Goal: Task Accomplishment & Management: Manage account settings

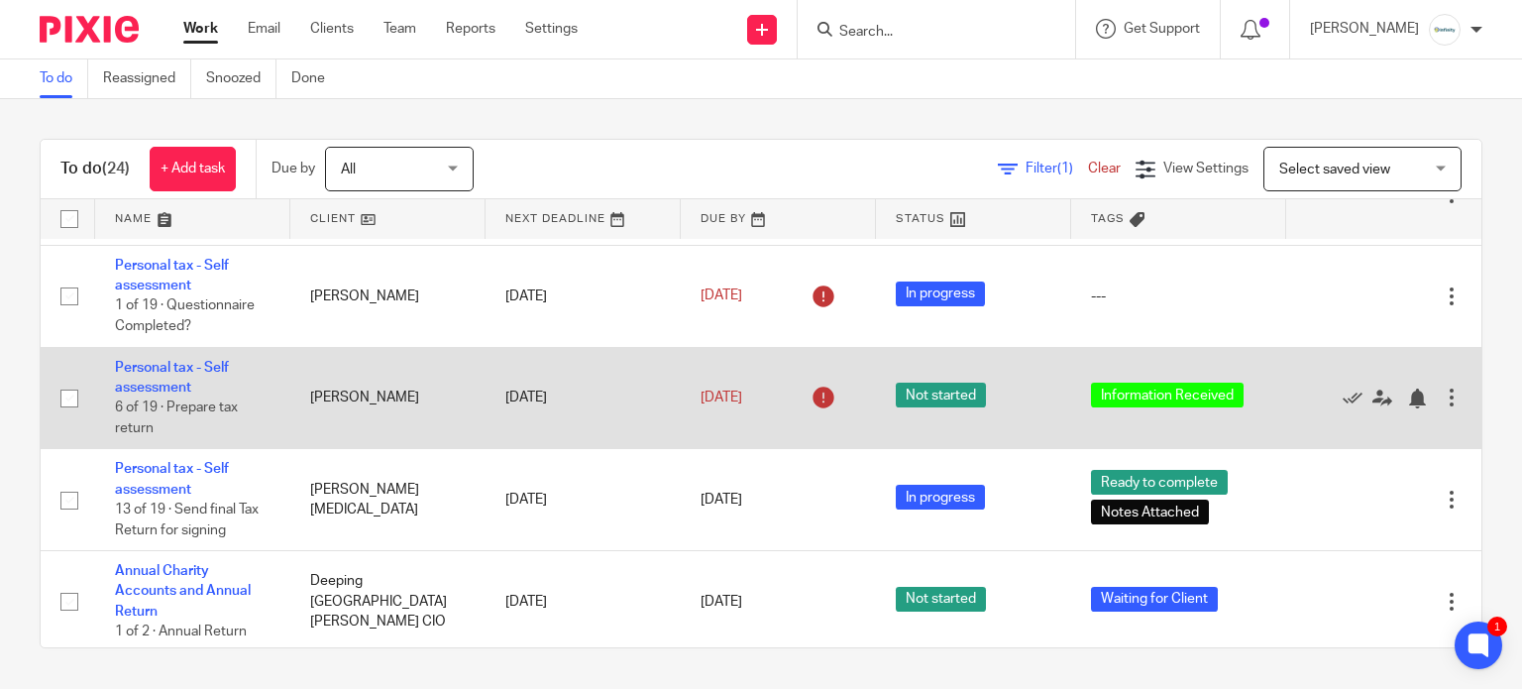
scroll to position [1963, 0]
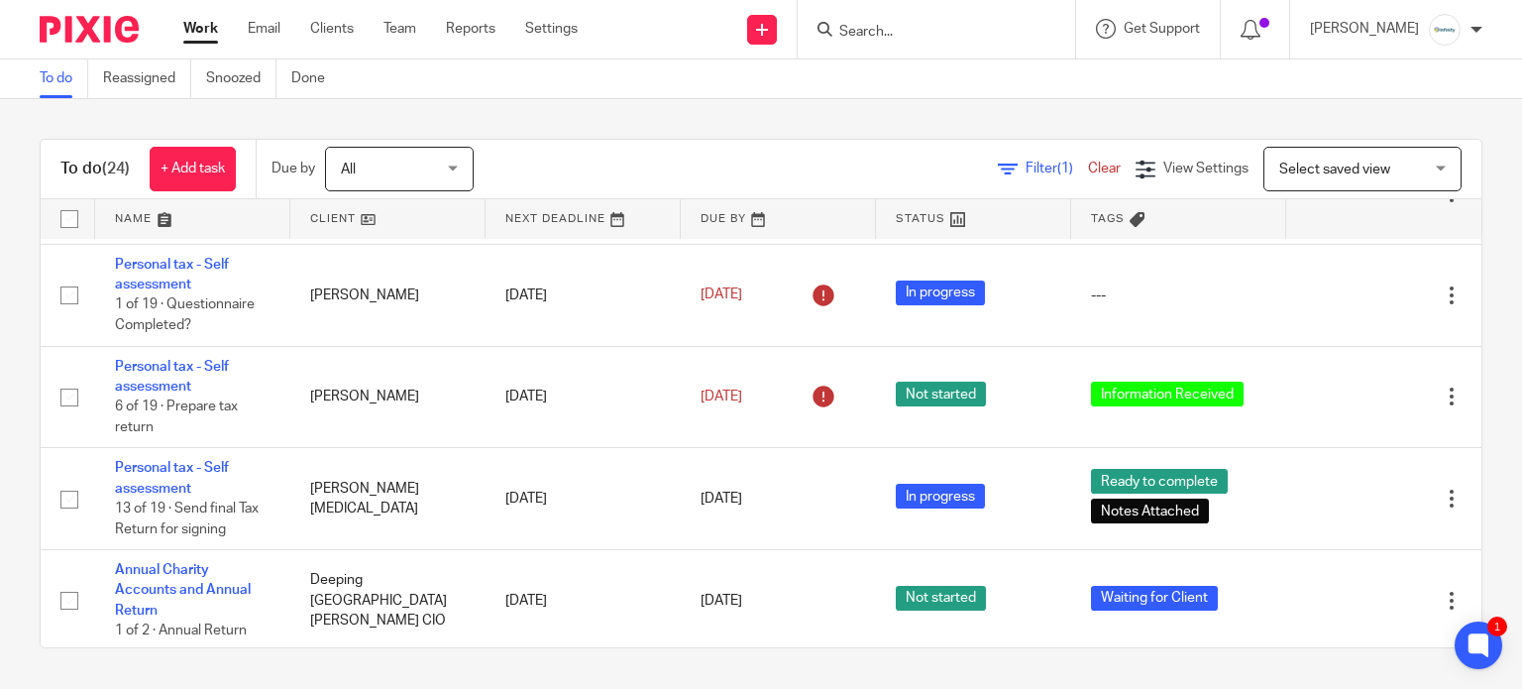
click at [957, 24] on input "Search" at bounding box center [926, 33] width 178 height 18
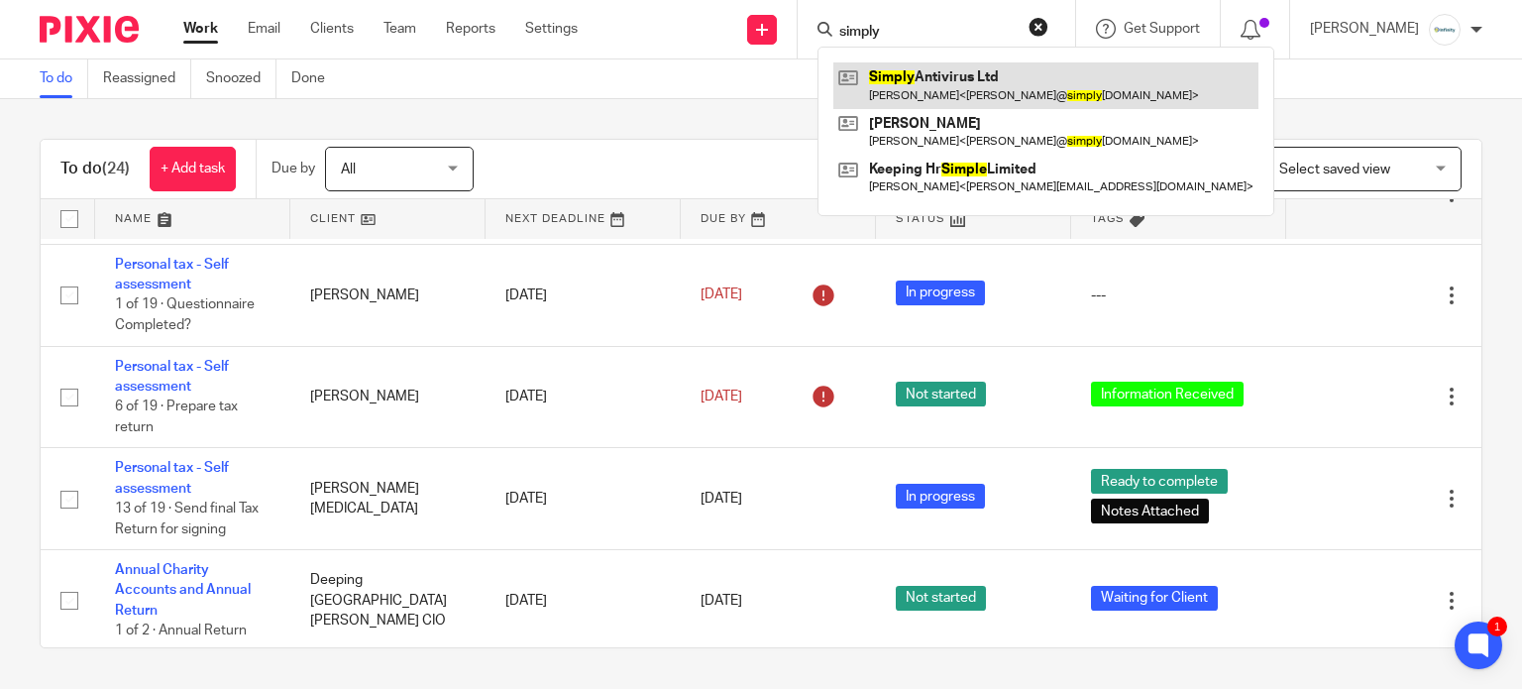
type input "simply"
click at [999, 70] on link at bounding box center [1045, 85] width 425 height 46
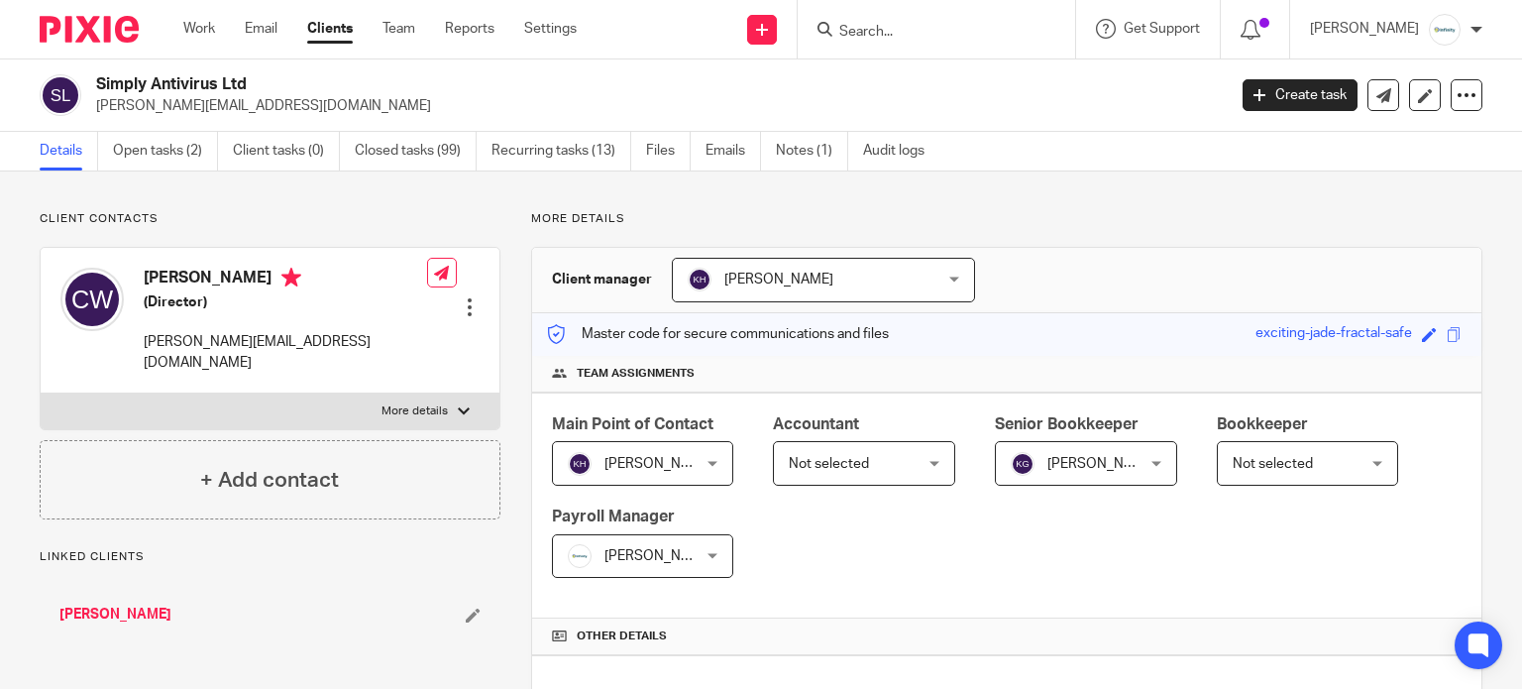
click at [172, 151] on link "Open tasks (2)" at bounding box center [165, 151] width 105 height 39
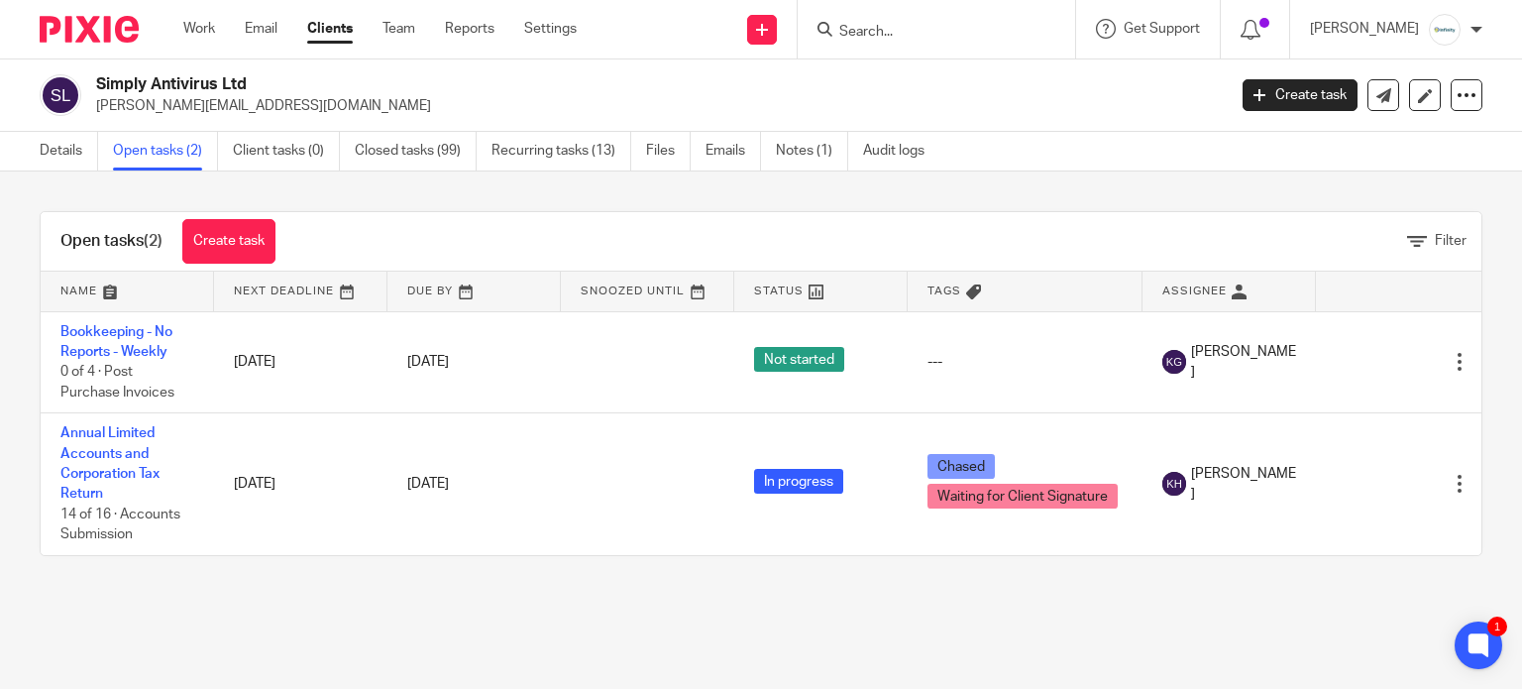
click at [947, 35] on input "Search" at bounding box center [926, 33] width 178 height 18
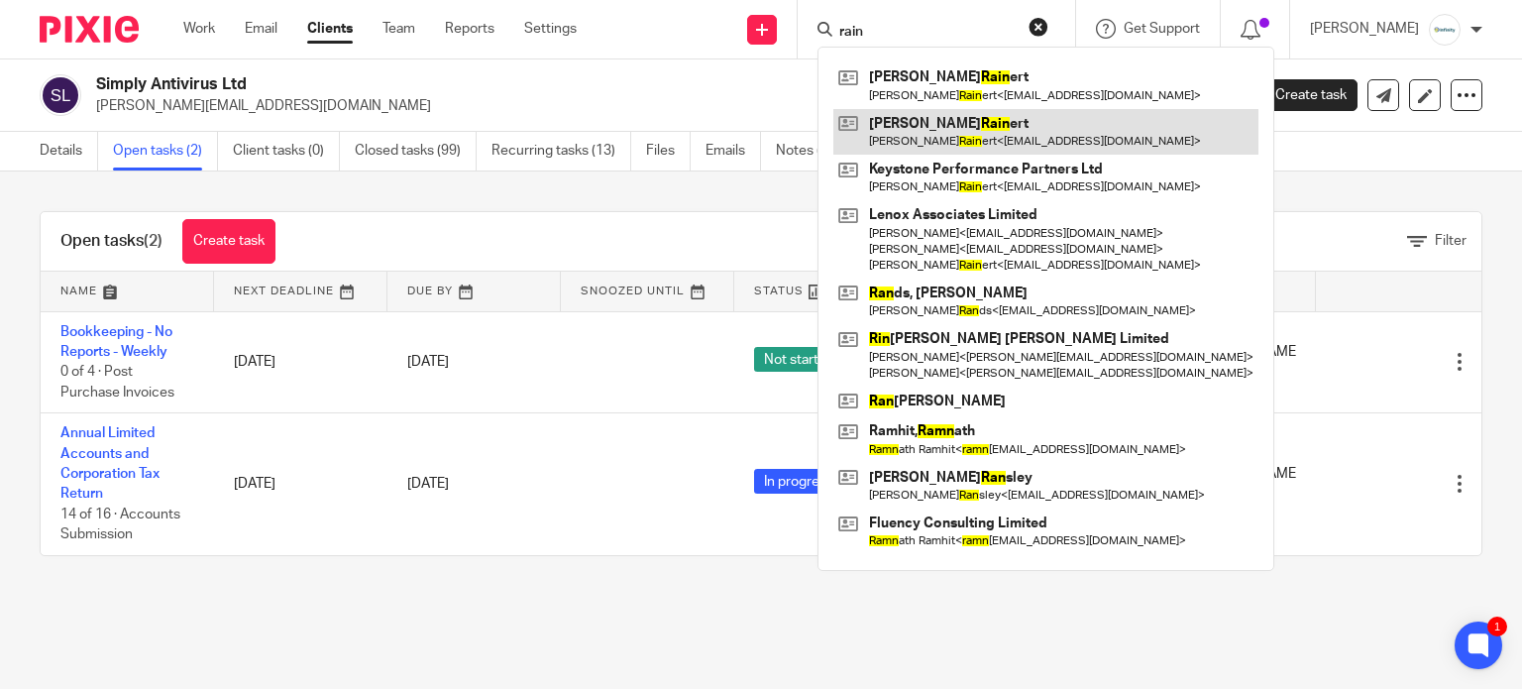
type input "rain"
click at [953, 134] on link at bounding box center [1045, 132] width 425 height 46
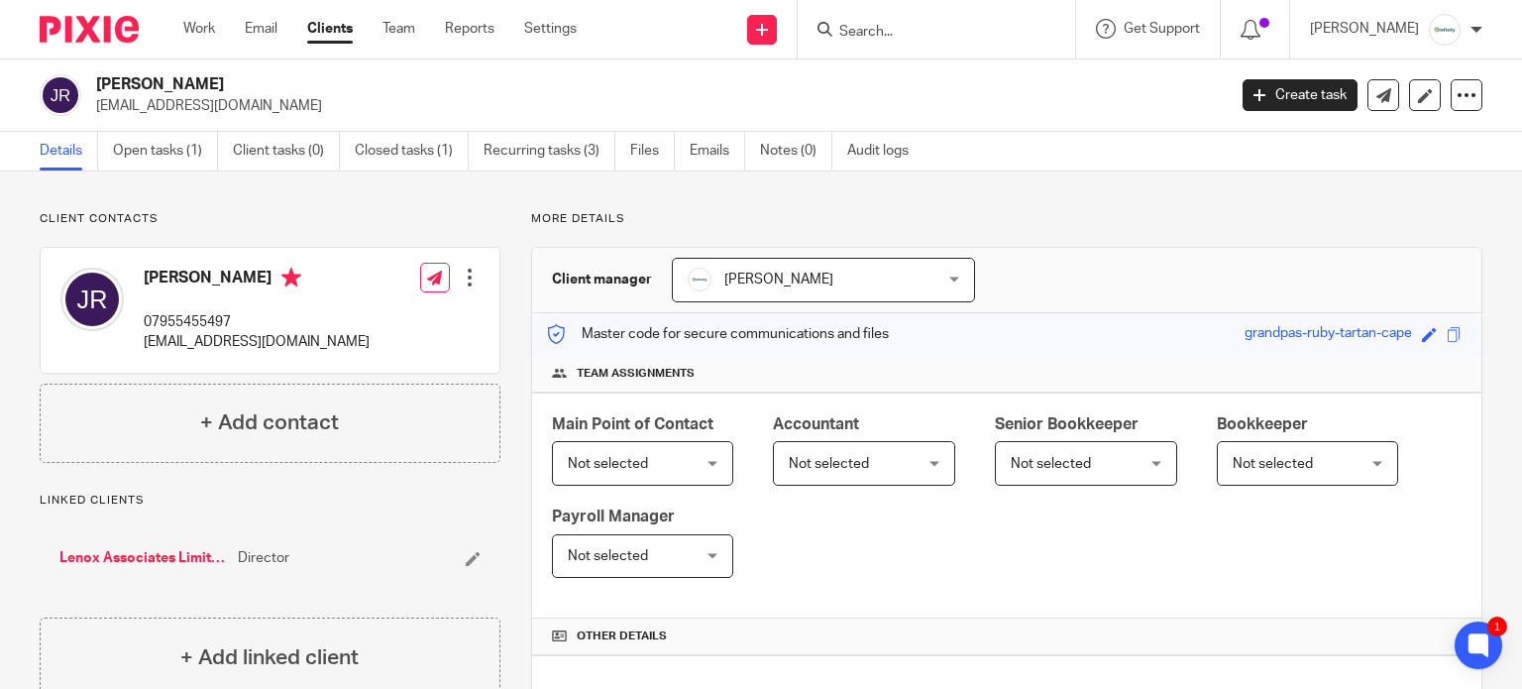
click at [110, 559] on link "Lenox Associates Limited" at bounding box center [143, 558] width 168 height 20
click at [877, 478] on span "Not selected" at bounding box center [855, 463] width 132 height 42
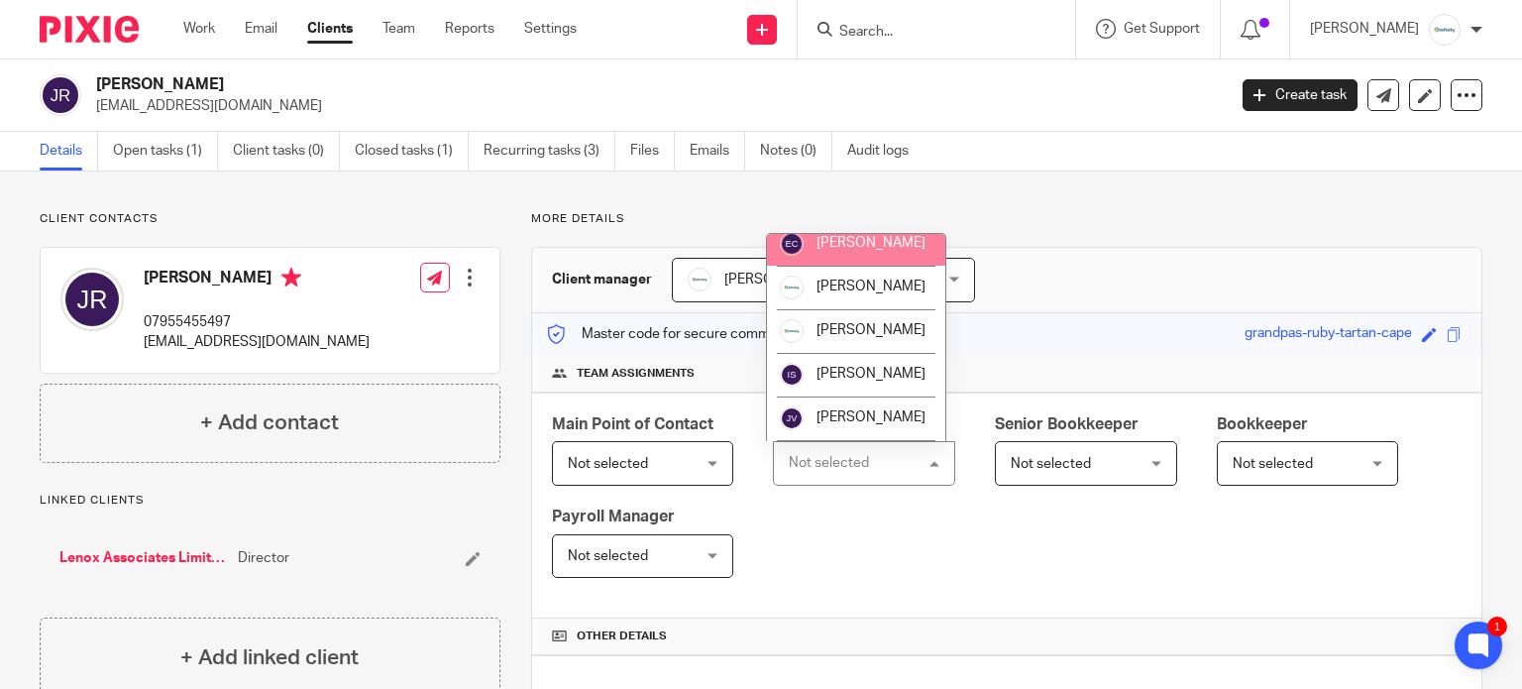
scroll to position [99, 0]
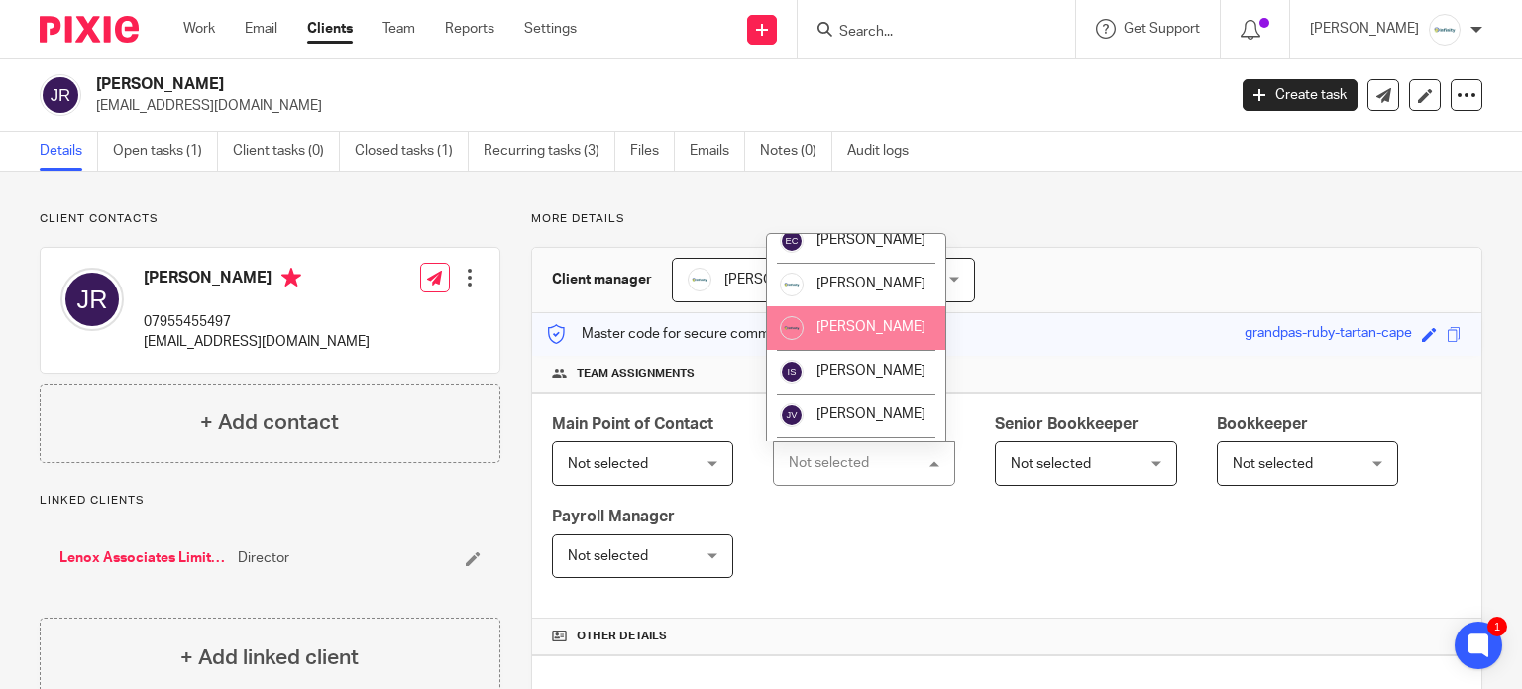
click at [874, 334] on span "[PERSON_NAME]" at bounding box center [870, 327] width 109 height 14
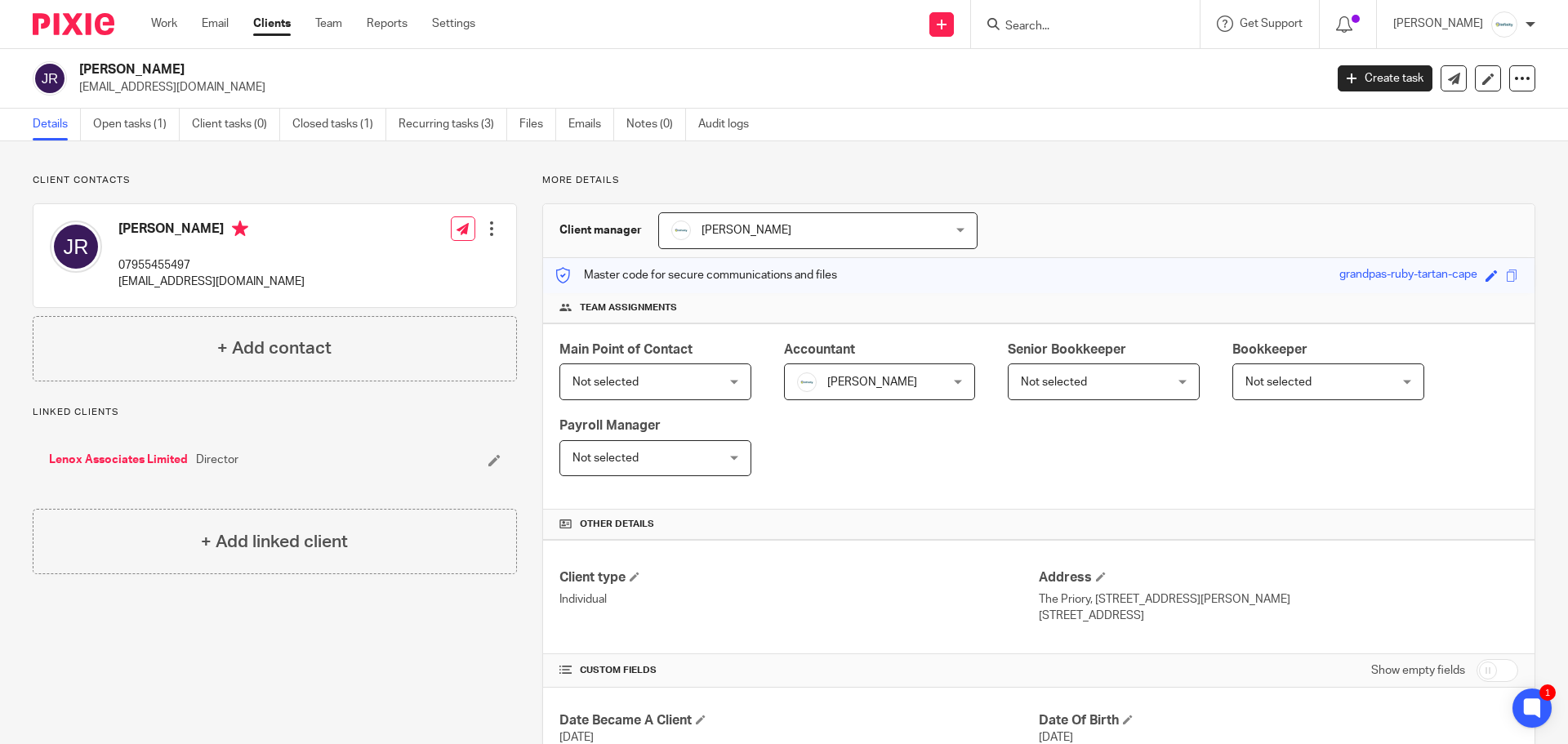
click at [1115, 26] on input "Search" at bounding box center [1077, 27] width 147 height 15
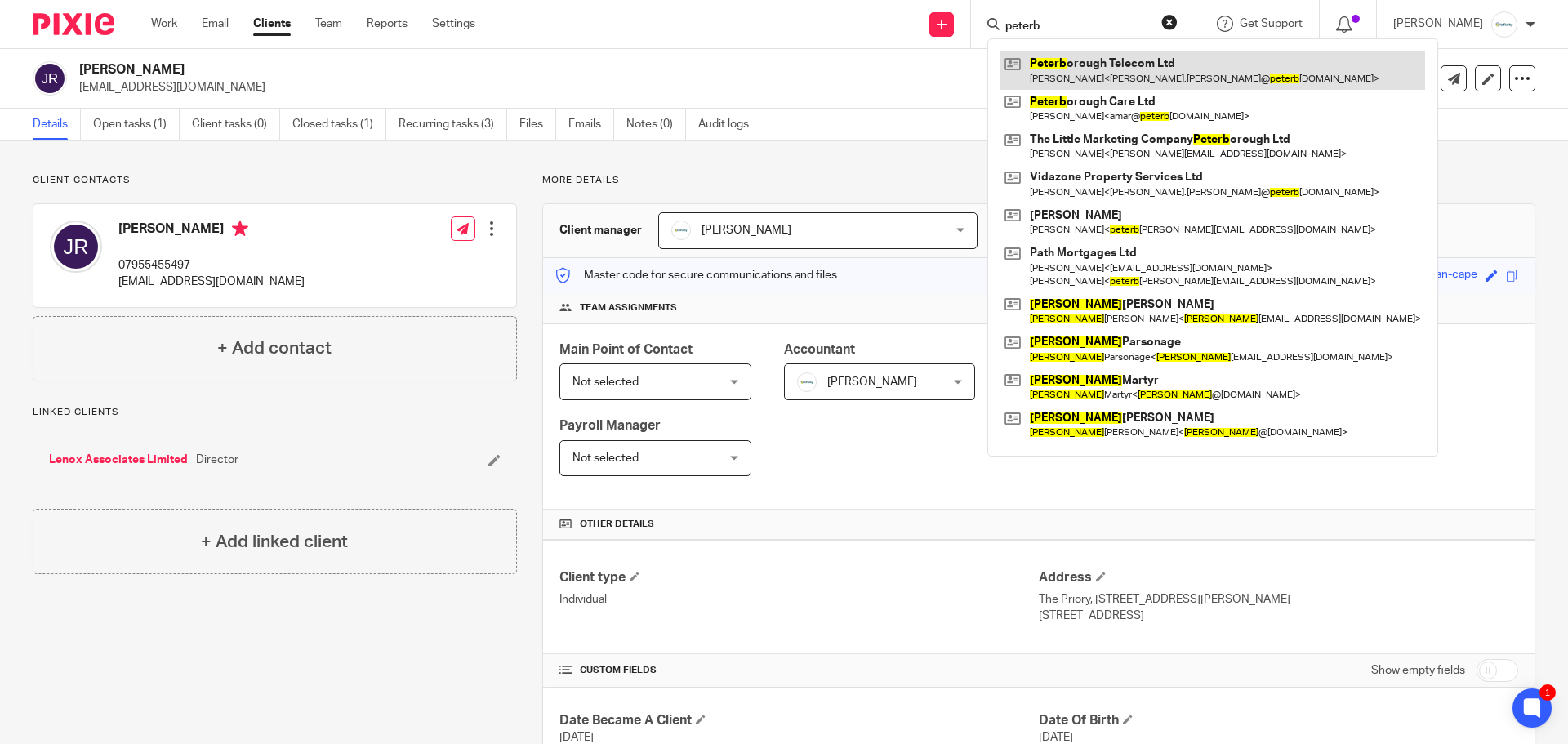
type input "peterb"
click at [1113, 66] on link at bounding box center [1213, 70] width 425 height 38
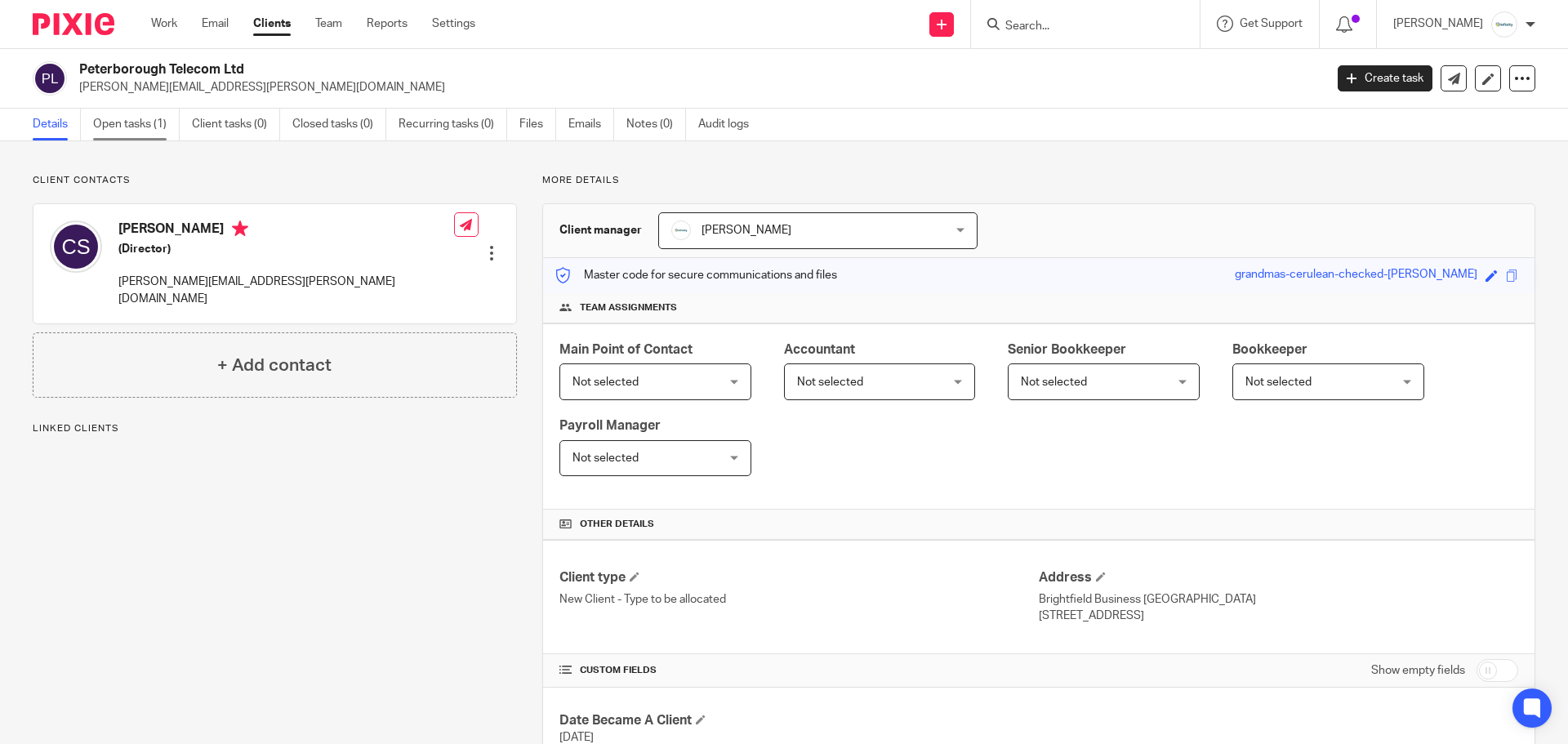
click at [121, 121] on link "Open tasks (1)" at bounding box center [136, 124] width 87 height 32
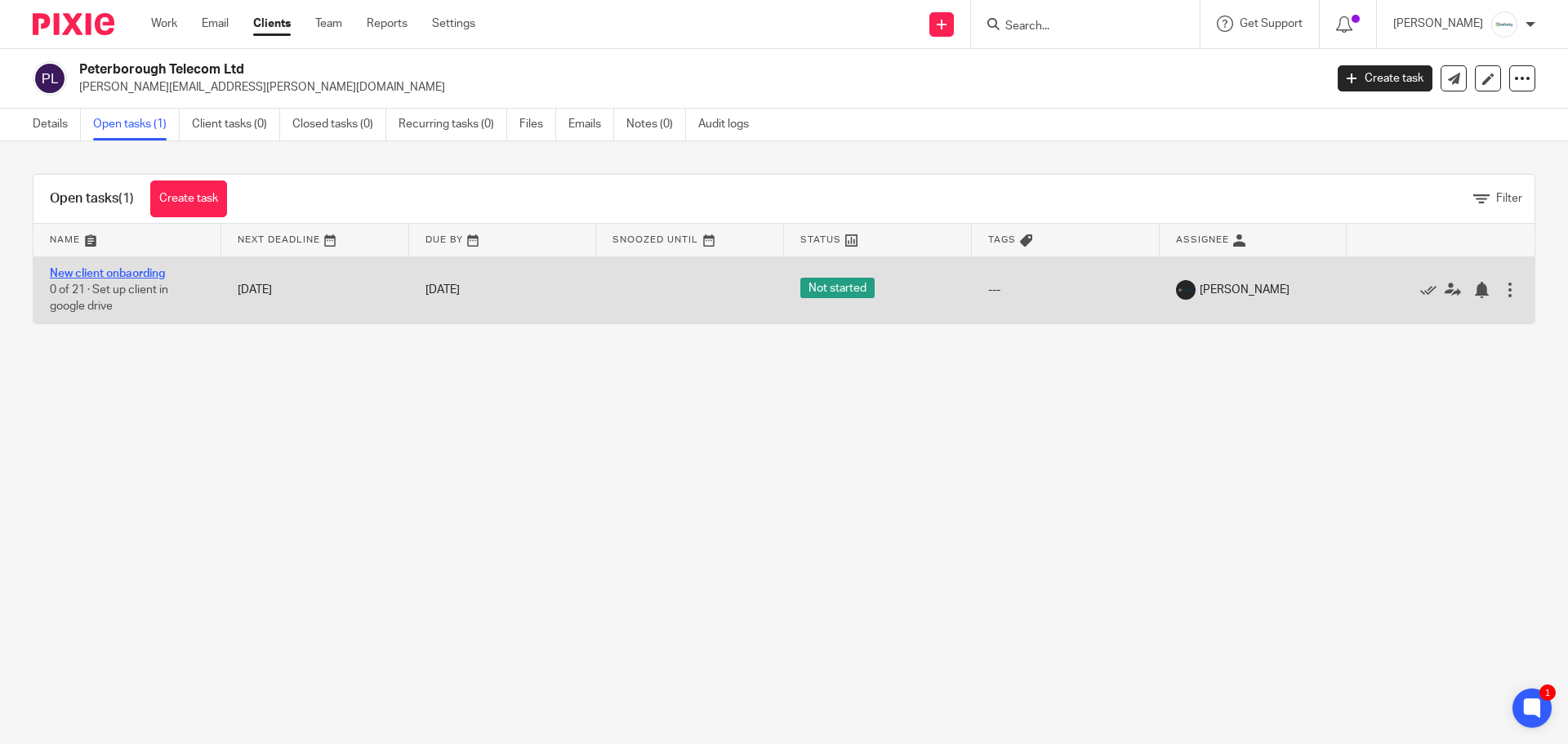
click at [124, 275] on link "New client onbaording" at bounding box center [107, 274] width 115 height 12
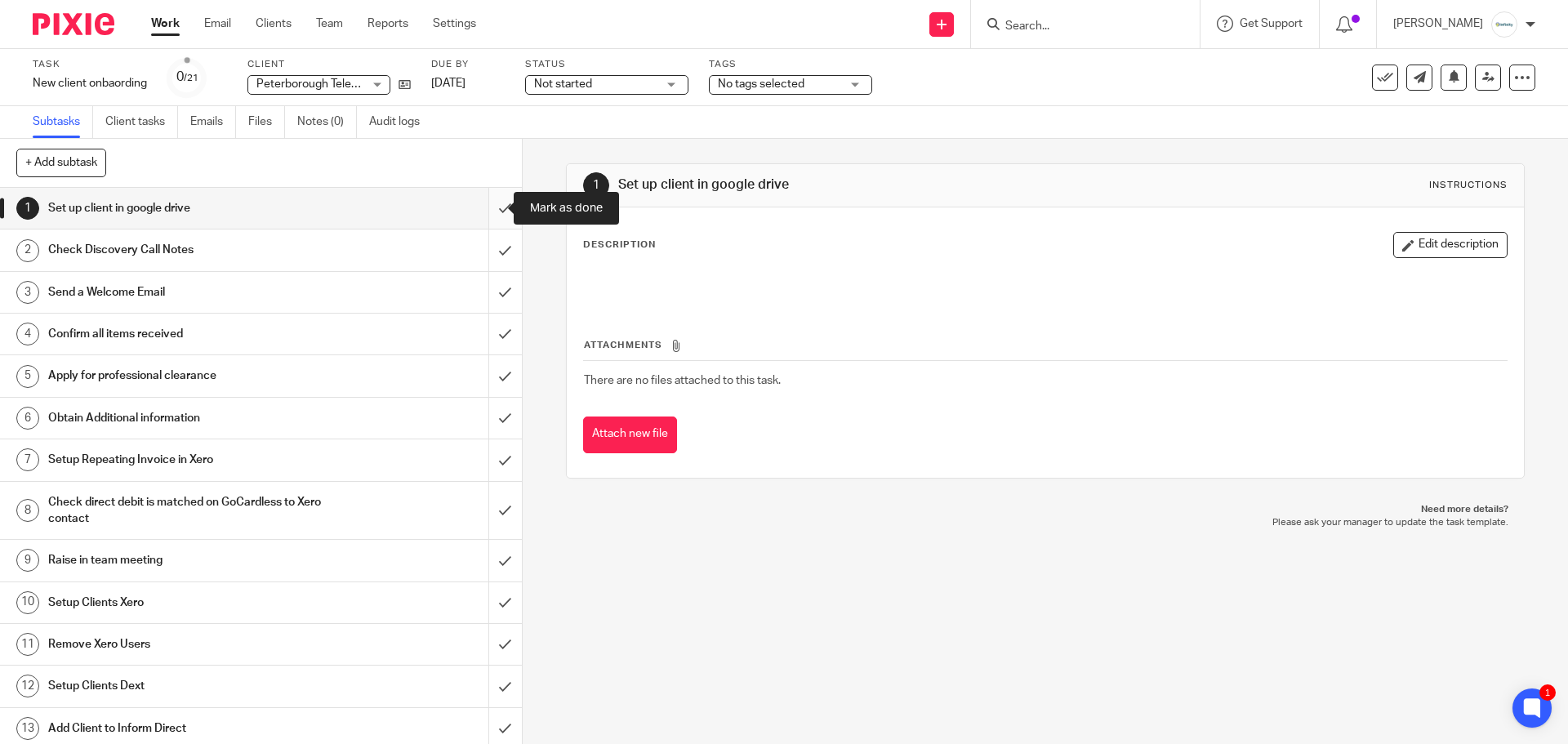
click at [483, 206] on input "submit" at bounding box center [261, 208] width 522 height 41
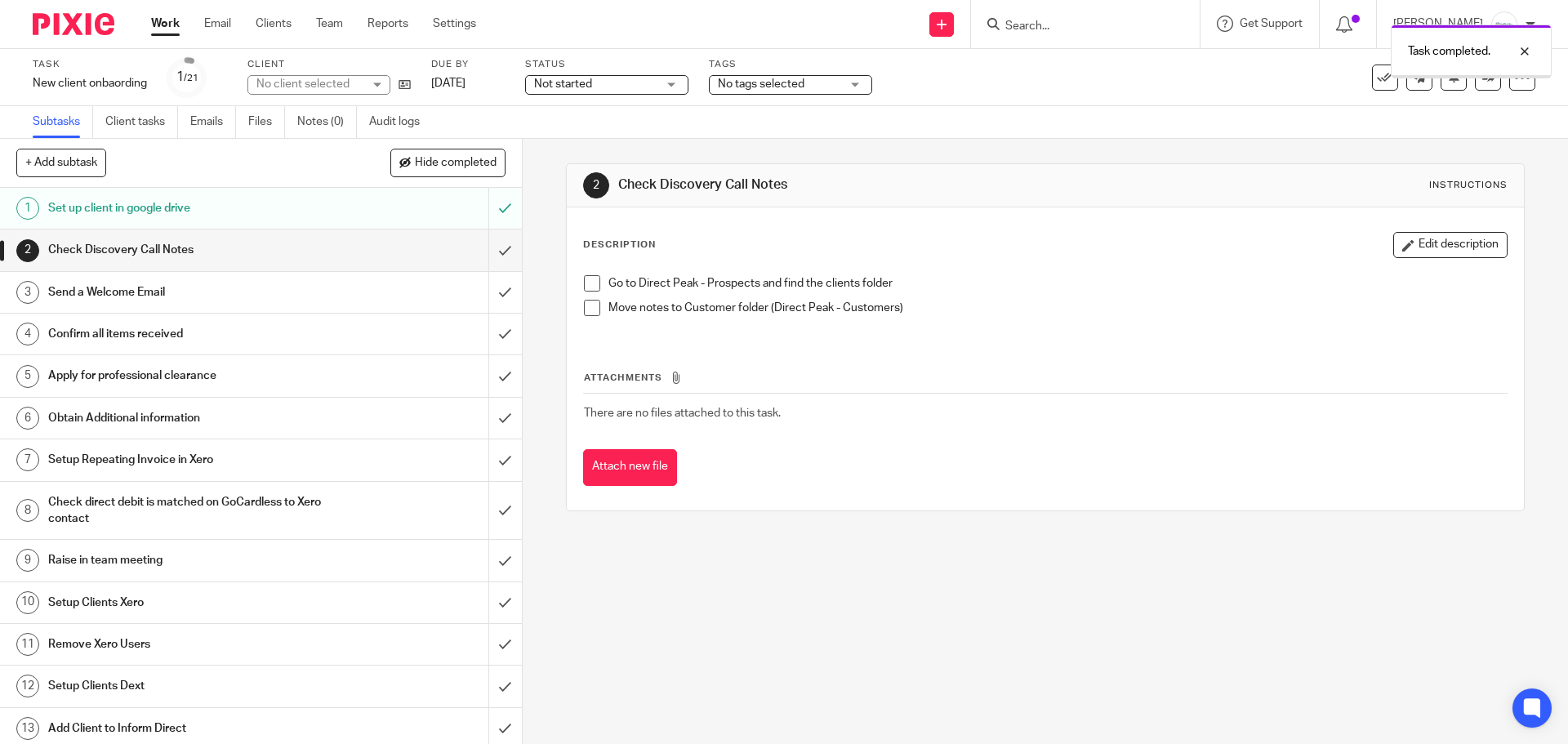
click at [495, 250] on input "submit" at bounding box center [261, 250] width 522 height 41
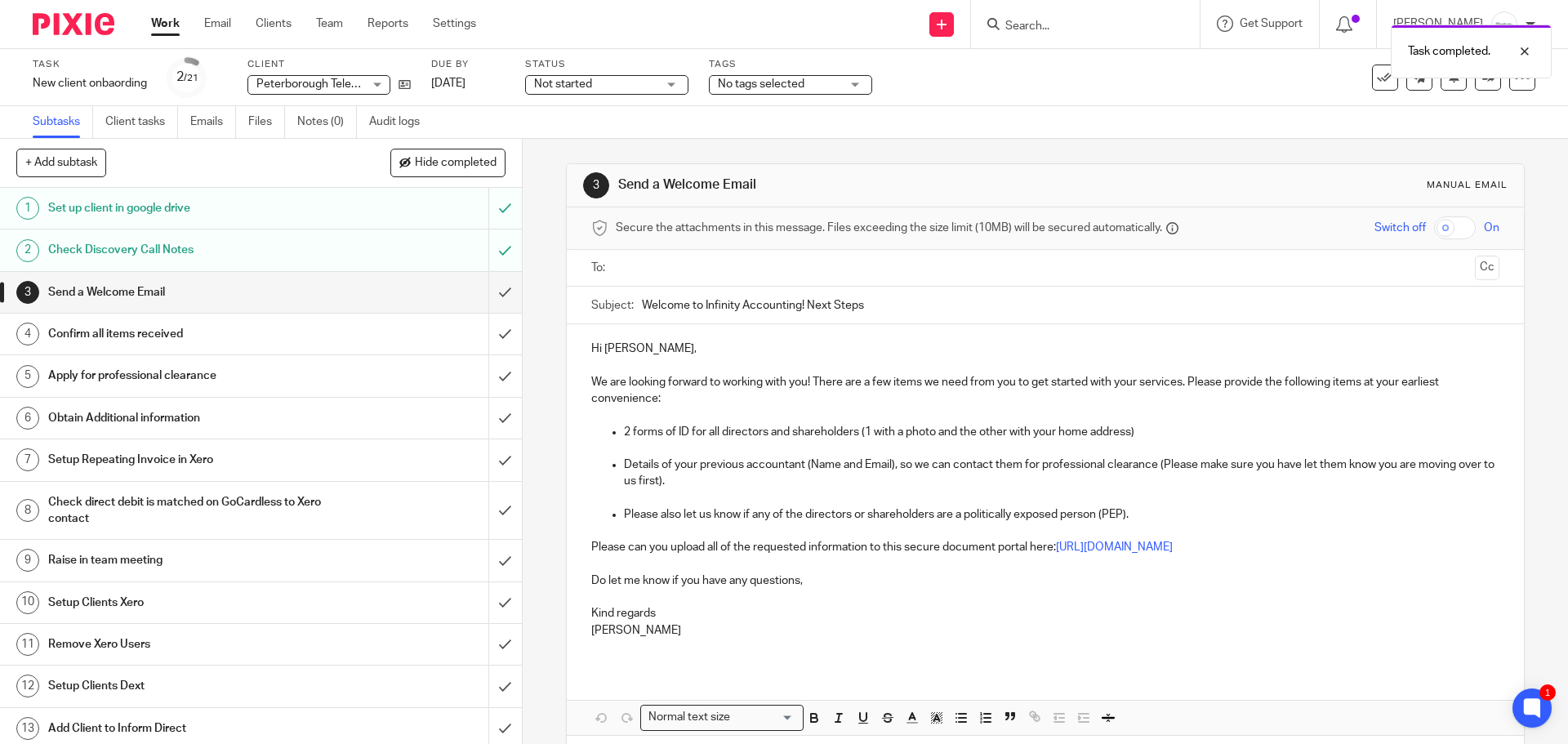
click at [644, 273] on input "text" at bounding box center [1045, 268] width 846 height 19
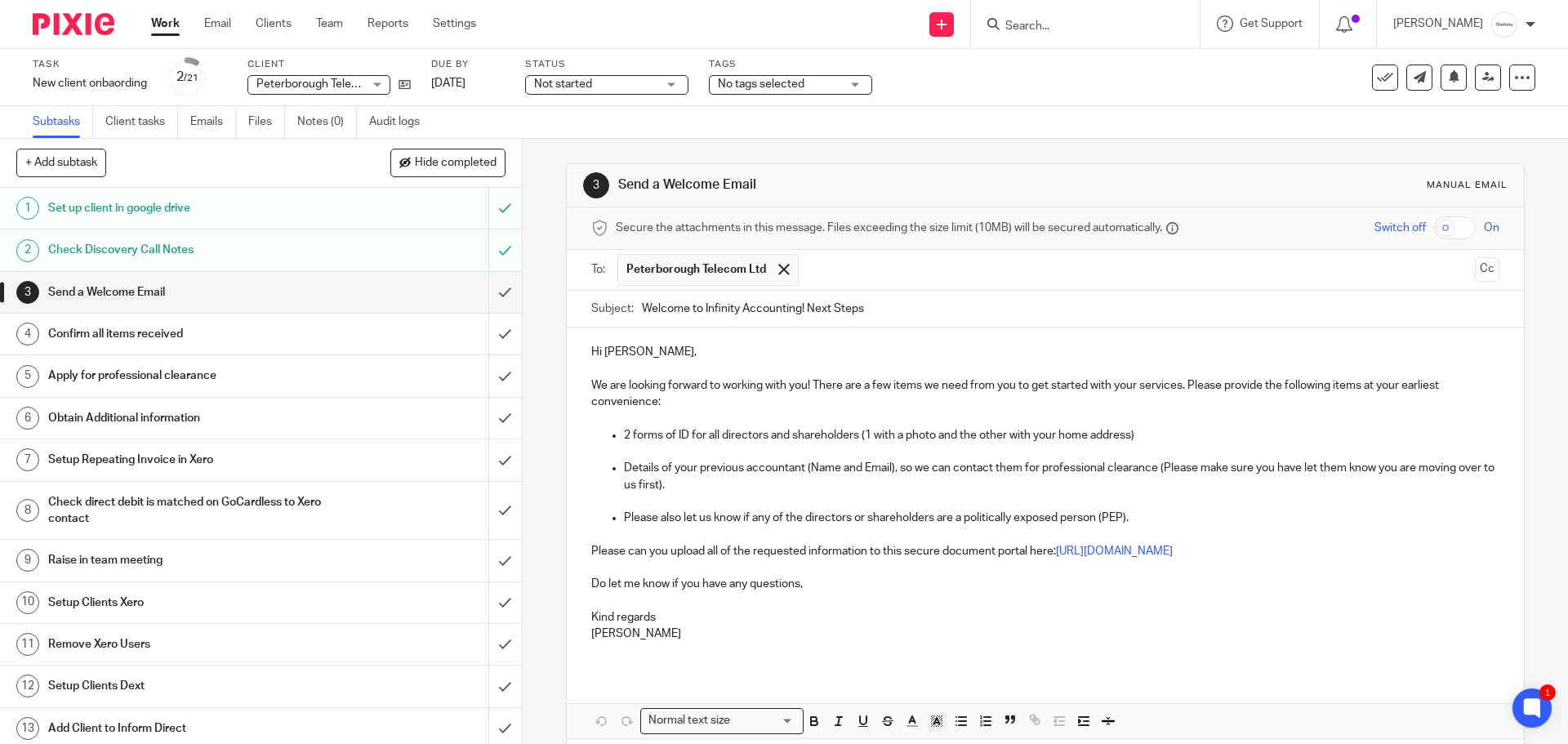
click at [657, 350] on p "Hi Christopher," at bounding box center [1045, 352] width 908 height 16
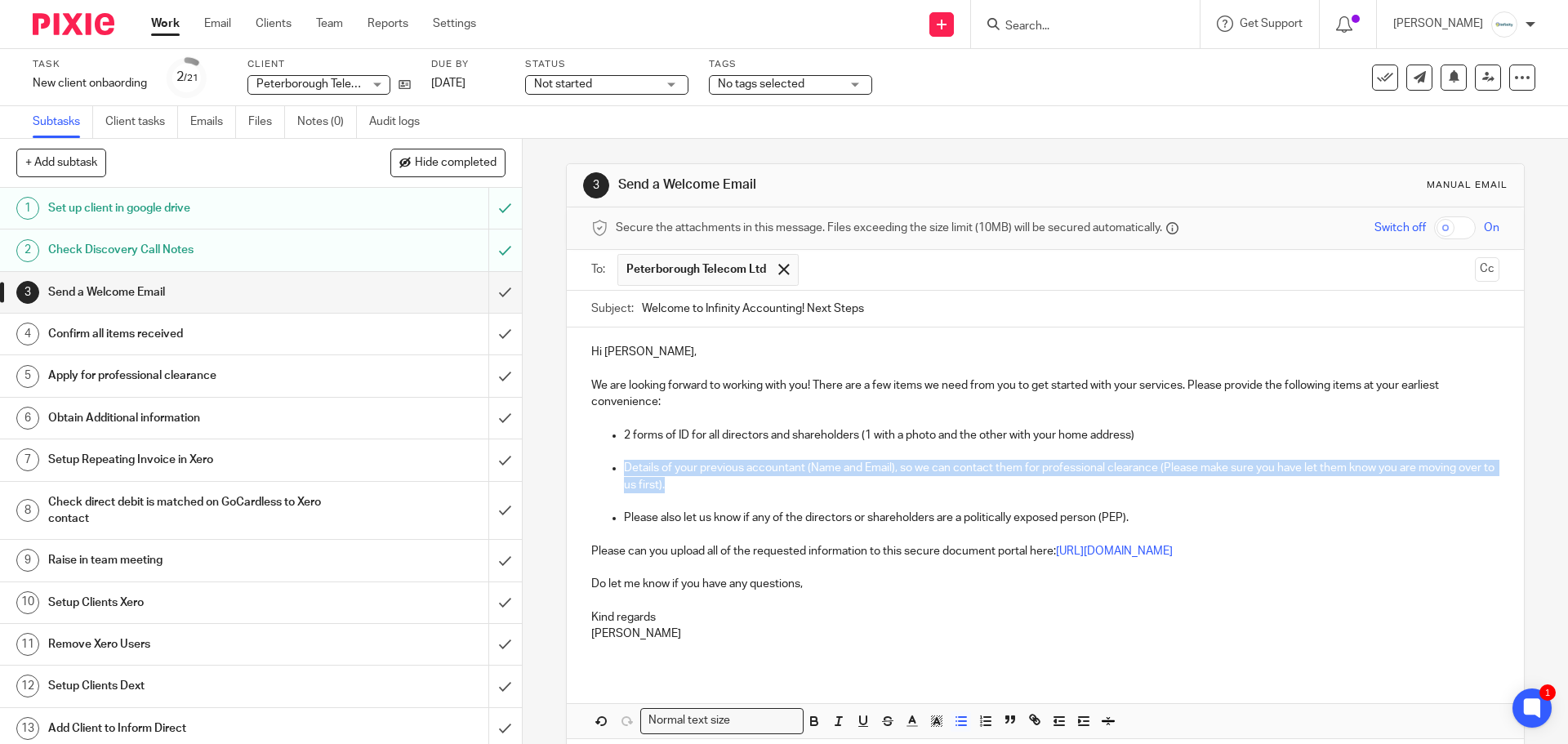
drag, startPoint x: 702, startPoint y: 486, endPoint x: 603, endPoint y: 468, distance: 100.6
click at [603, 468] on ul "2 forms of ID for all directors and shareholders (1 with a photo and the other …" at bounding box center [1045, 476] width 908 height 100
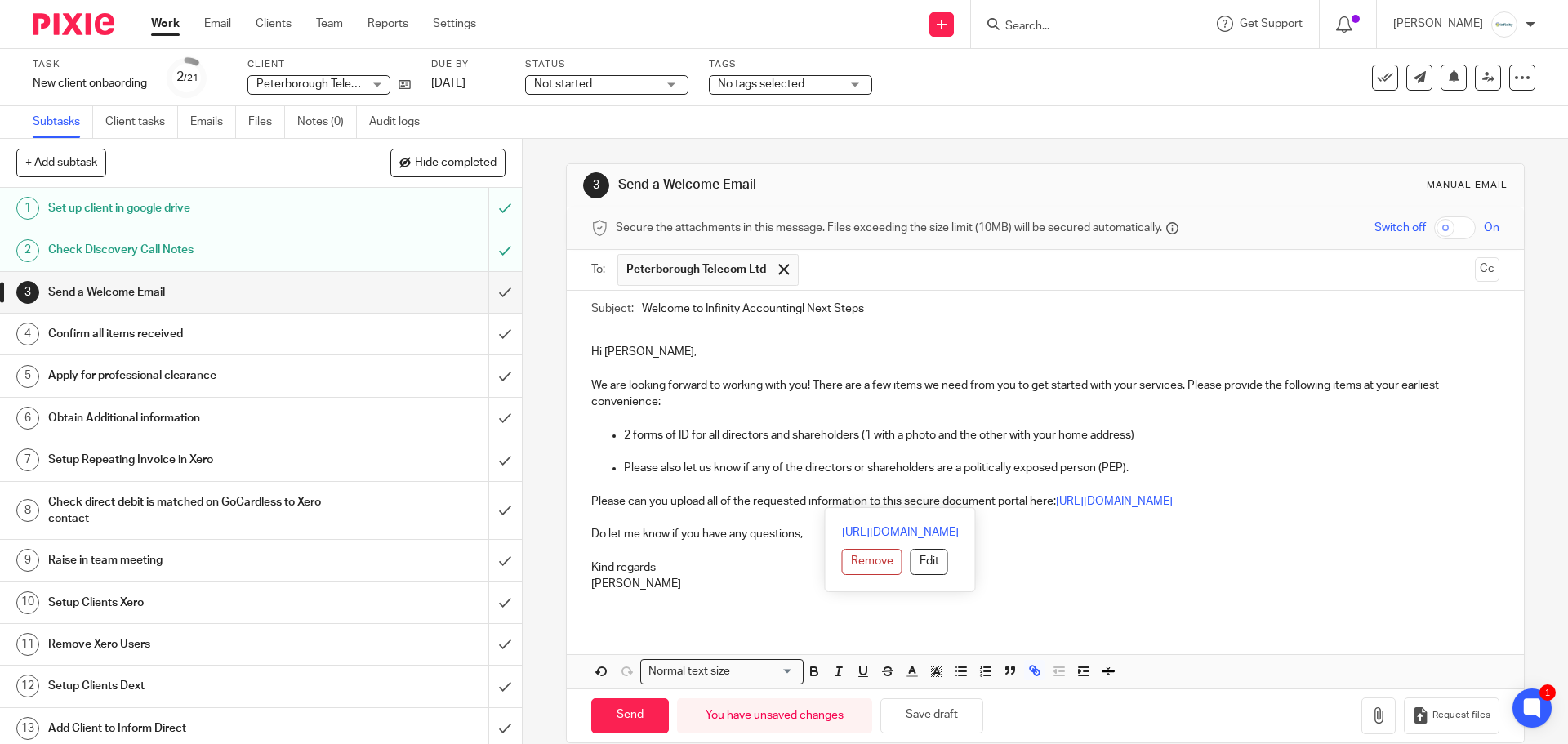
drag, startPoint x: 1451, startPoint y: 490, endPoint x: 1204, endPoint y: 496, distance: 247.1
click at [1204, 496] on div "Hi Chris, We are looking forward to working with you! There are a few items we …" at bounding box center [1045, 474] width 956 height 293
click at [1256, 567] on p "Kind regards" at bounding box center [1045, 568] width 908 height 16
click at [619, 714] on input "Send" at bounding box center [630, 715] width 77 height 35
type input "Sent"
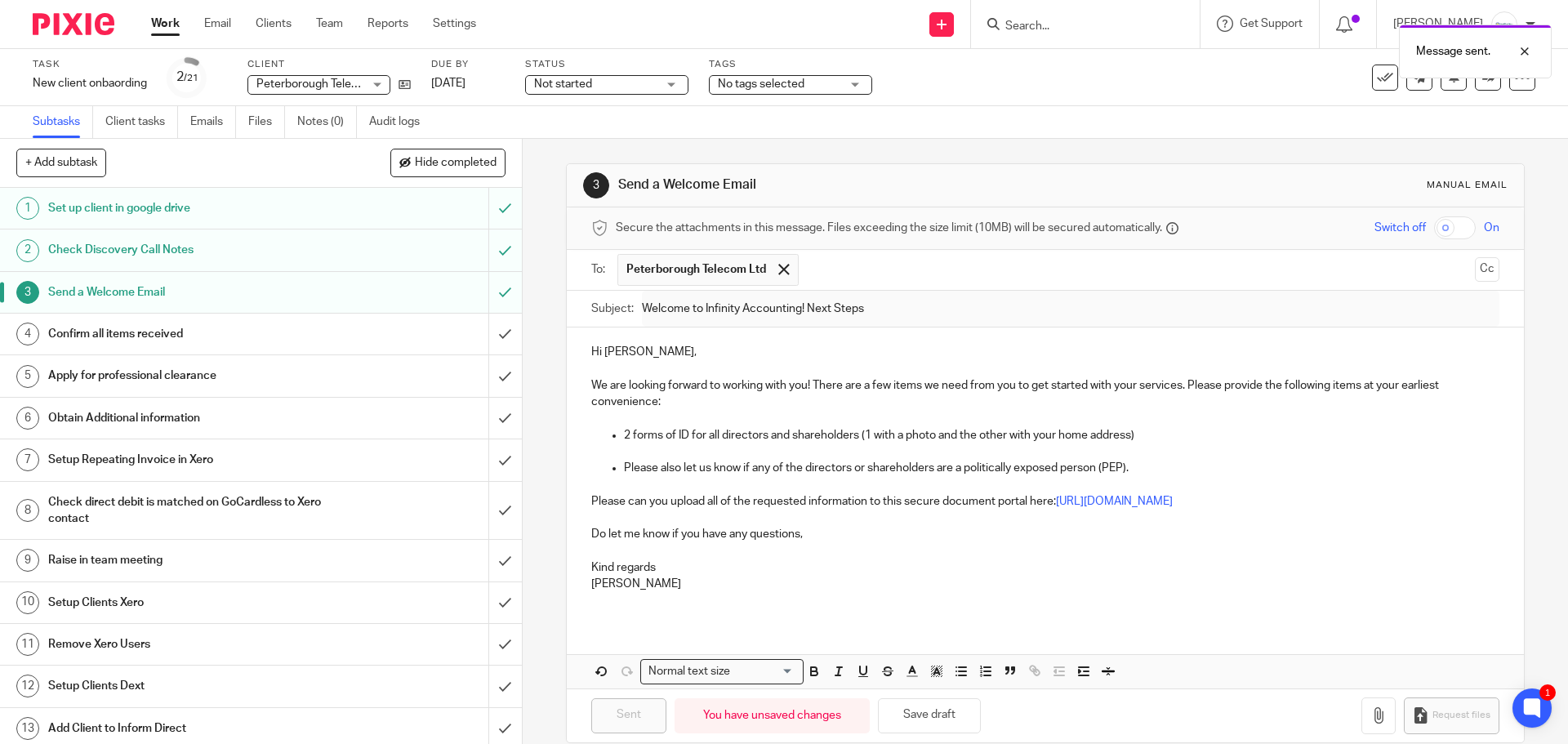
click at [223, 334] on h1 "Confirm all items received" at bounding box center [189, 334] width 283 height 25
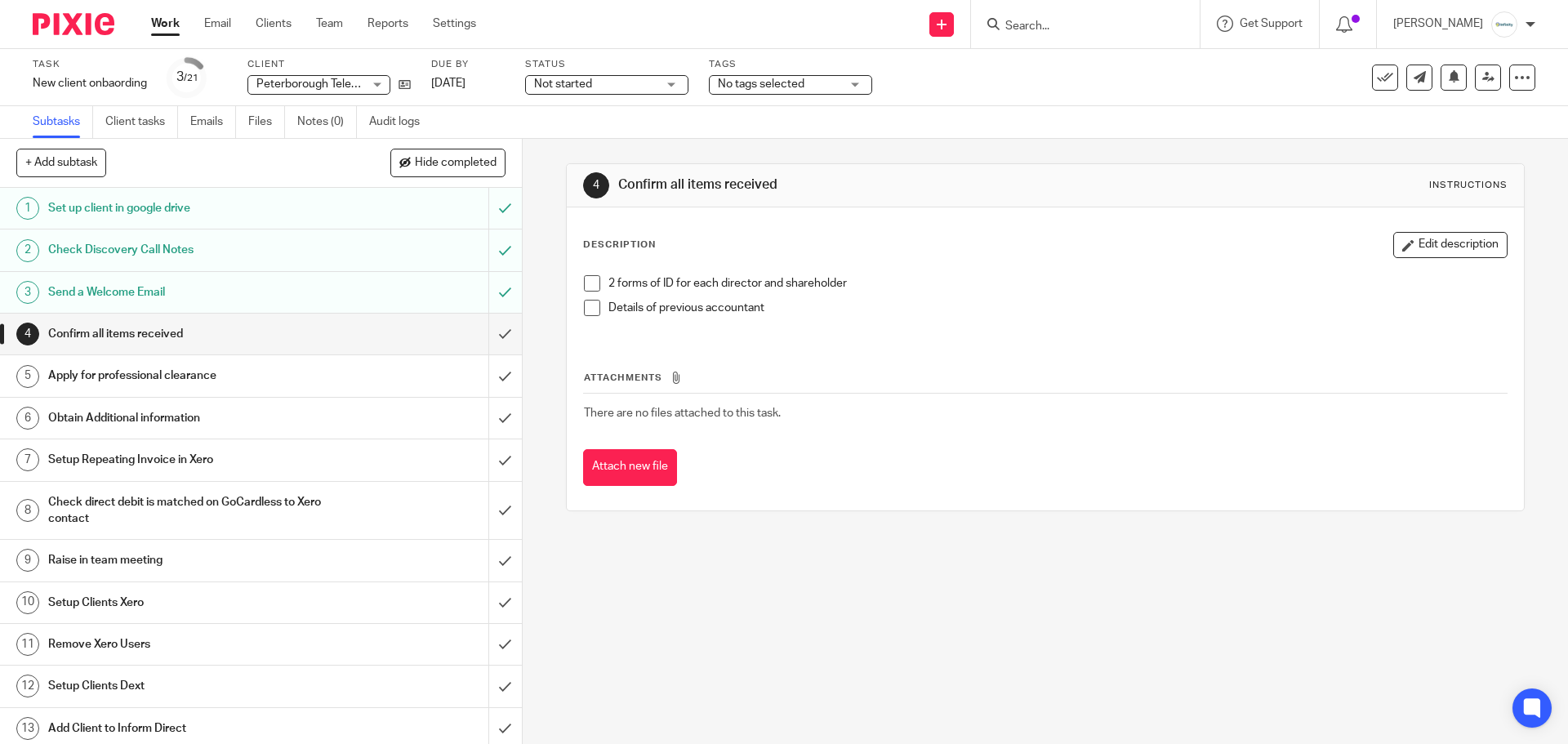
click at [584, 310] on span at bounding box center [592, 308] width 16 height 16
click at [225, 374] on h1 "Apply for professional clearance" at bounding box center [189, 376] width 283 height 25
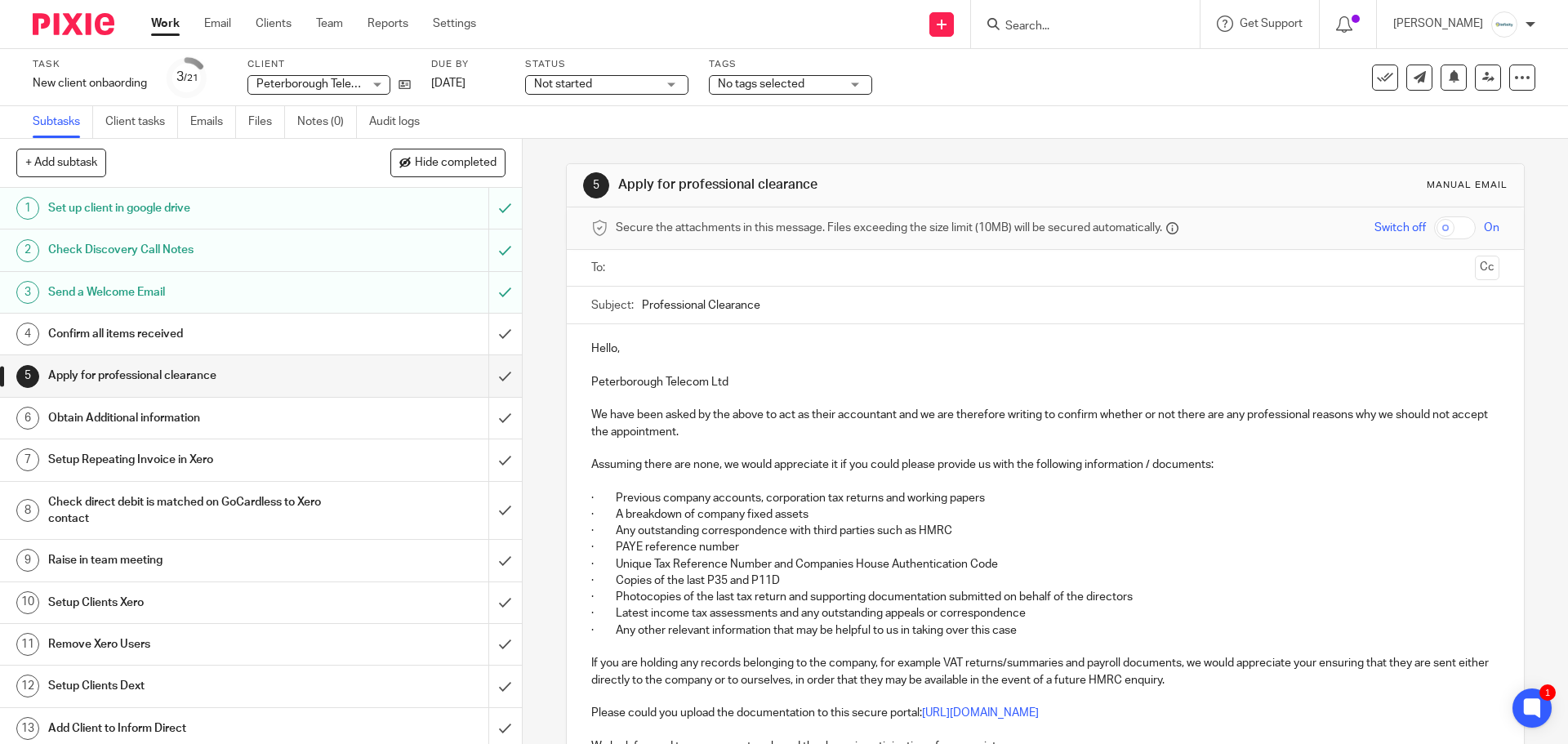
click at [664, 277] on input "text" at bounding box center [1045, 268] width 846 height 19
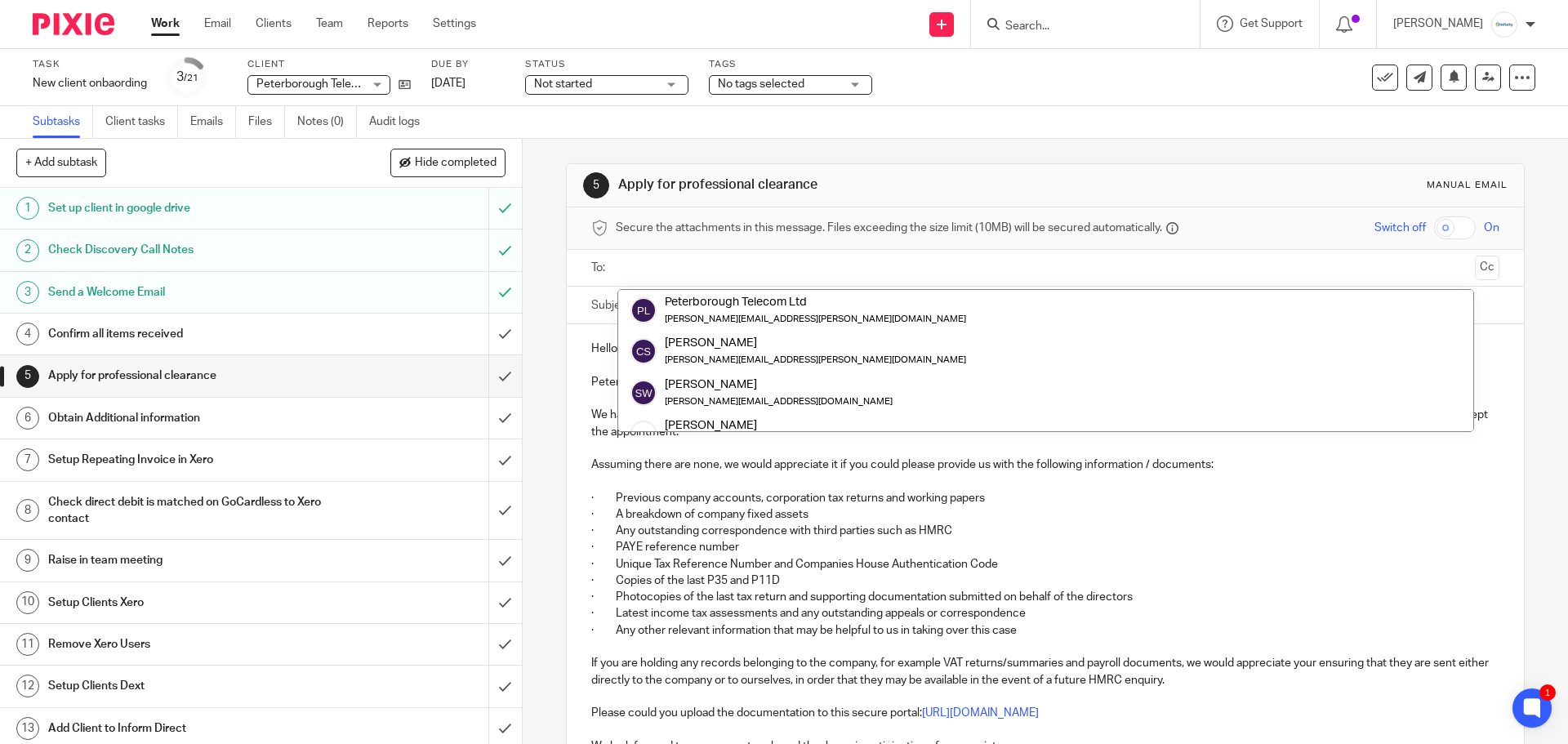
paste input "mjruffles@aol.com"
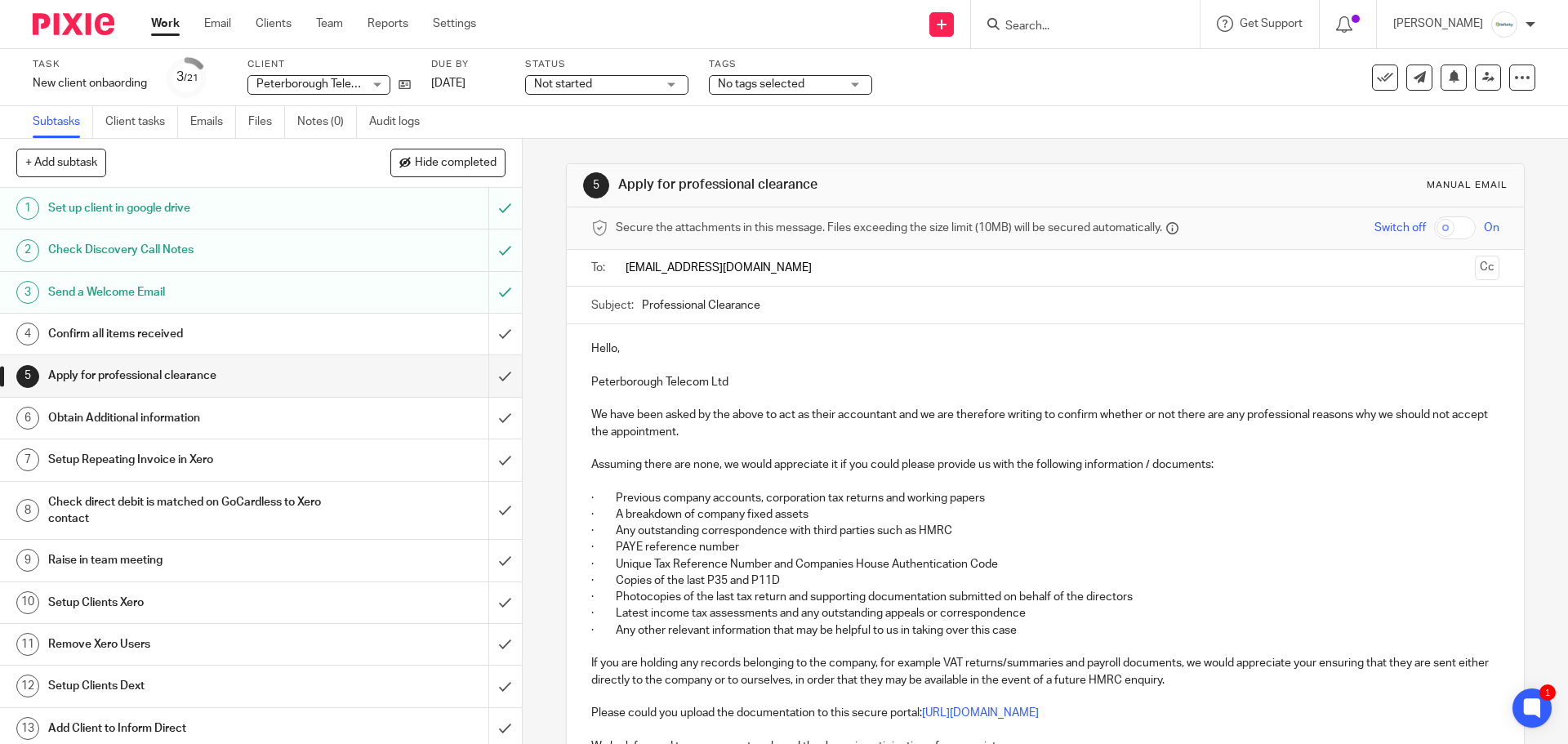
type input "mjruffles@aol.com"
click at [979, 459] on div "Hello, Peterborough Telecom Ltd We have been asked by the above to act as their…" at bounding box center [1045, 569] width 956 height 491
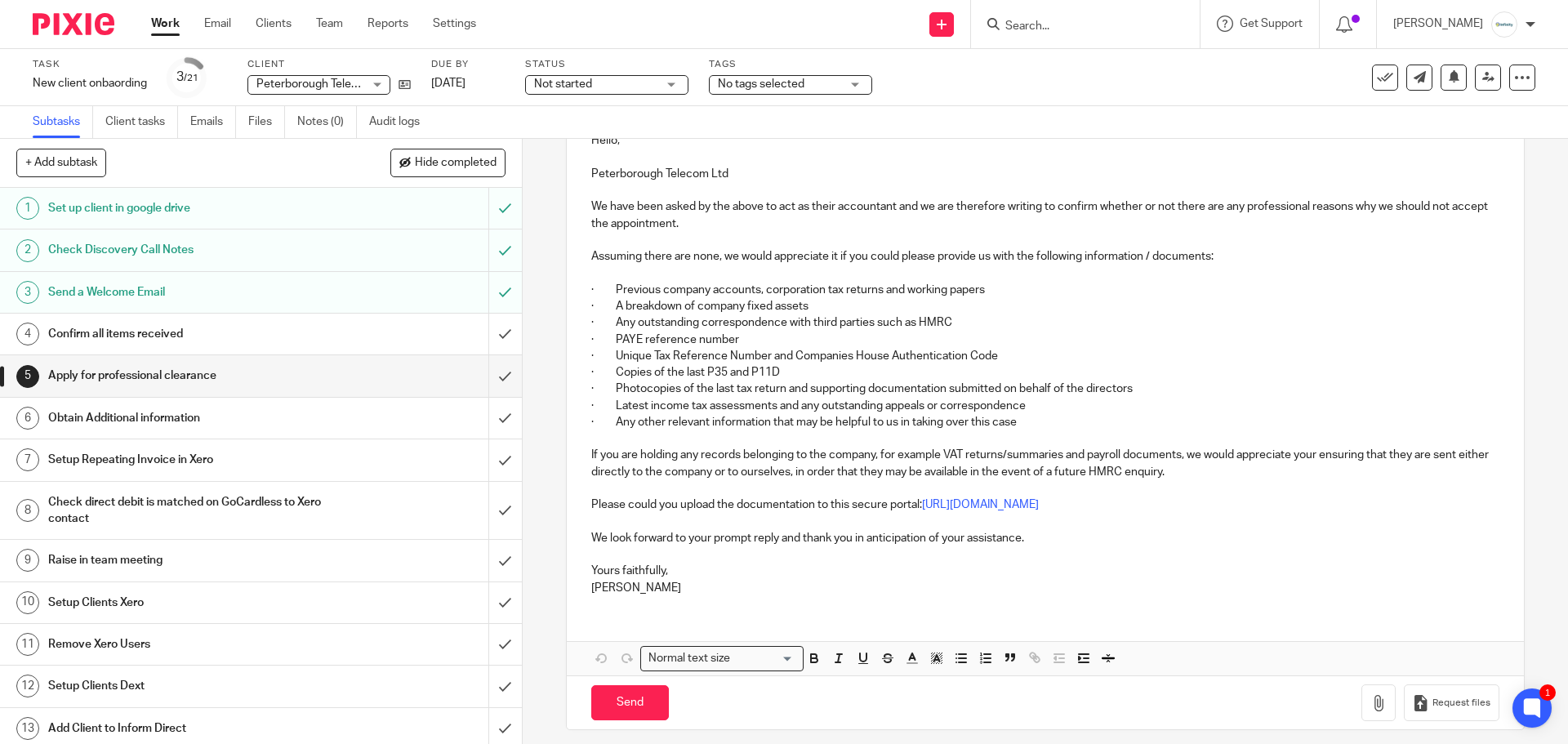
scroll to position [222, 0]
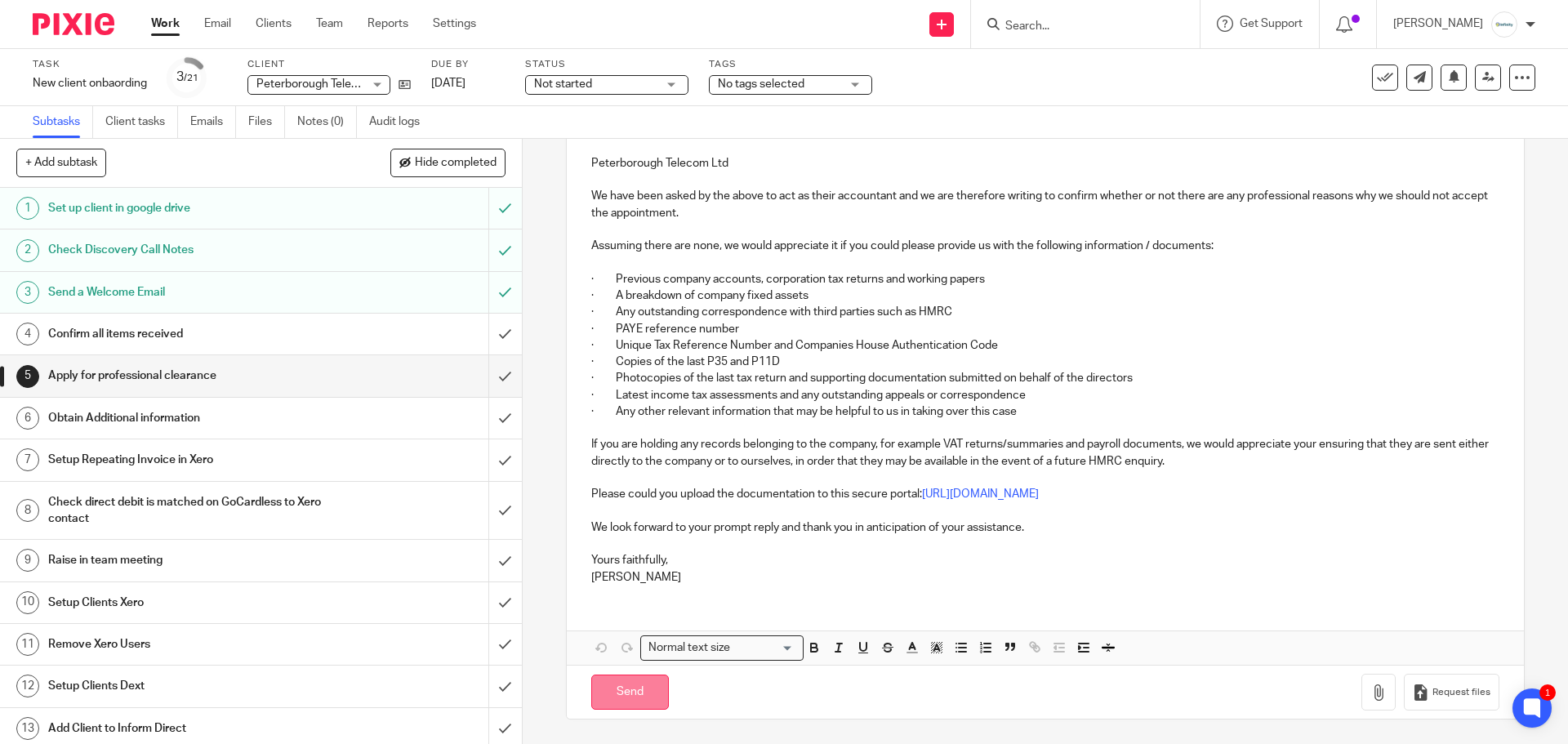
click at [647, 688] on input "Send" at bounding box center [630, 691] width 77 height 35
type input "Sent"
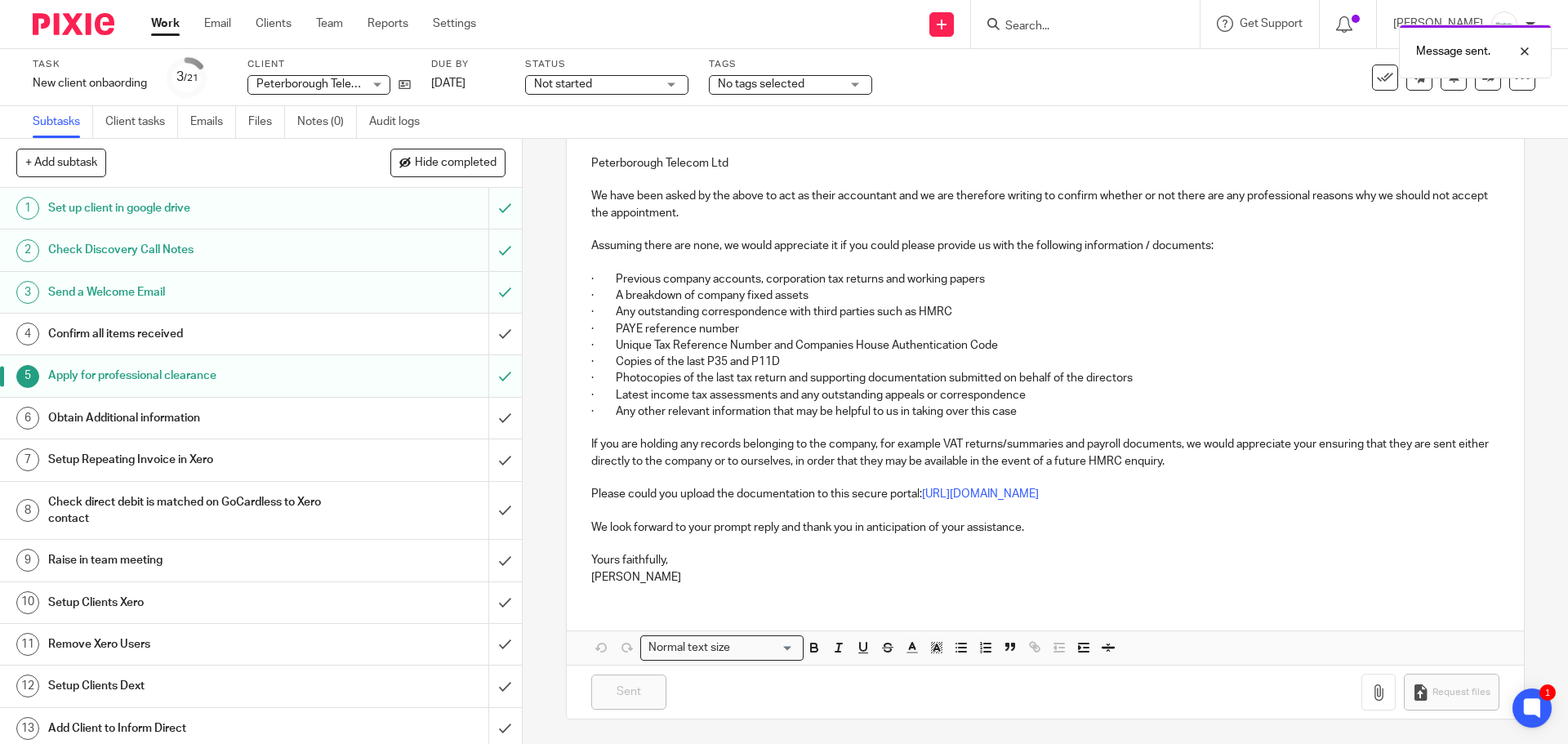
click at [238, 425] on h1 "Obtain Additional information" at bounding box center [189, 418] width 283 height 25
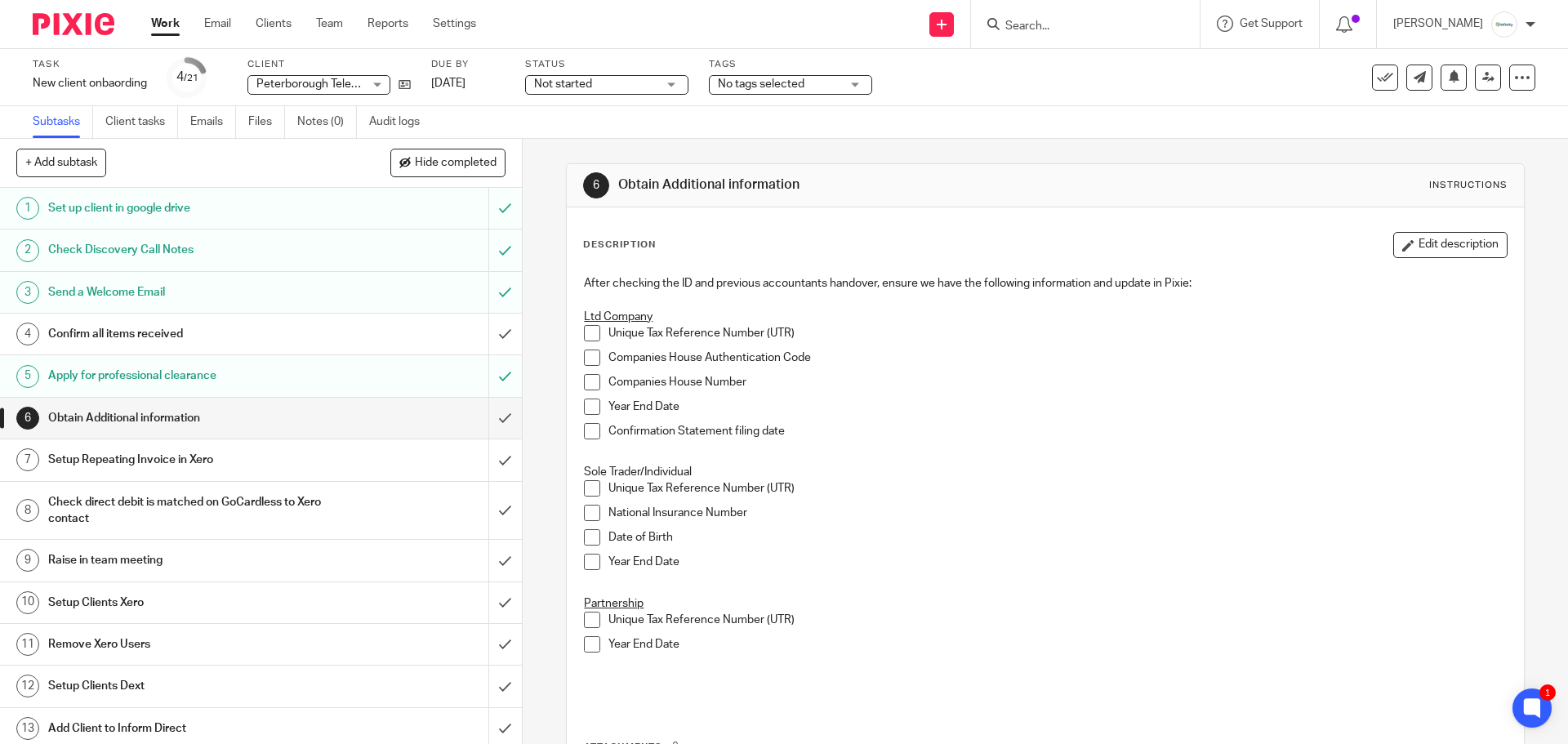
click at [284, 459] on h1 "Setup Repeating Invoice in Xero" at bounding box center [189, 460] width 283 height 25
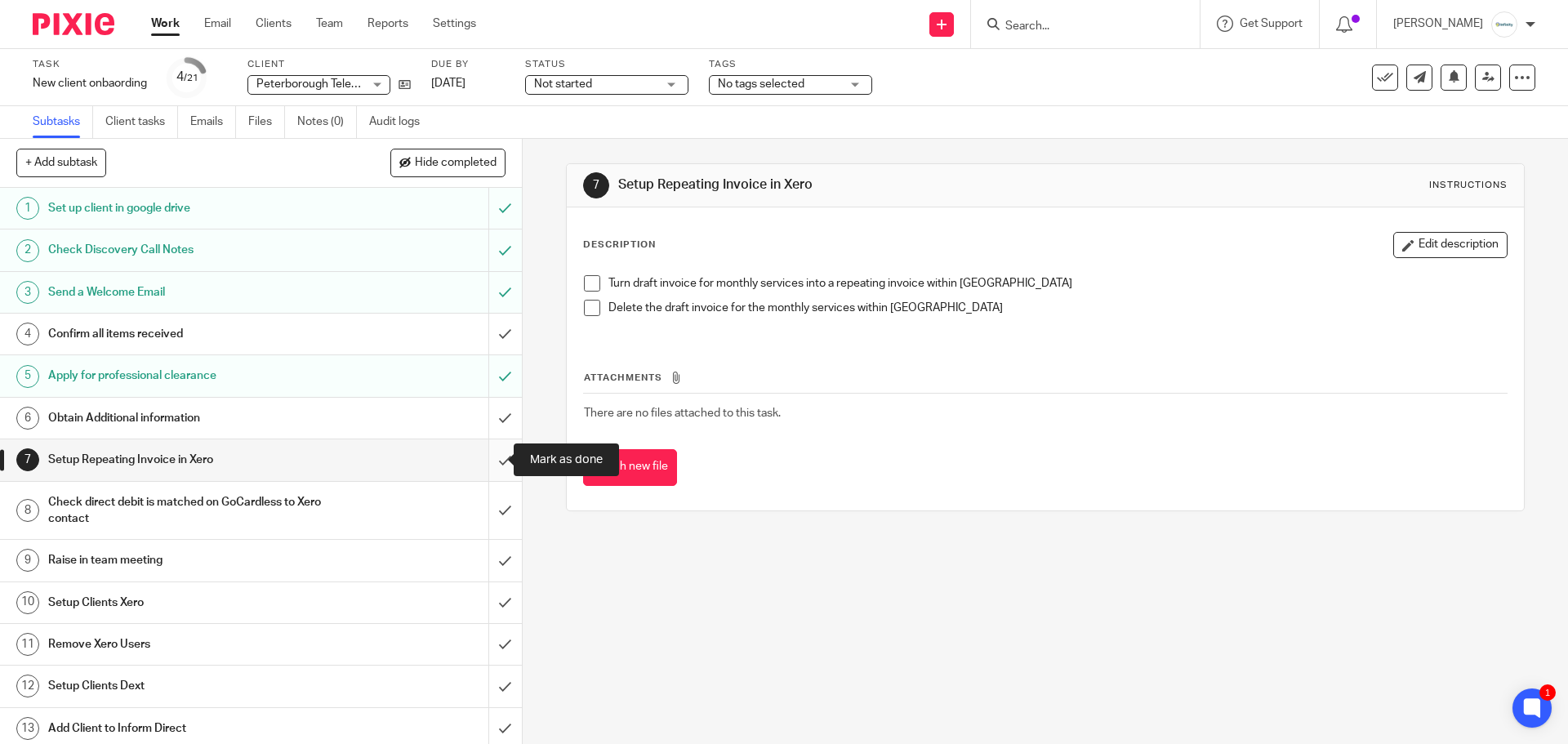
click at [495, 461] on input "submit" at bounding box center [261, 460] width 522 height 41
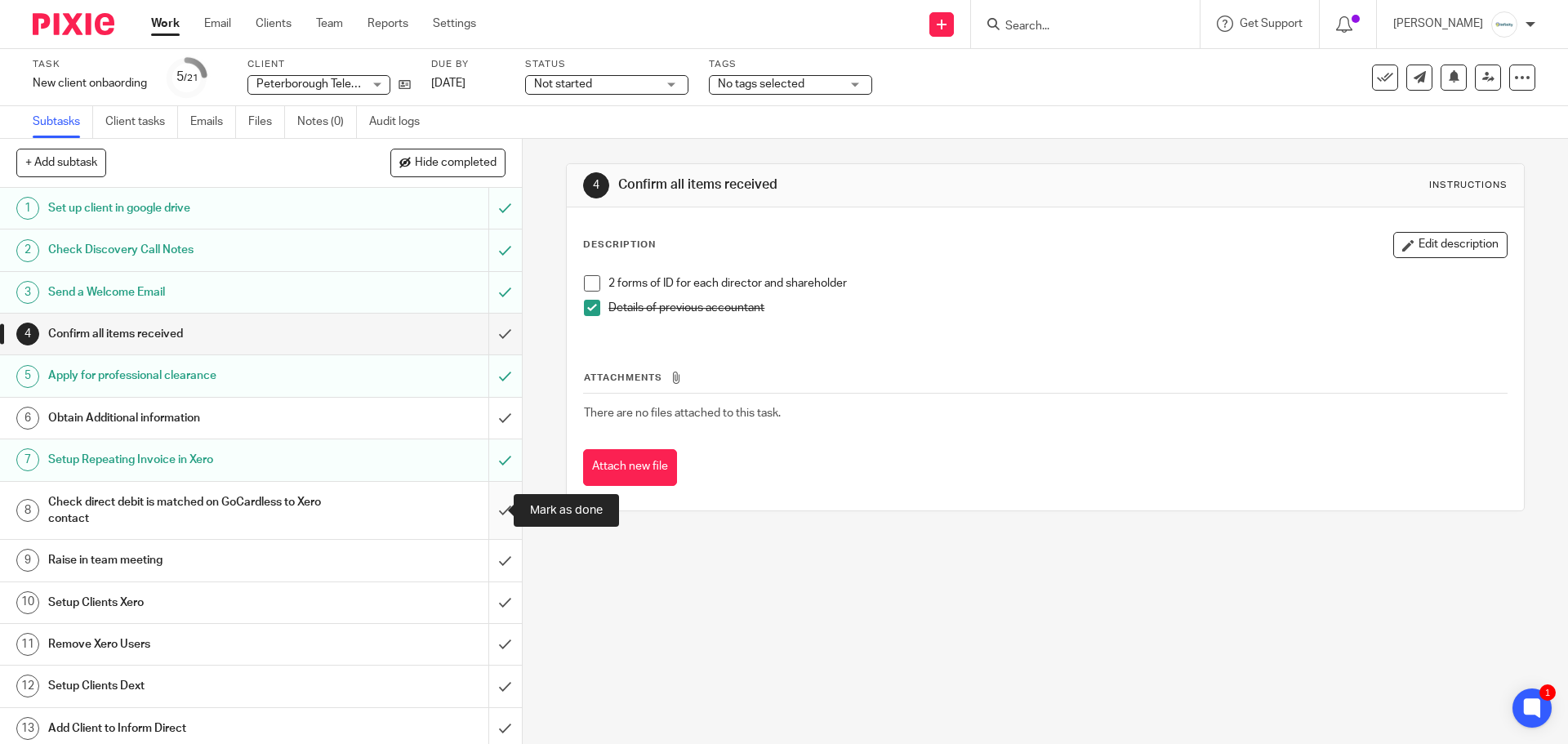
click at [483, 509] on input "submit" at bounding box center [261, 511] width 522 height 58
click at [239, 414] on h1 "Obtain Additional information" at bounding box center [189, 418] width 283 height 25
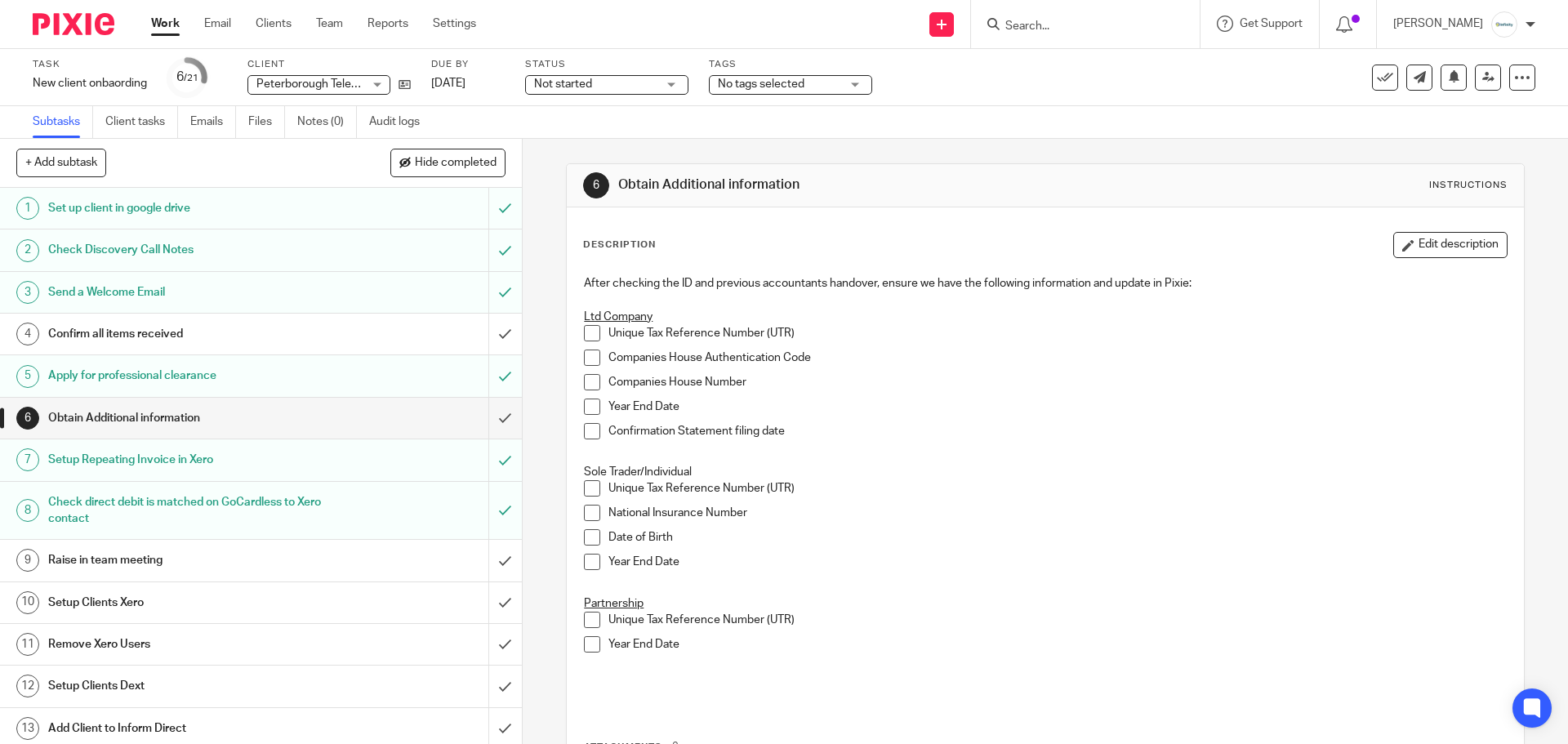
click at [588, 621] on span at bounding box center [592, 620] width 16 height 16
click at [589, 650] on span at bounding box center [592, 644] width 16 height 16
click at [593, 415] on li "Year End Date" at bounding box center [1045, 410] width 922 height 25
click at [589, 409] on span at bounding box center [592, 406] width 16 height 16
click at [589, 430] on span at bounding box center [592, 431] width 16 height 16
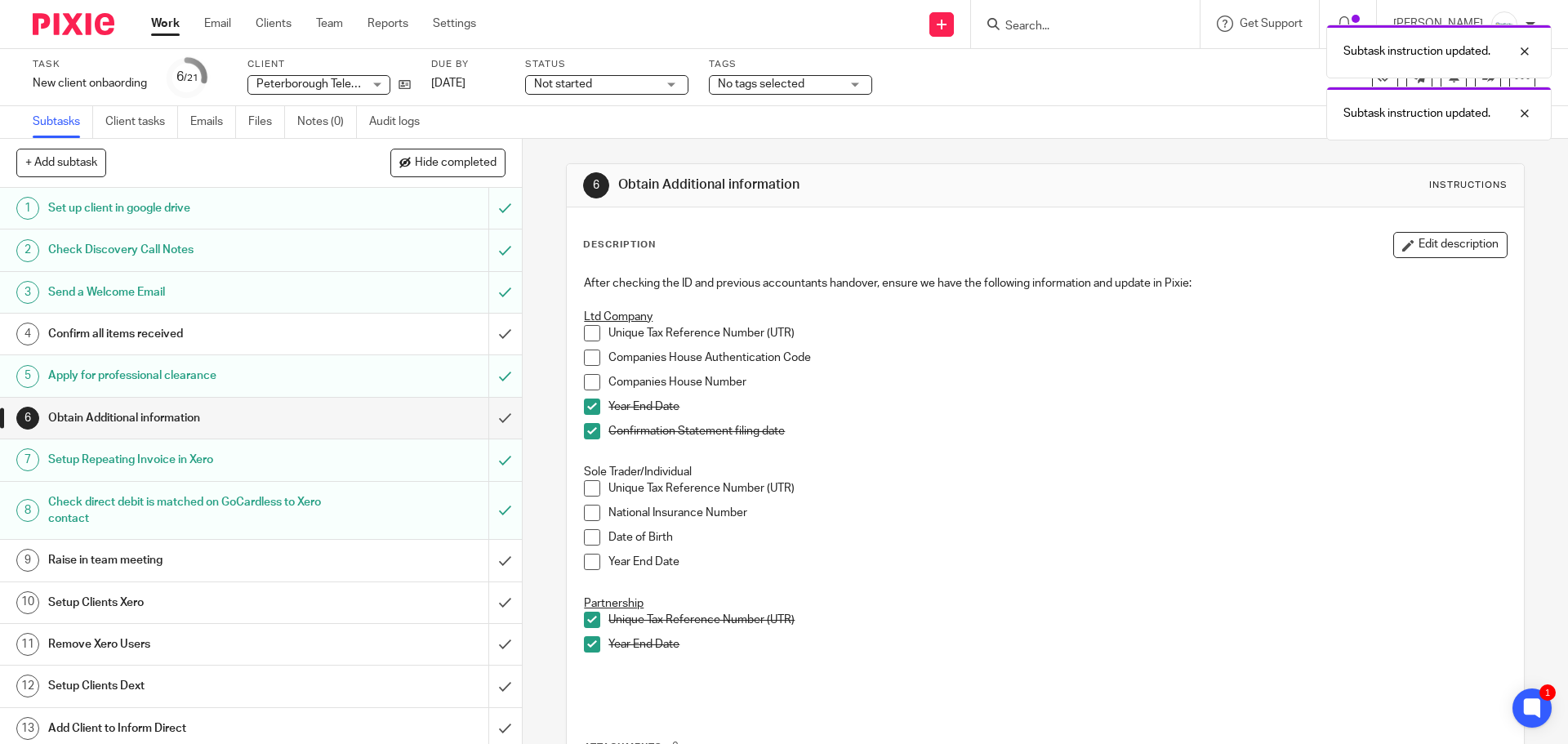
click at [586, 378] on span at bounding box center [592, 382] width 16 height 16
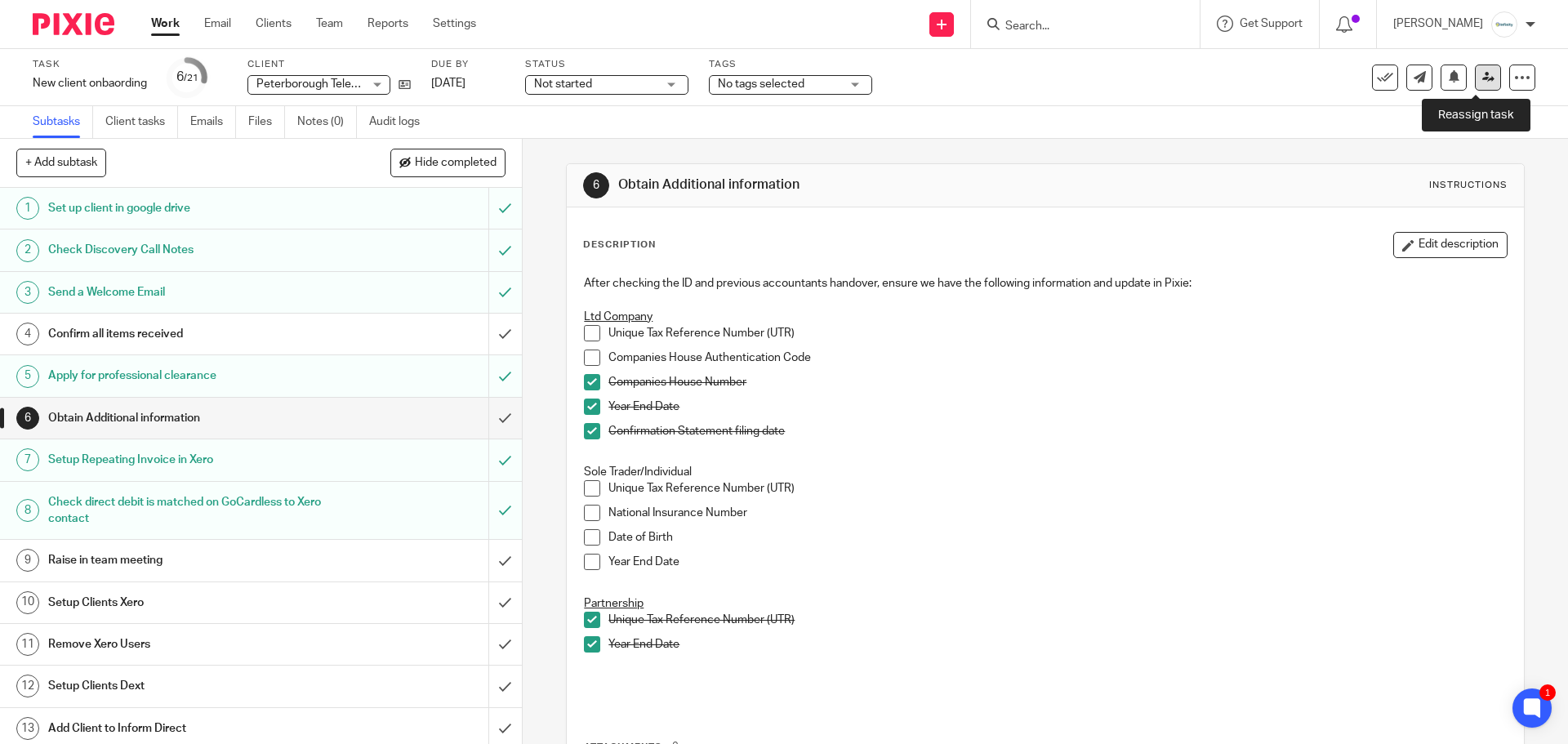
click at [1475, 87] on link at bounding box center [1488, 77] width 26 height 26
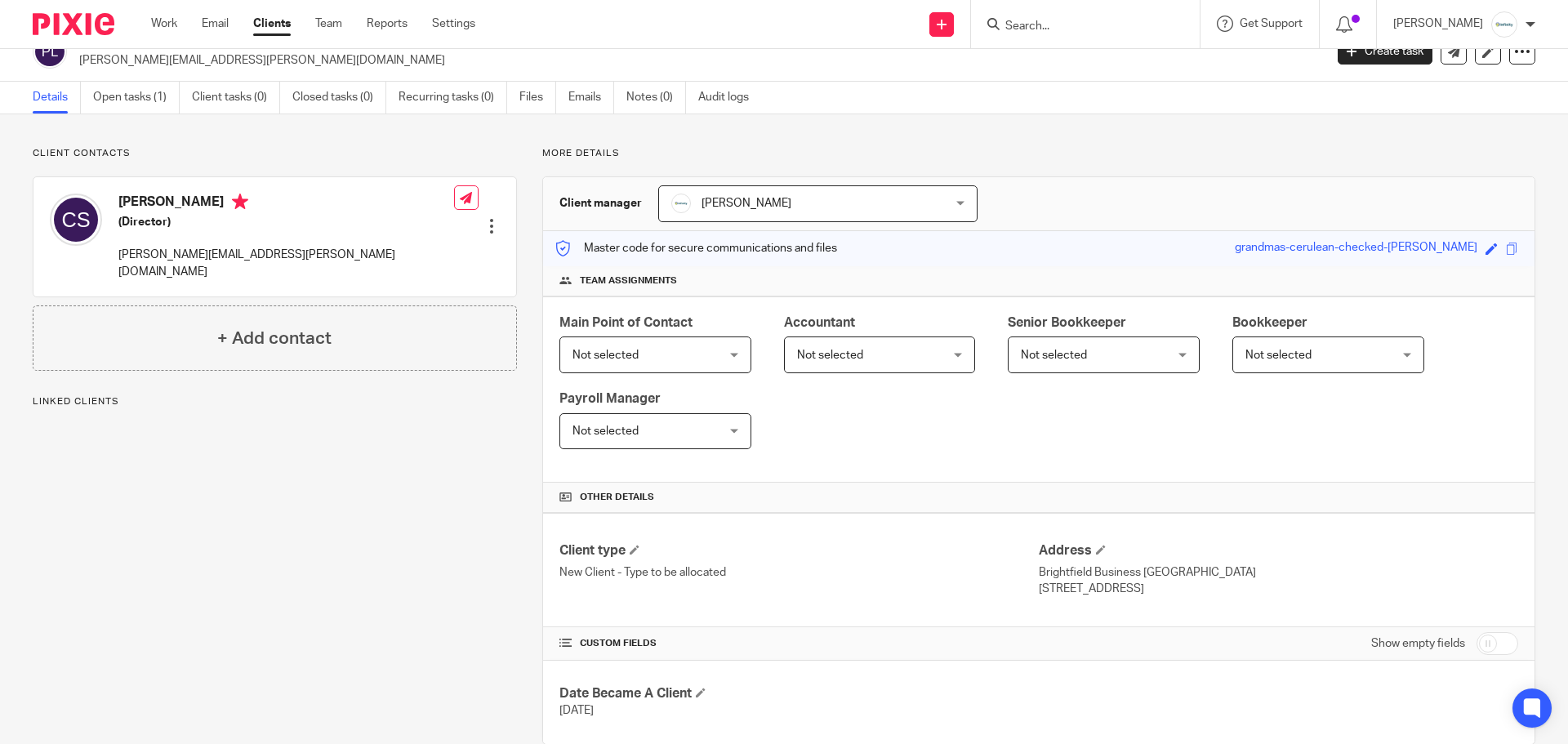
scroll to position [60, 0]
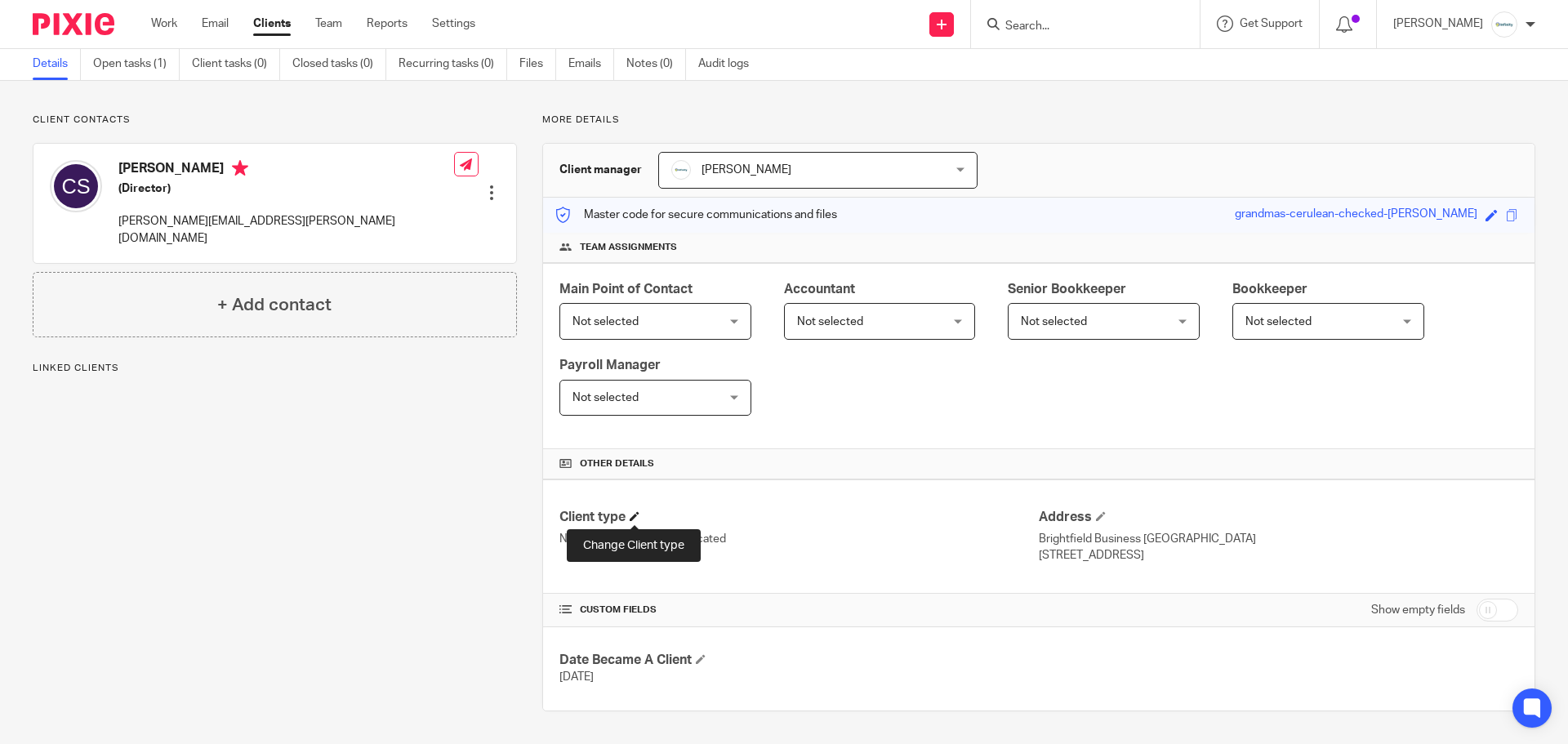
click at [630, 518] on span at bounding box center [635, 516] width 10 height 10
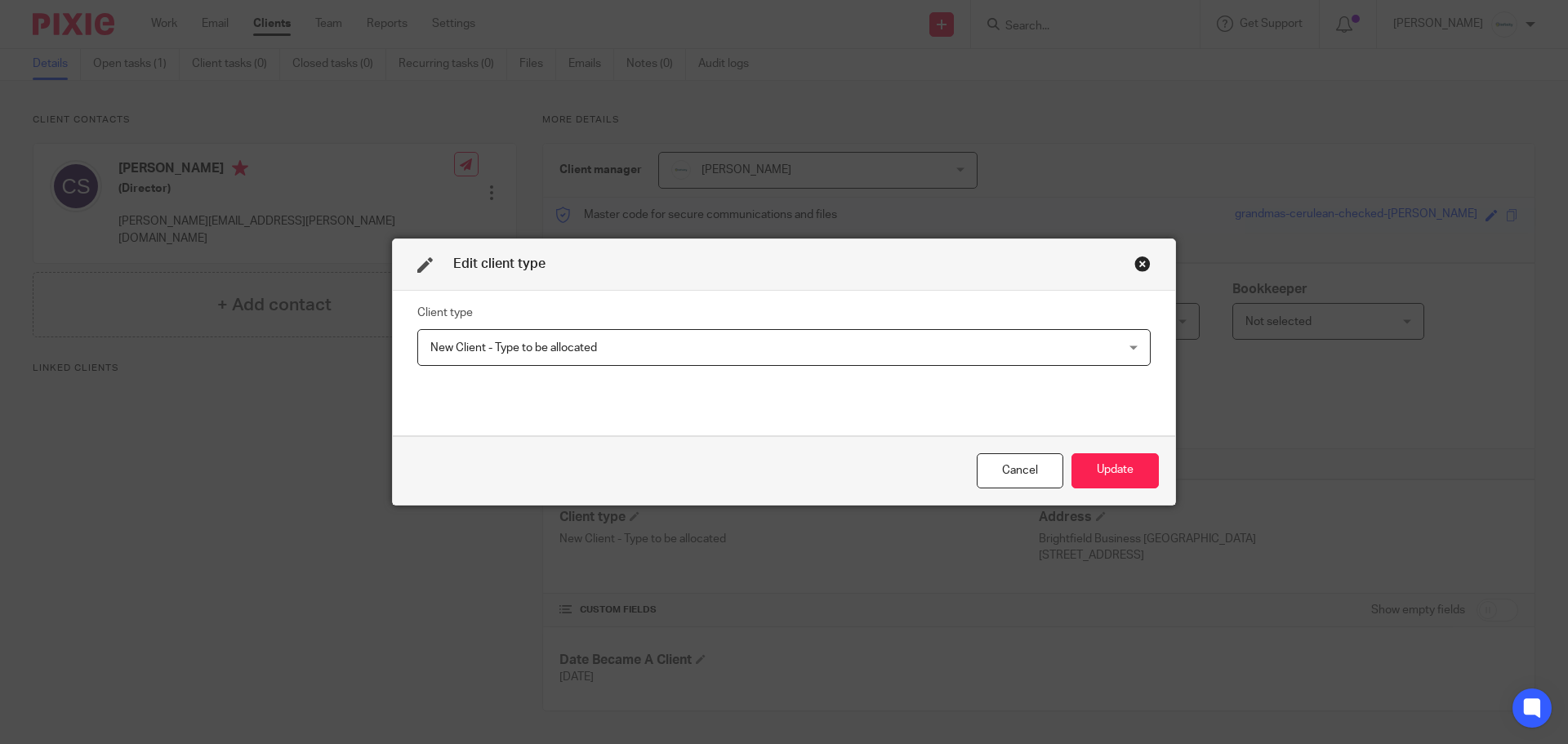
click at [639, 340] on span "New Client - Type to be allocated" at bounding box center [718, 347] width 575 height 35
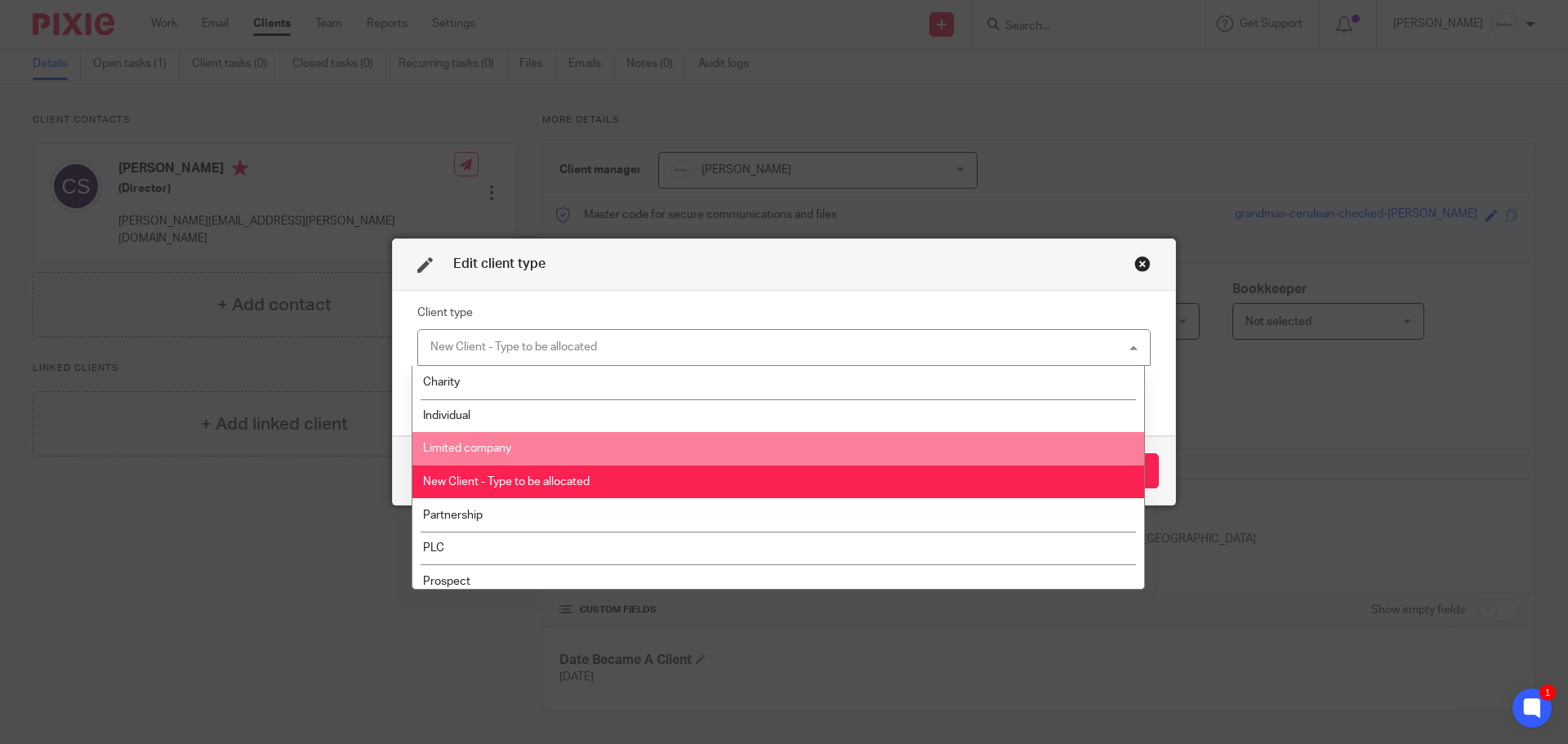
click at [627, 442] on li "Limited company" at bounding box center [778, 448] width 732 height 34
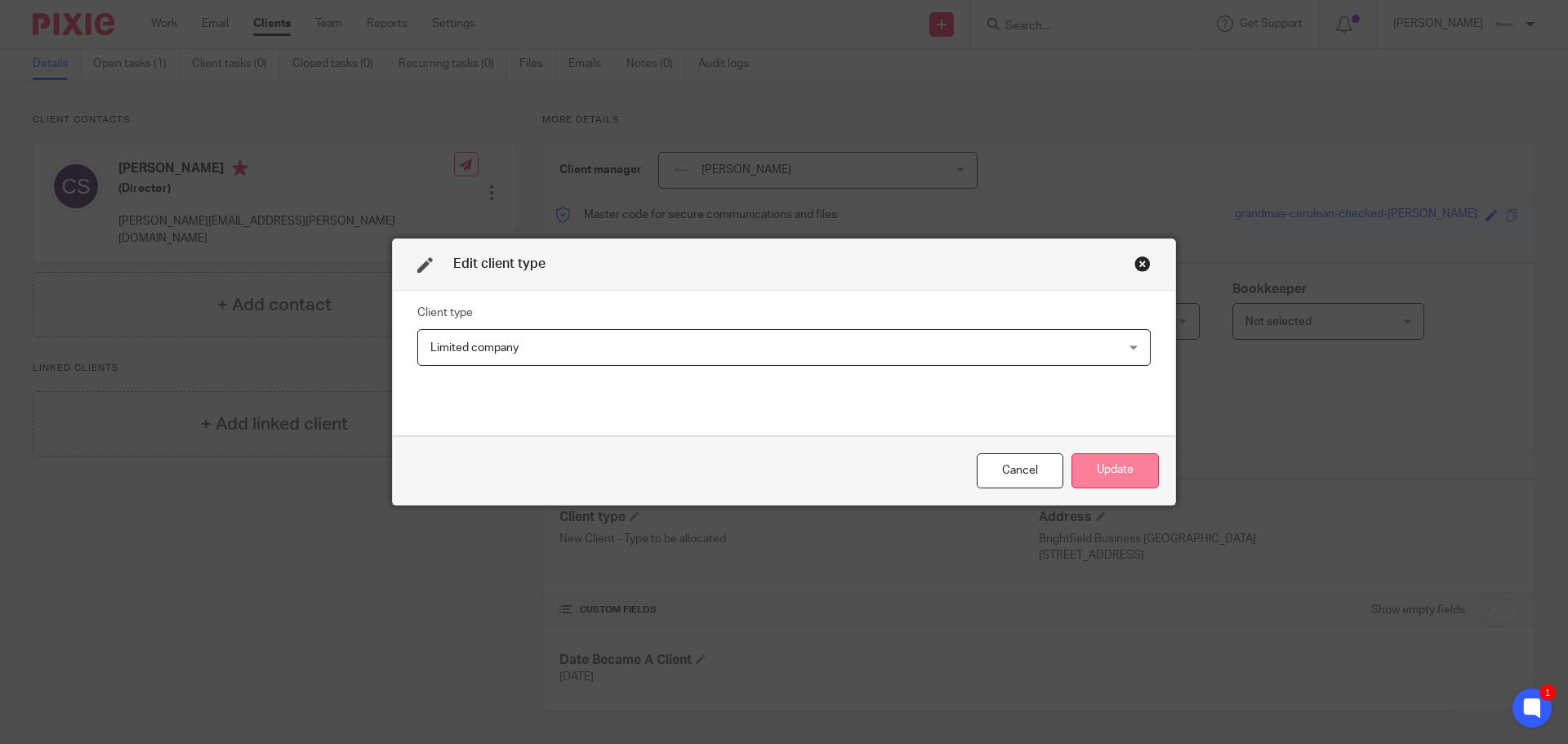
click at [1102, 461] on button "Update" at bounding box center [1115, 470] width 87 height 35
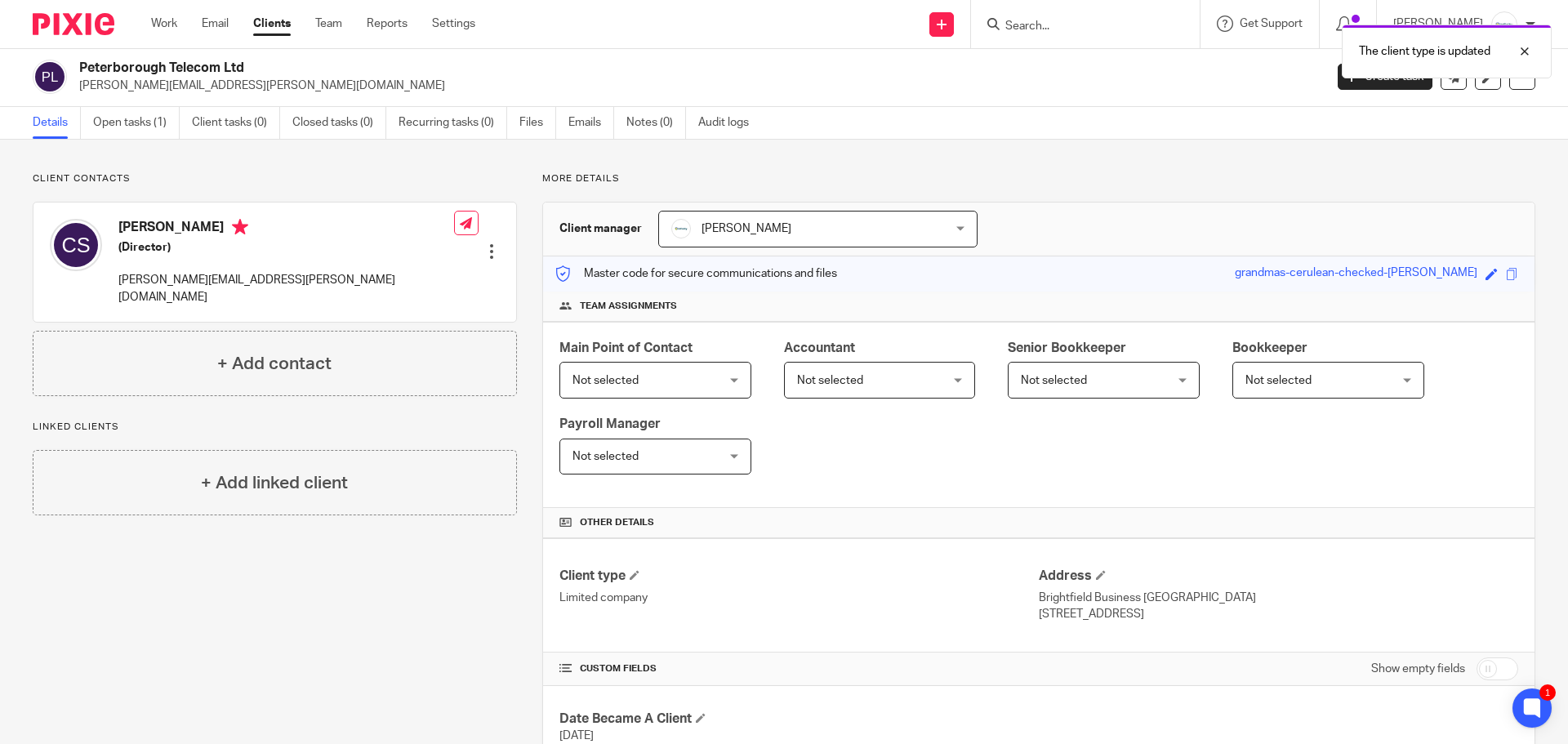
scroll to position [0, 0]
drag, startPoint x: 251, startPoint y: 66, endPoint x: 80, endPoint y: 64, distance: 171.0
click at [80, 64] on h2 "Peterborough Telecom Ltd" at bounding box center [573, 69] width 988 height 17
copy h2 "Peterborough Telecom Ltd"
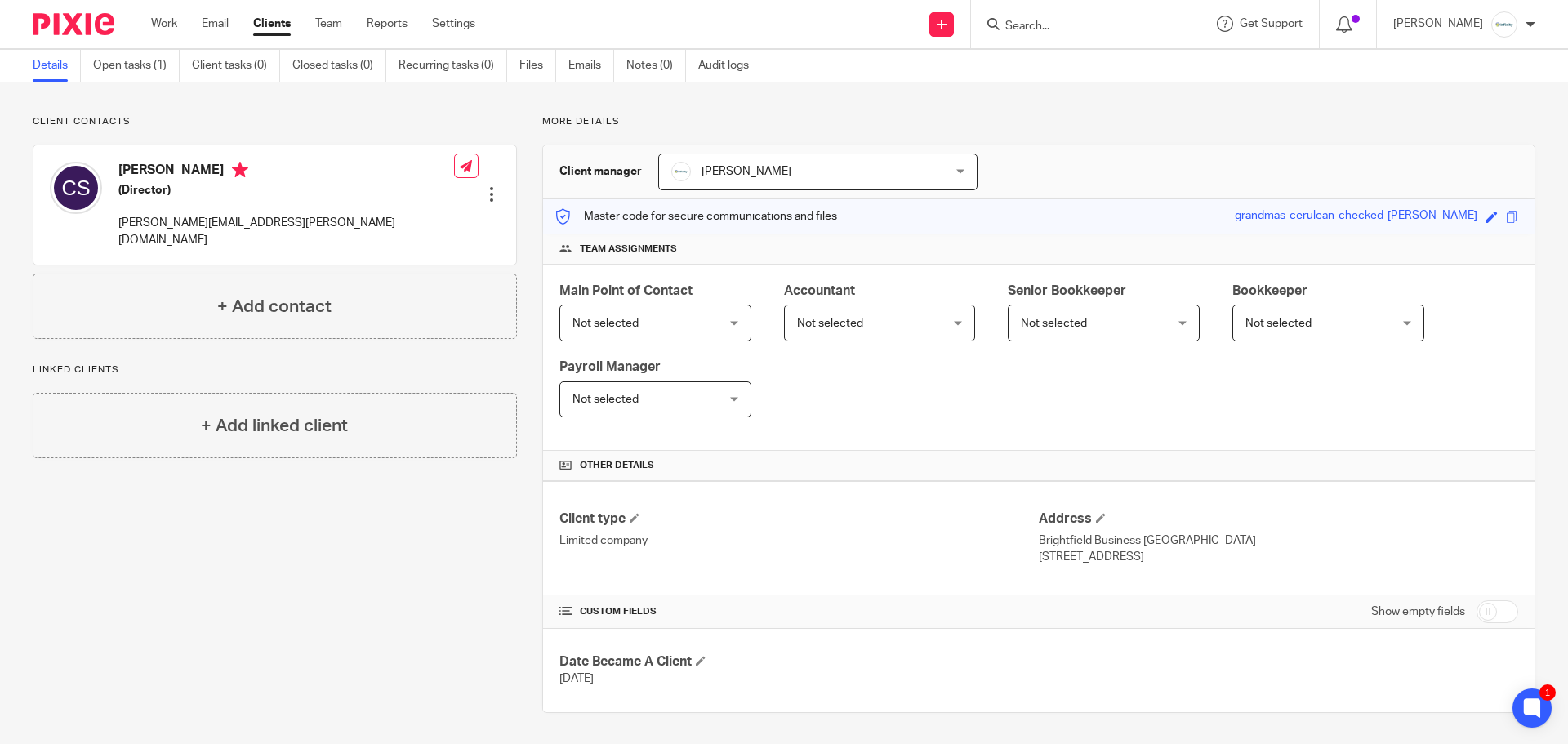
scroll to position [60, 0]
click at [1478, 609] on input "checkbox" at bounding box center [1497, 610] width 42 height 23
checkbox input "true"
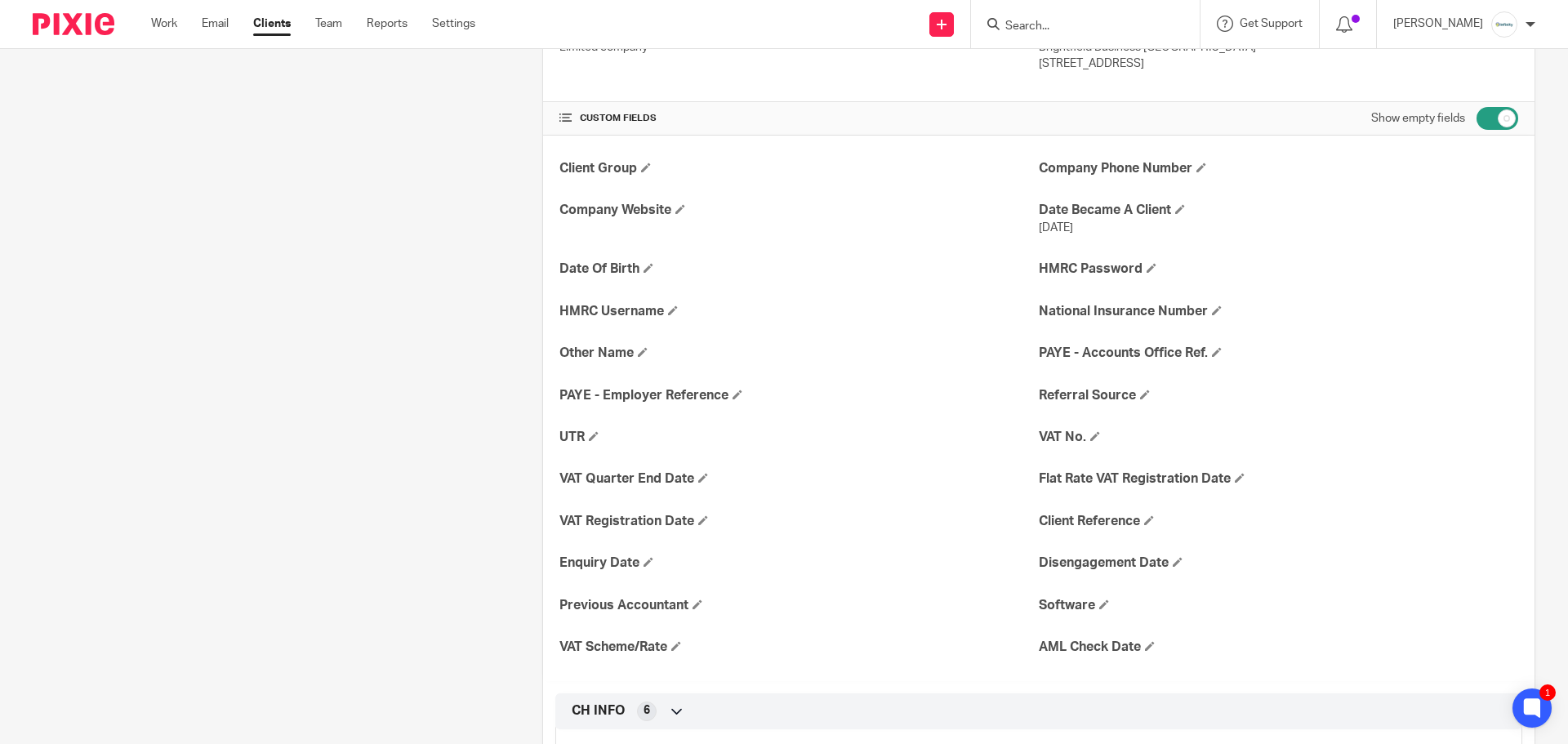
scroll to position [877, 0]
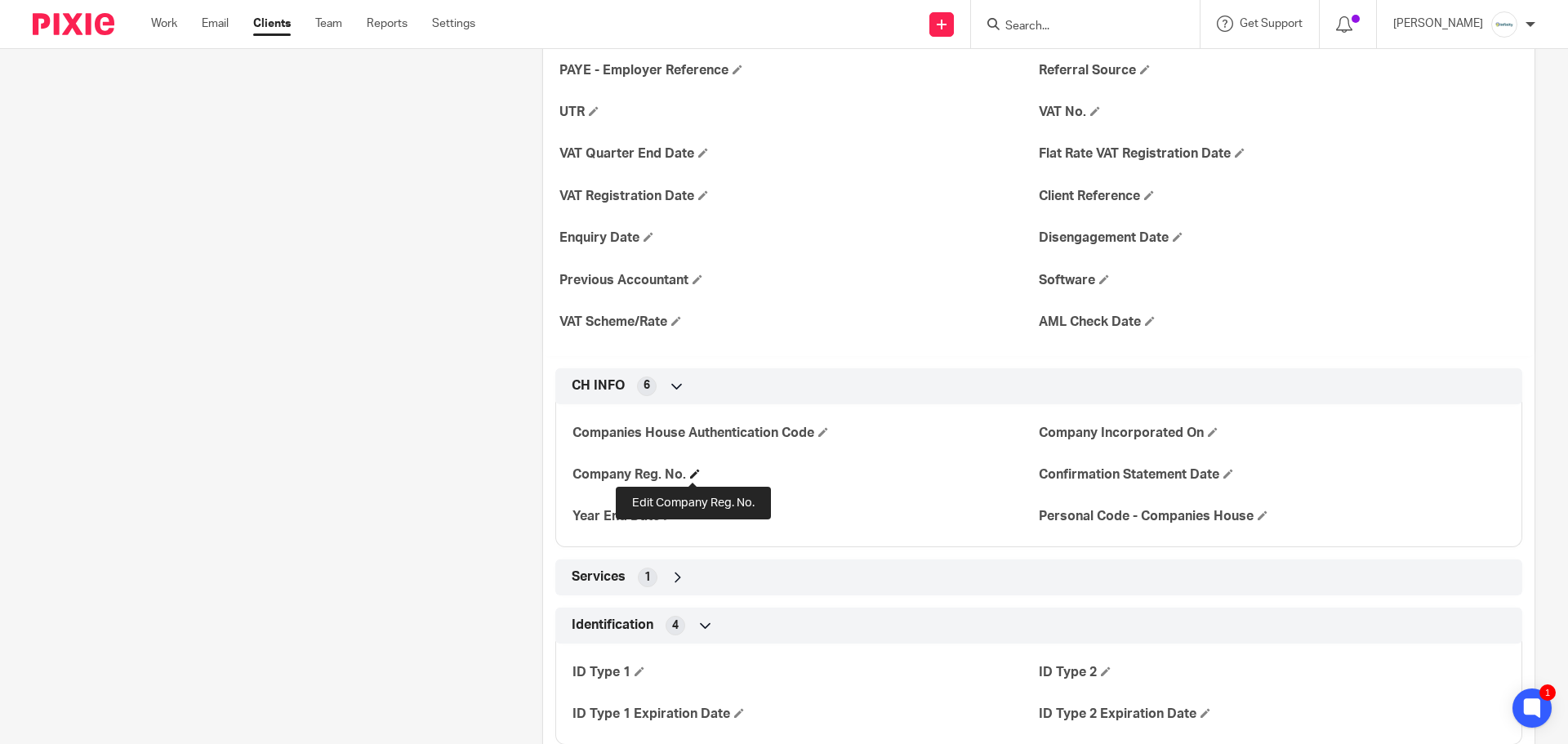
click at [693, 474] on span at bounding box center [695, 474] width 10 height 10
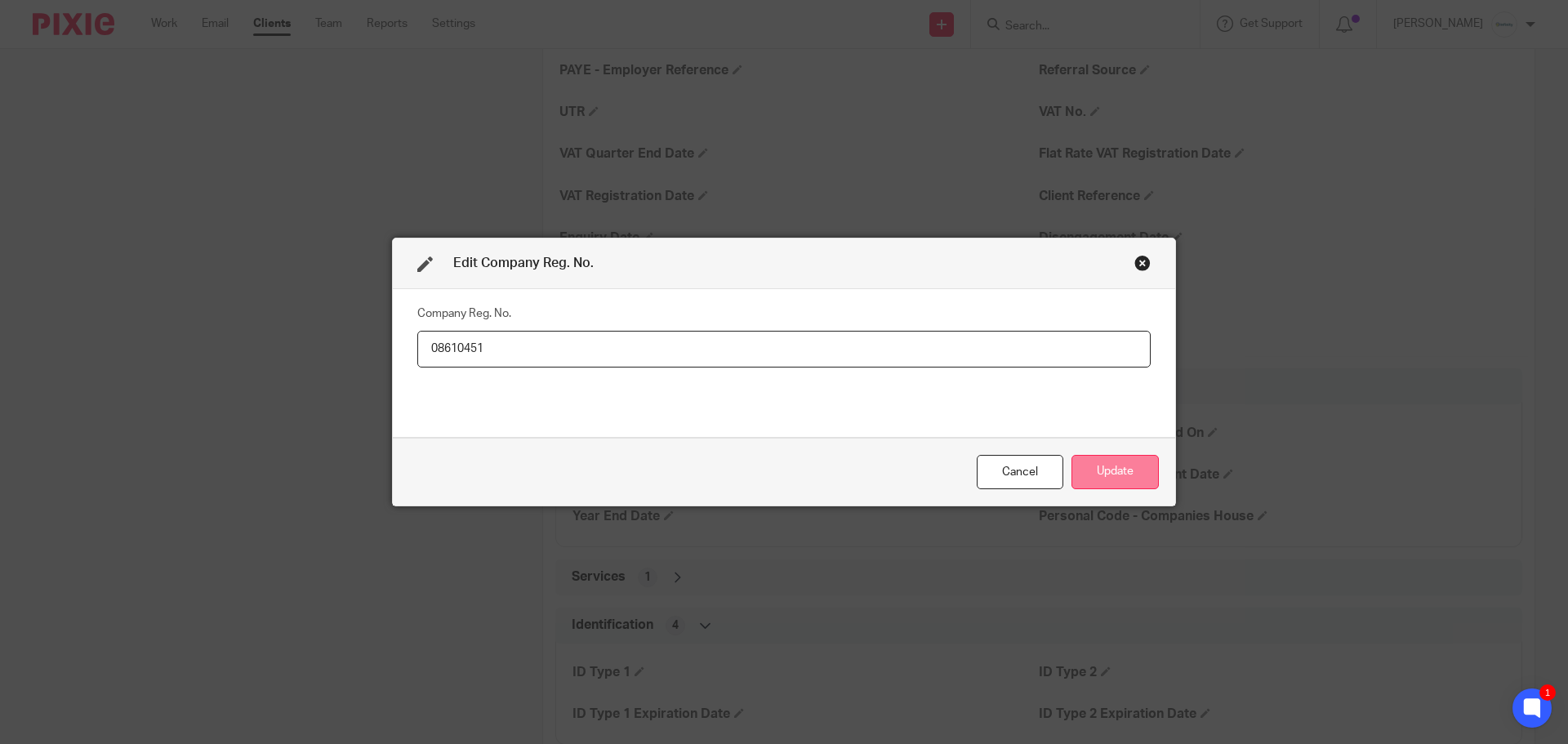
type input "08610451"
click at [1107, 473] on button "Update" at bounding box center [1115, 472] width 87 height 35
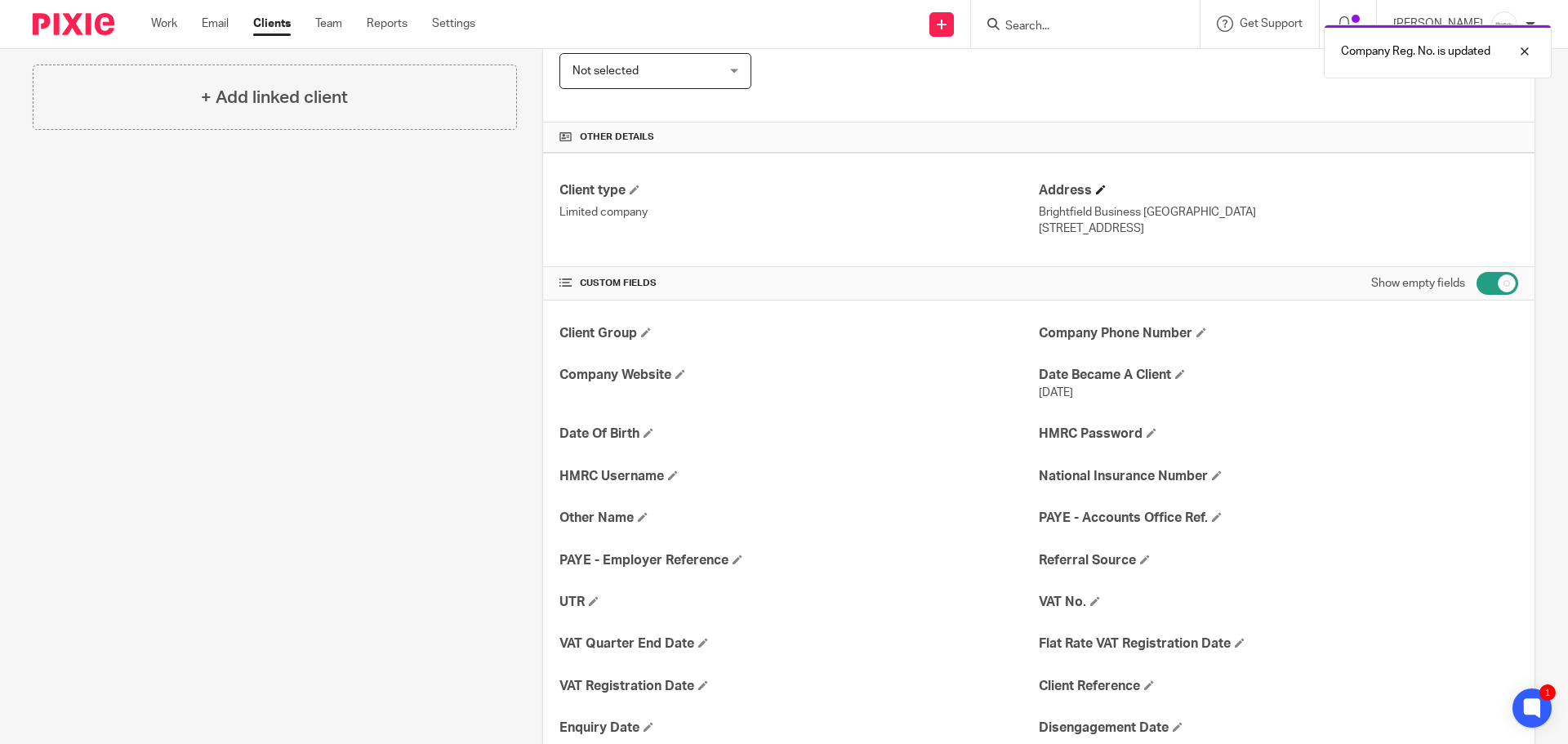
scroll to position [0, 0]
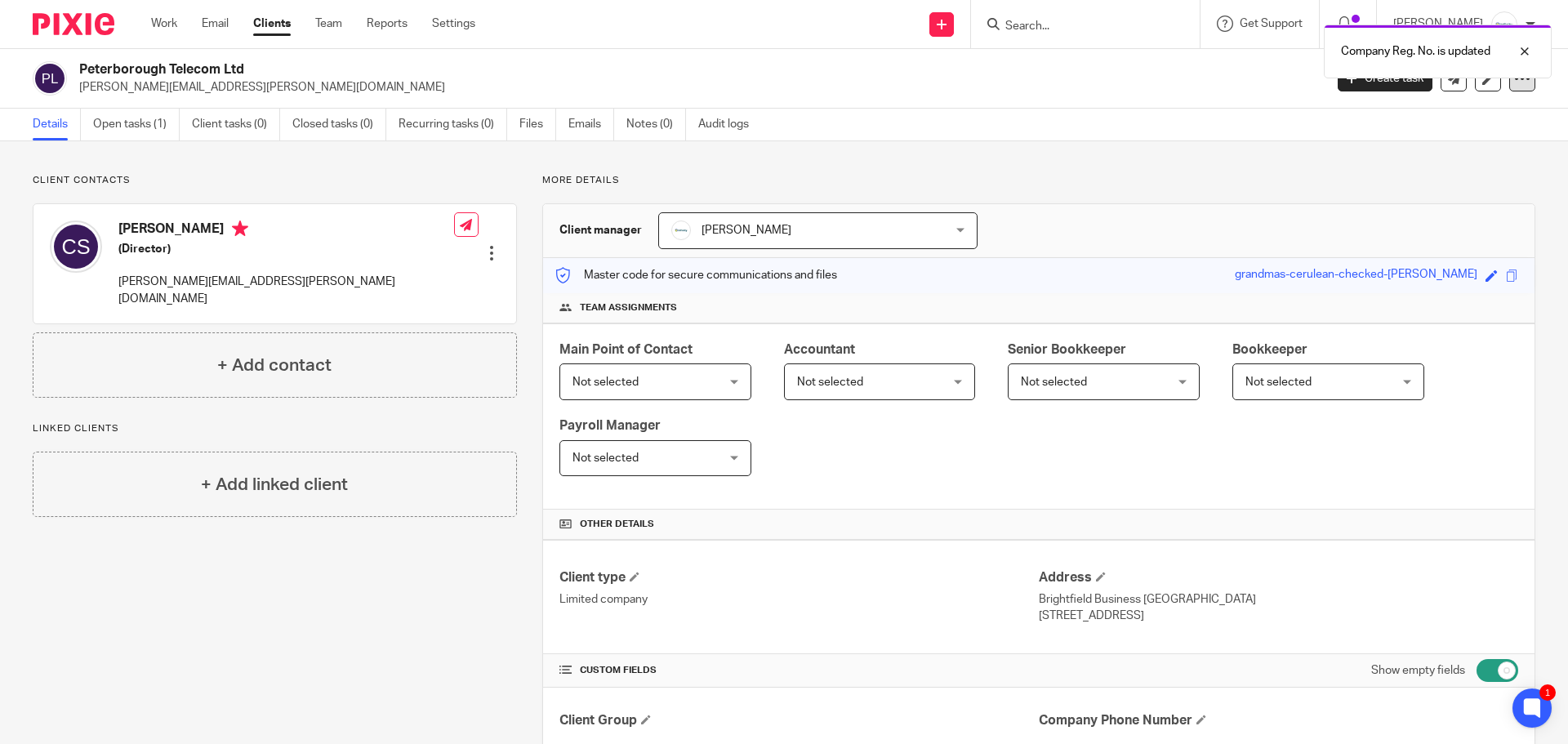
click at [1515, 87] on div at bounding box center [1523, 78] width 26 height 26
click at [1466, 116] on link "Update from Companies House" at bounding box center [1420, 119] width 181 height 24
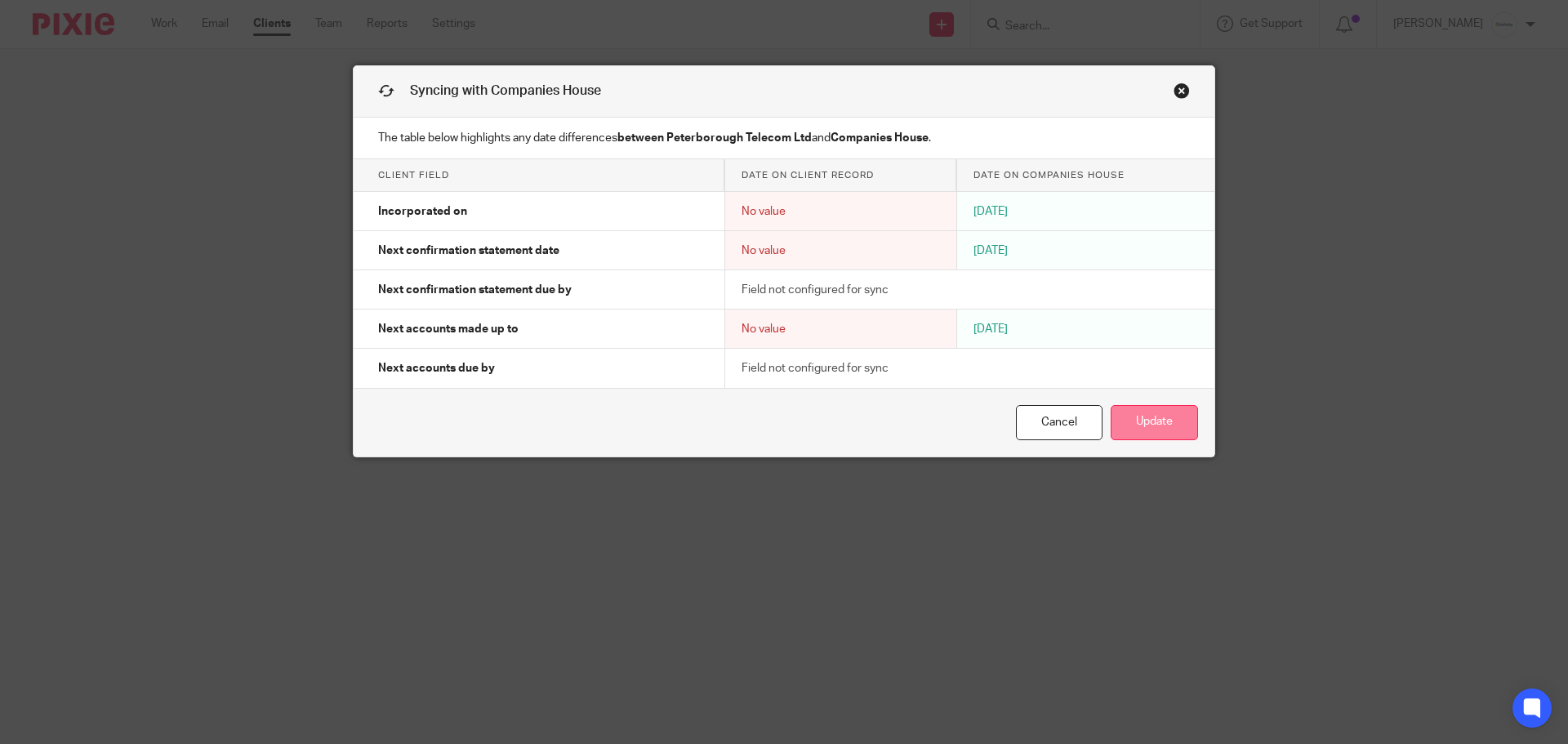
click at [1148, 427] on button "Update" at bounding box center [1154, 422] width 87 height 35
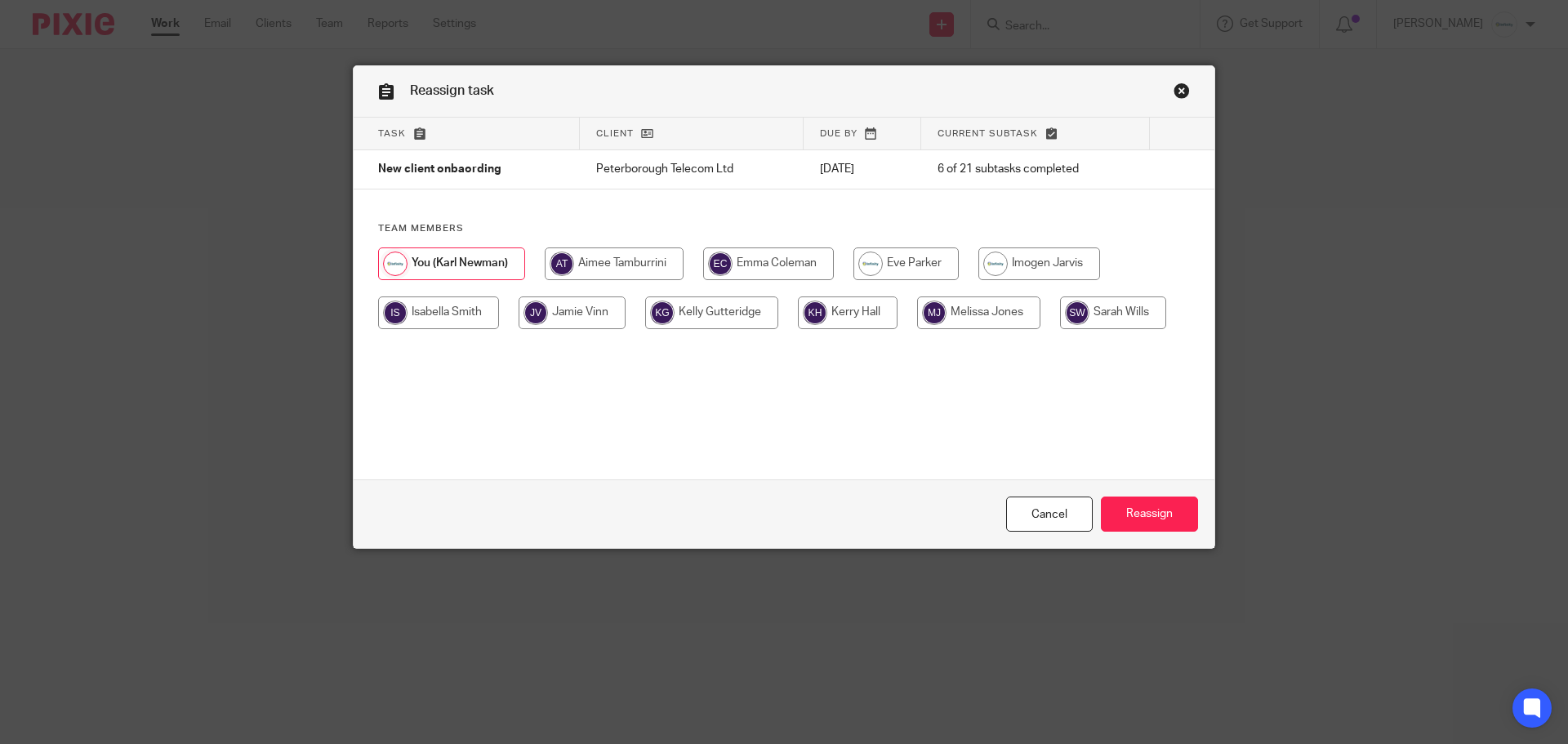
click at [993, 316] on input "radio" at bounding box center [979, 313] width 124 height 33
radio input "true"
click at [1145, 512] on input "Reassign" at bounding box center [1149, 513] width 97 height 35
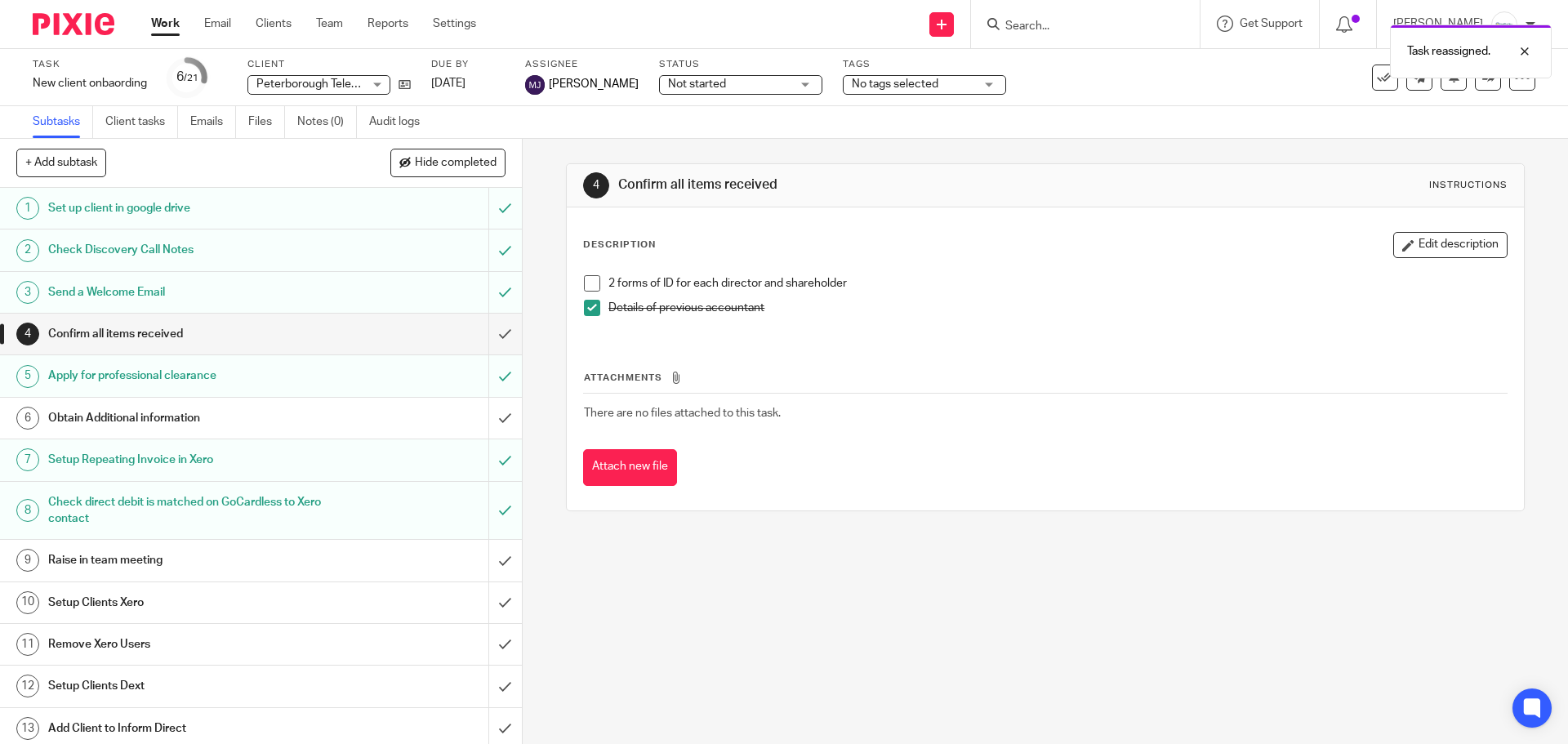
click at [166, 21] on link "Work" at bounding box center [165, 24] width 29 height 16
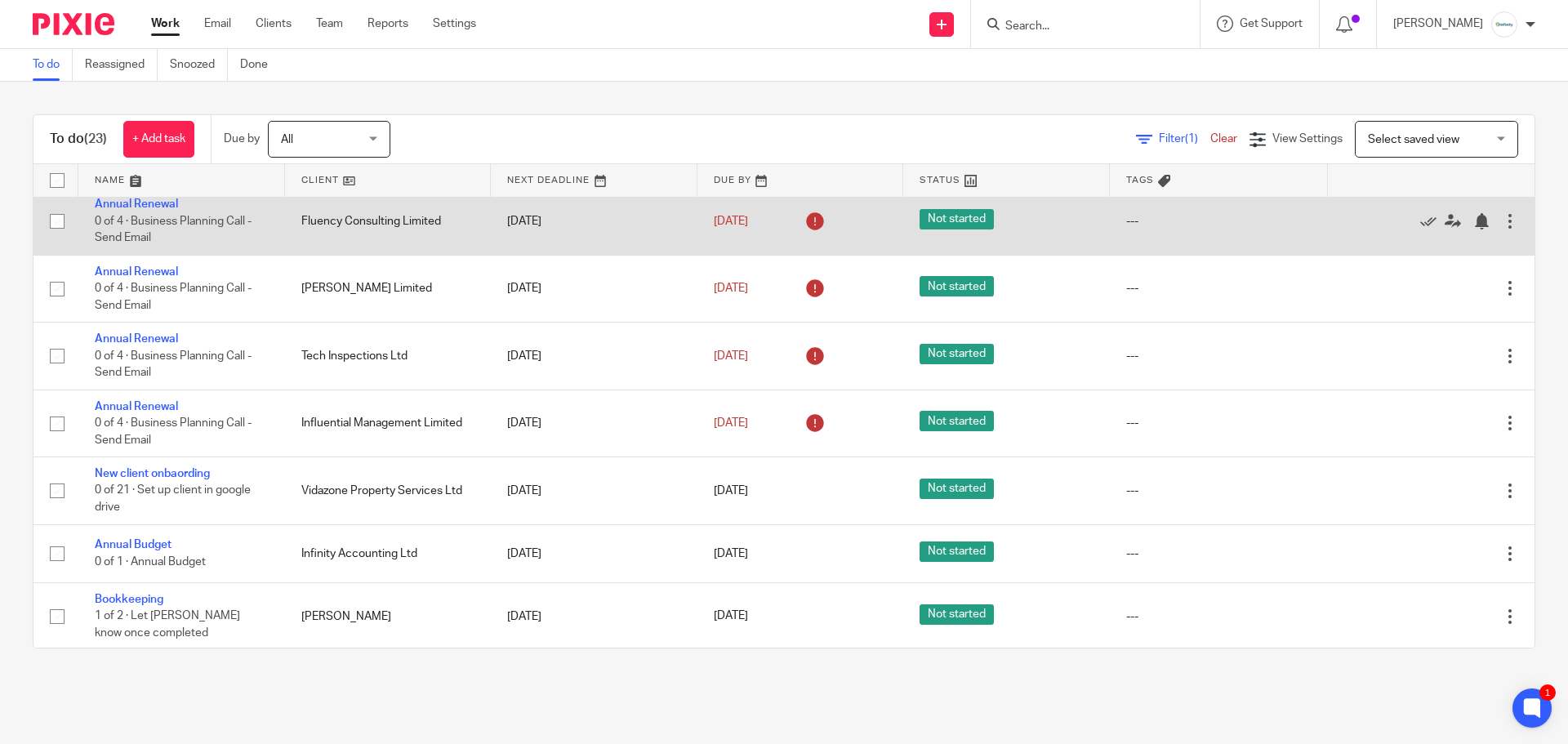
scroll to position [408, 0]
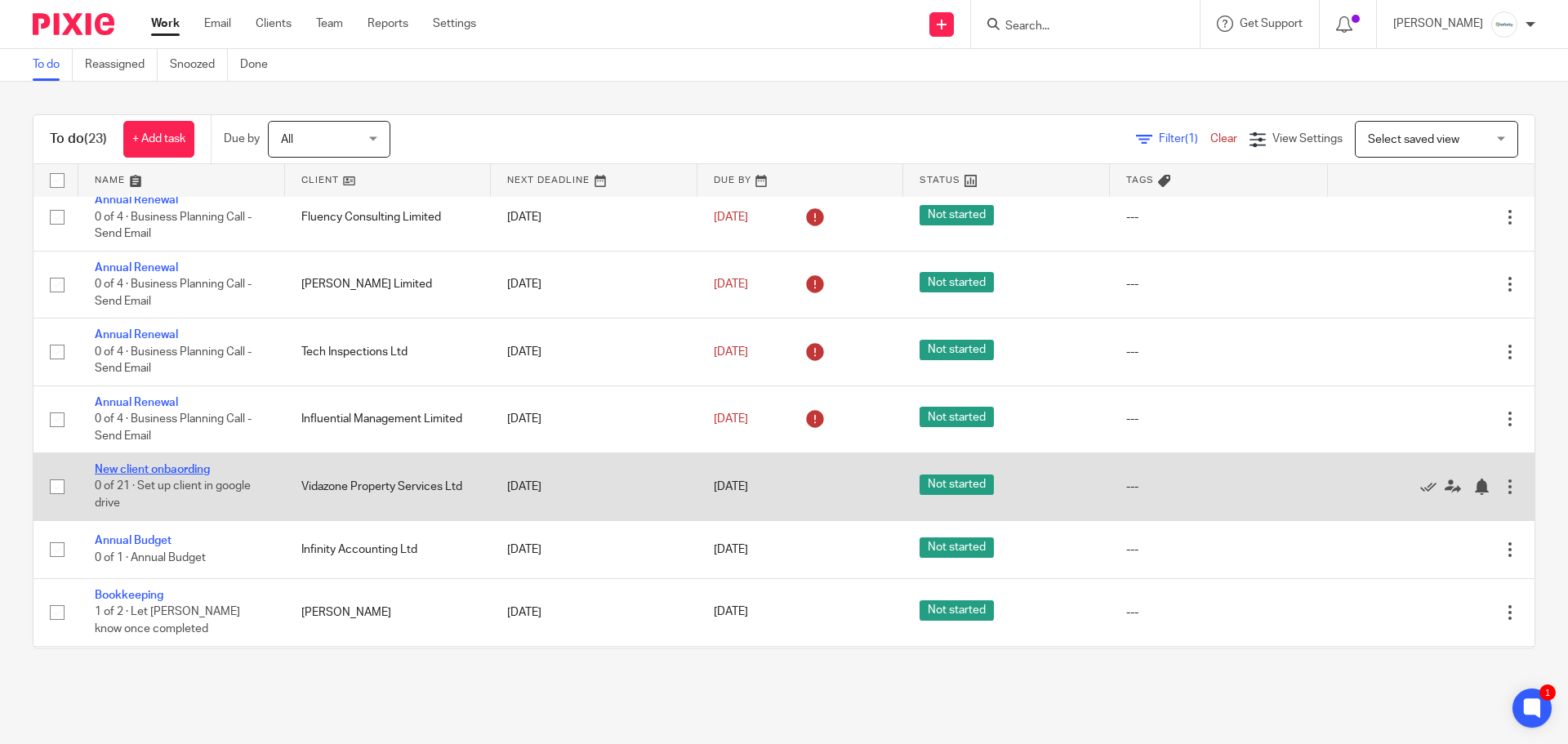
click at [176, 472] on link "New client onbaording" at bounding box center [153, 470] width 115 height 12
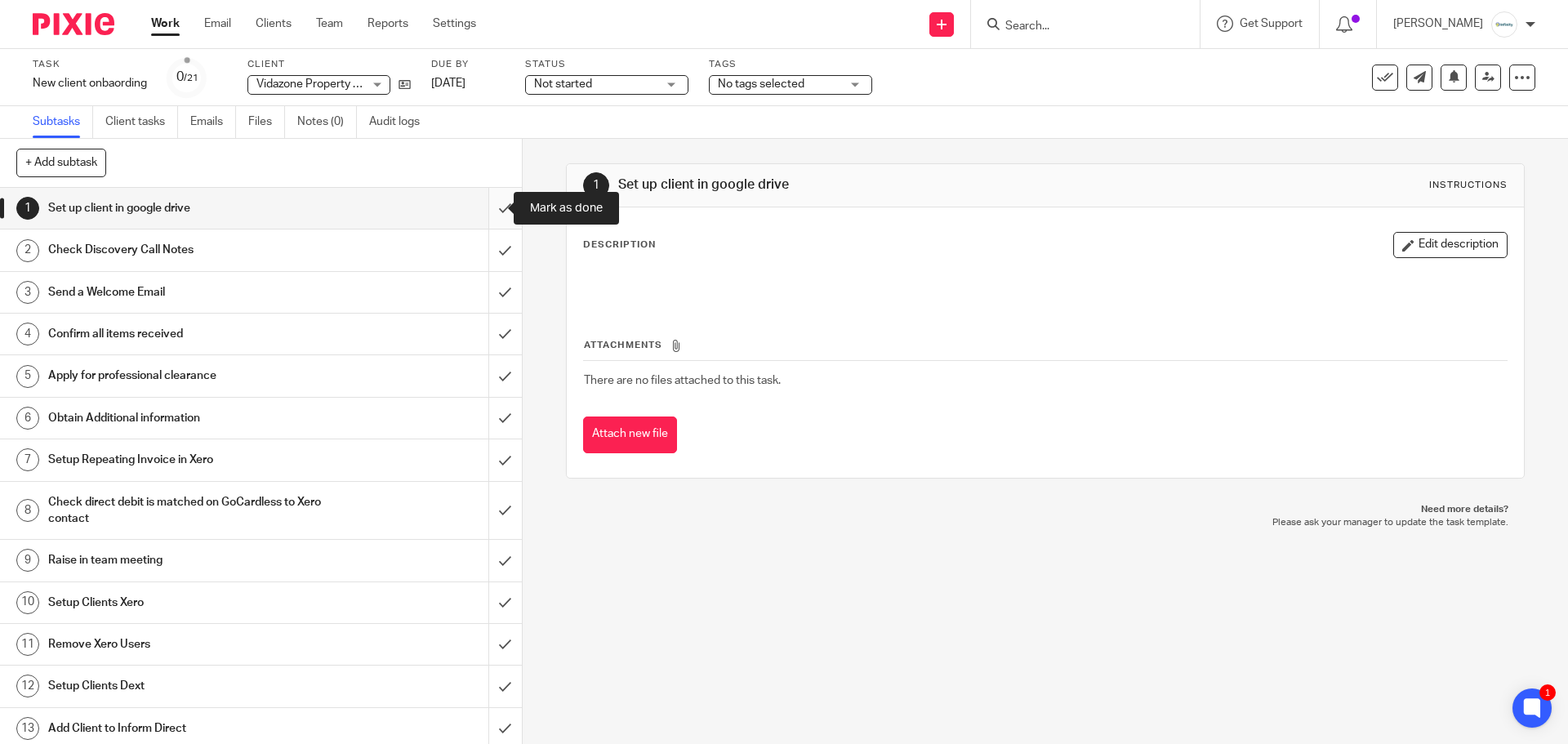
click at [489, 201] on input "submit" at bounding box center [261, 208] width 522 height 41
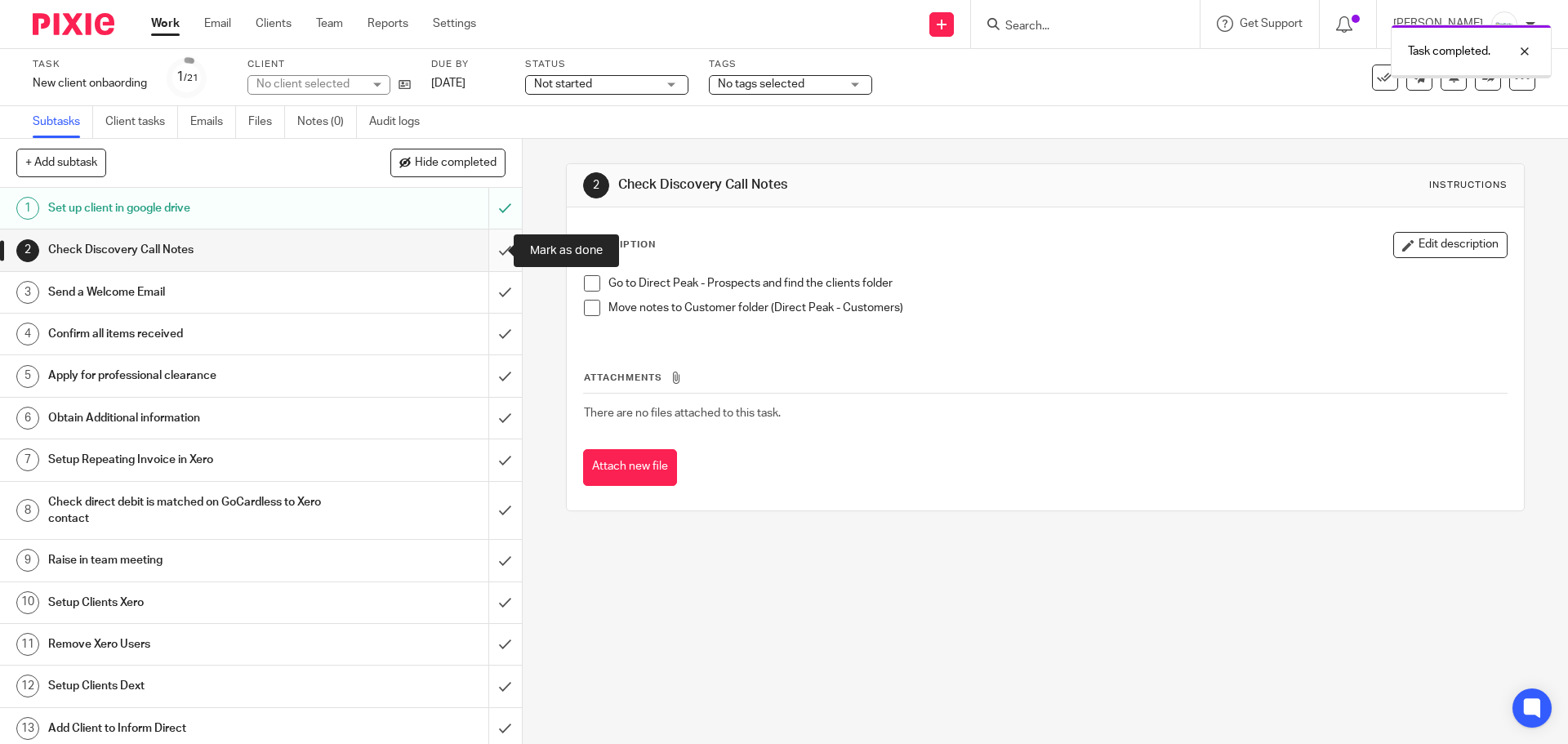
click at [491, 251] on input "submit" at bounding box center [261, 250] width 522 height 41
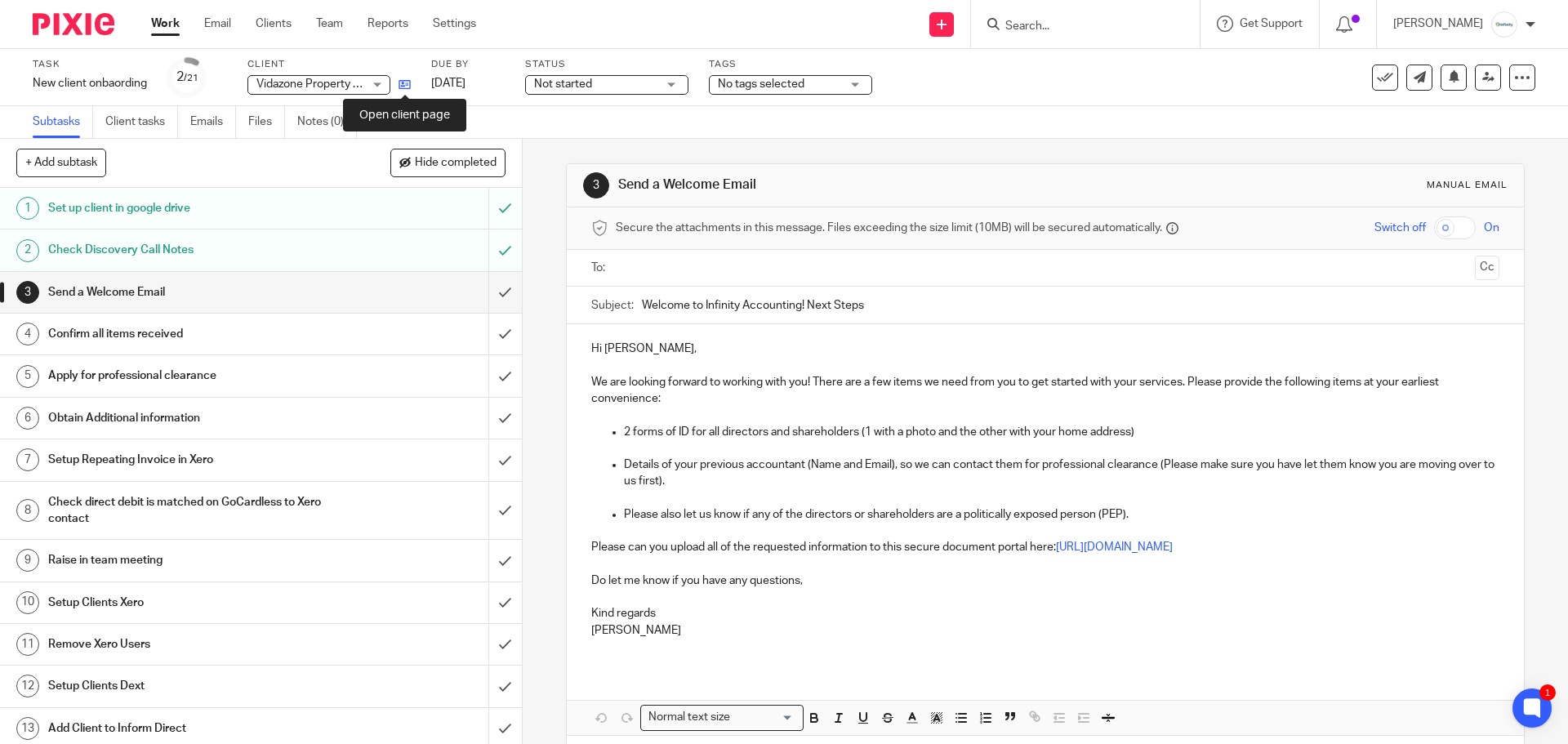
click at [409, 82] on icon at bounding box center [404, 84] width 12 height 12
click at [489, 460] on input "submit" at bounding box center [261, 460] width 522 height 41
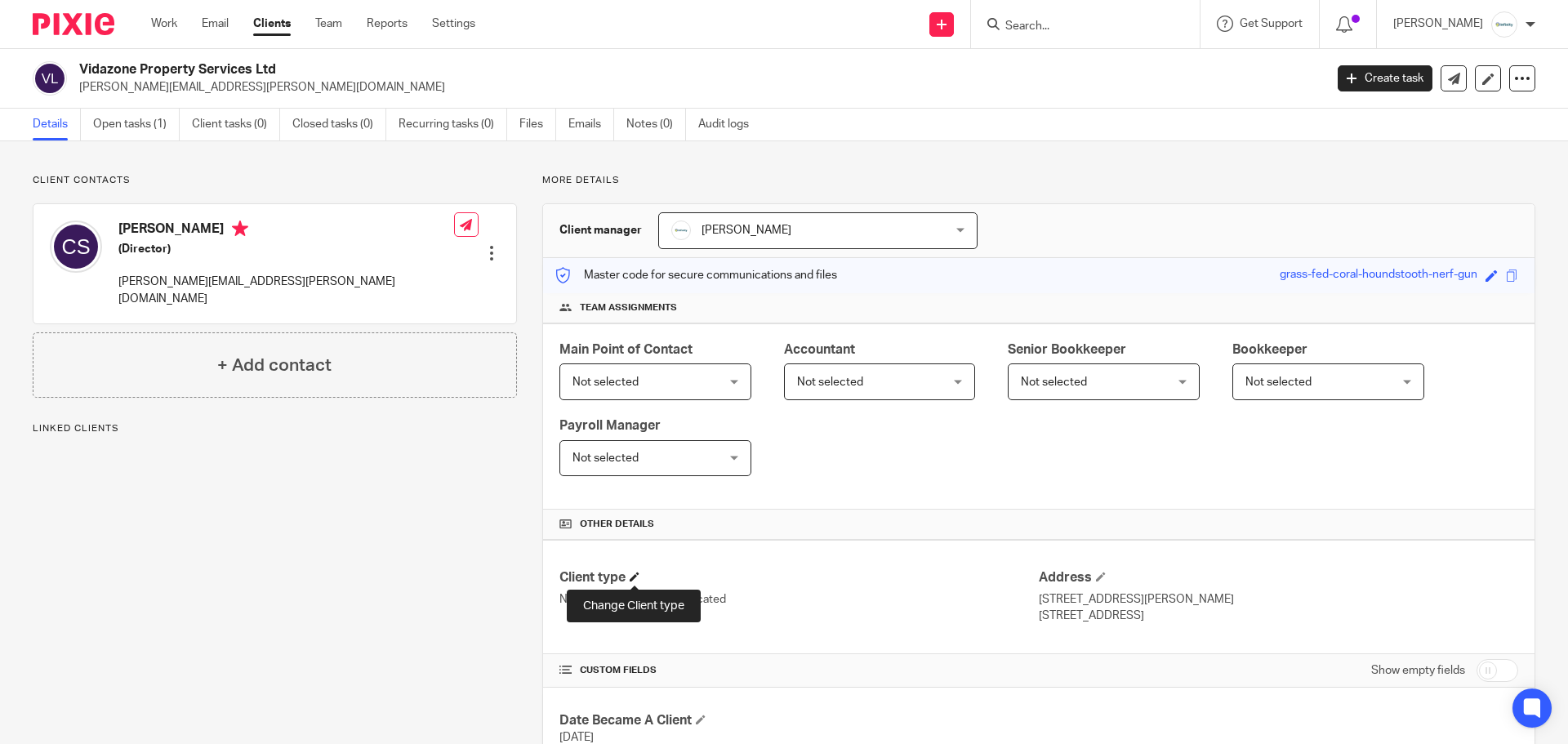
click at [635, 575] on span at bounding box center [635, 576] width 10 height 10
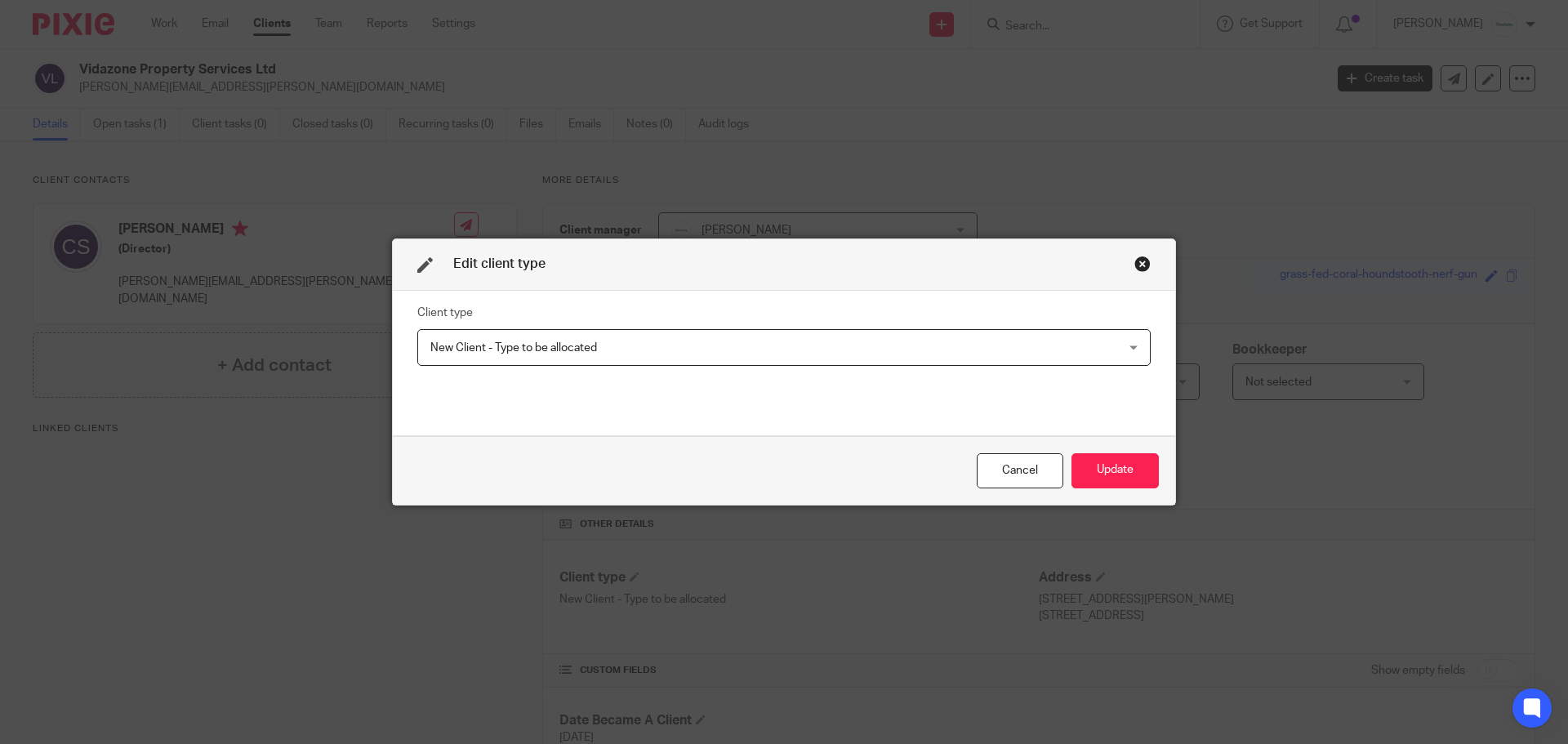
click at [624, 357] on span "New Client - Type to be allocated" at bounding box center [718, 347] width 575 height 35
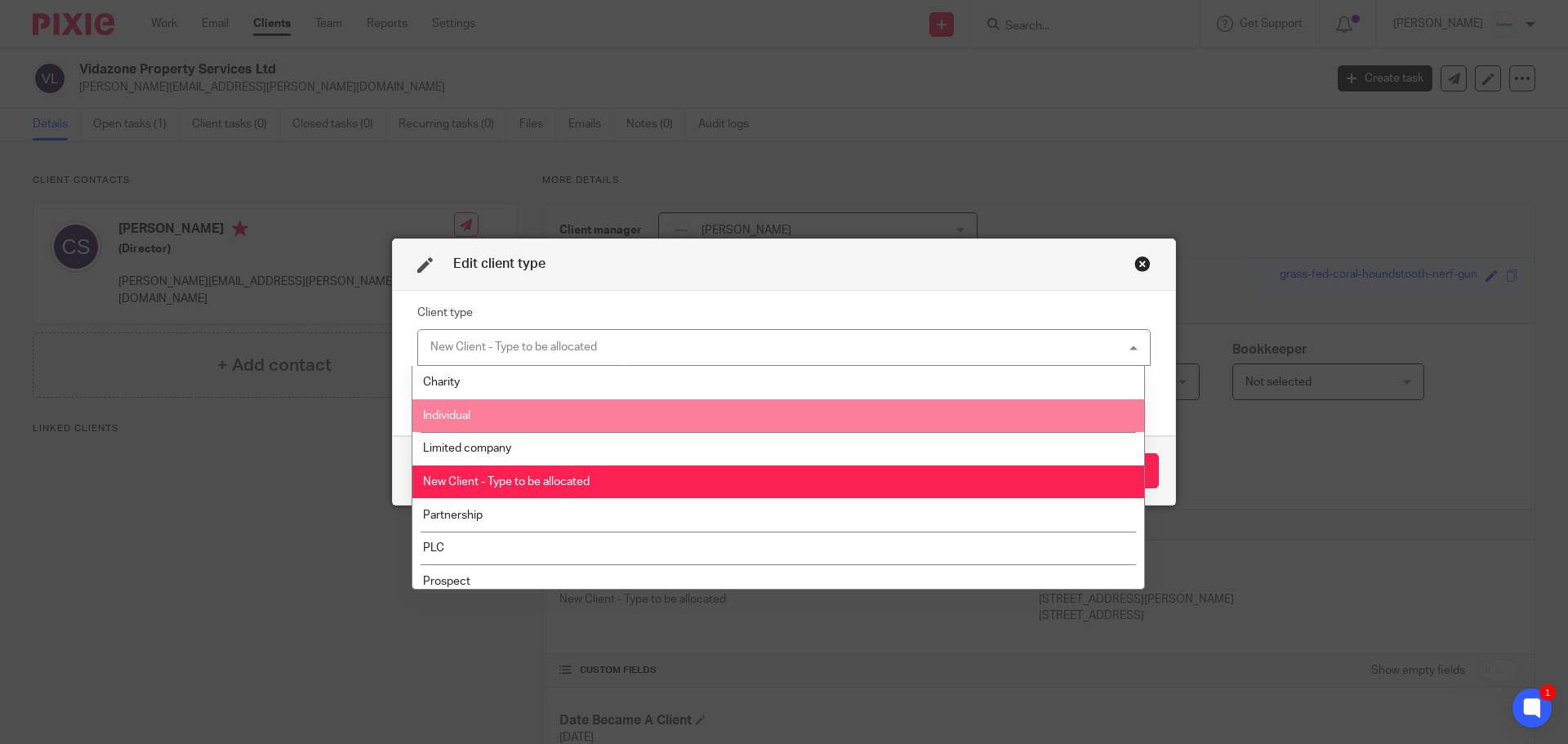
click at [552, 446] on li "Limited company" at bounding box center [778, 448] width 732 height 34
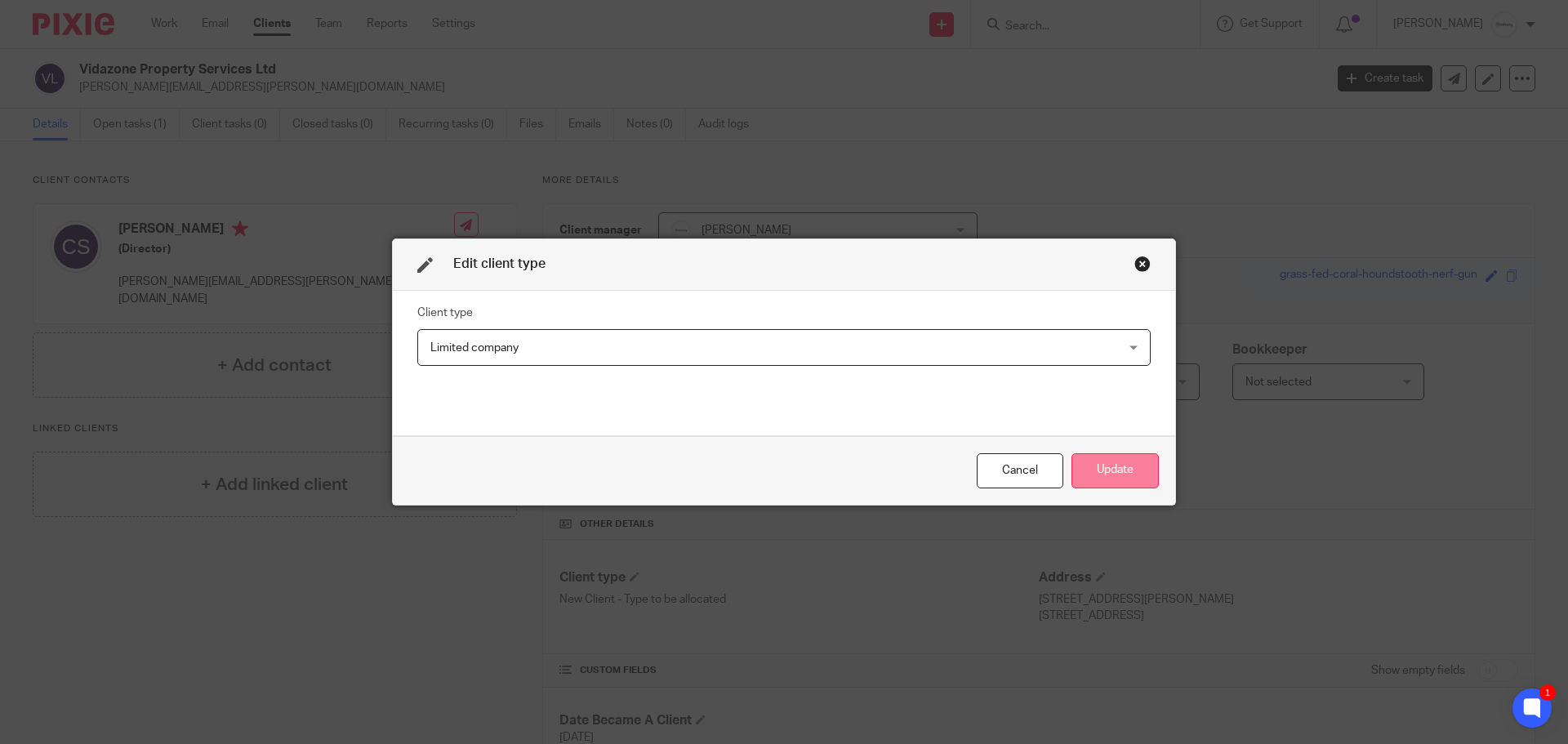
click at [1078, 463] on button "Update" at bounding box center [1115, 470] width 87 height 35
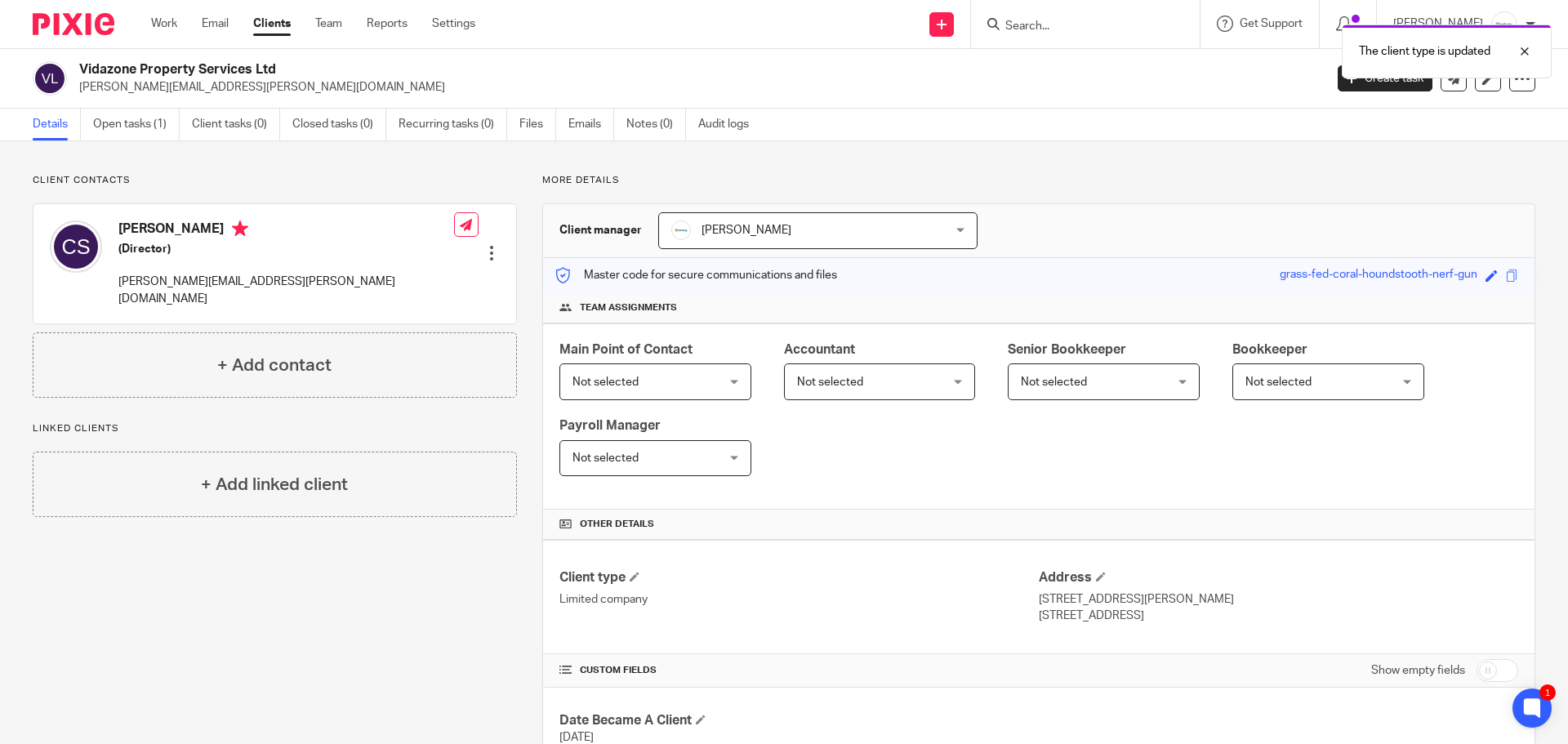
drag, startPoint x: 282, startPoint y: 72, endPoint x: 81, endPoint y: 69, distance: 201.0
click at [81, 69] on h2 "Vidazone Property Services Ltd" at bounding box center [573, 69] width 988 height 17
copy h2 "Vidazone Property Services Ltd"
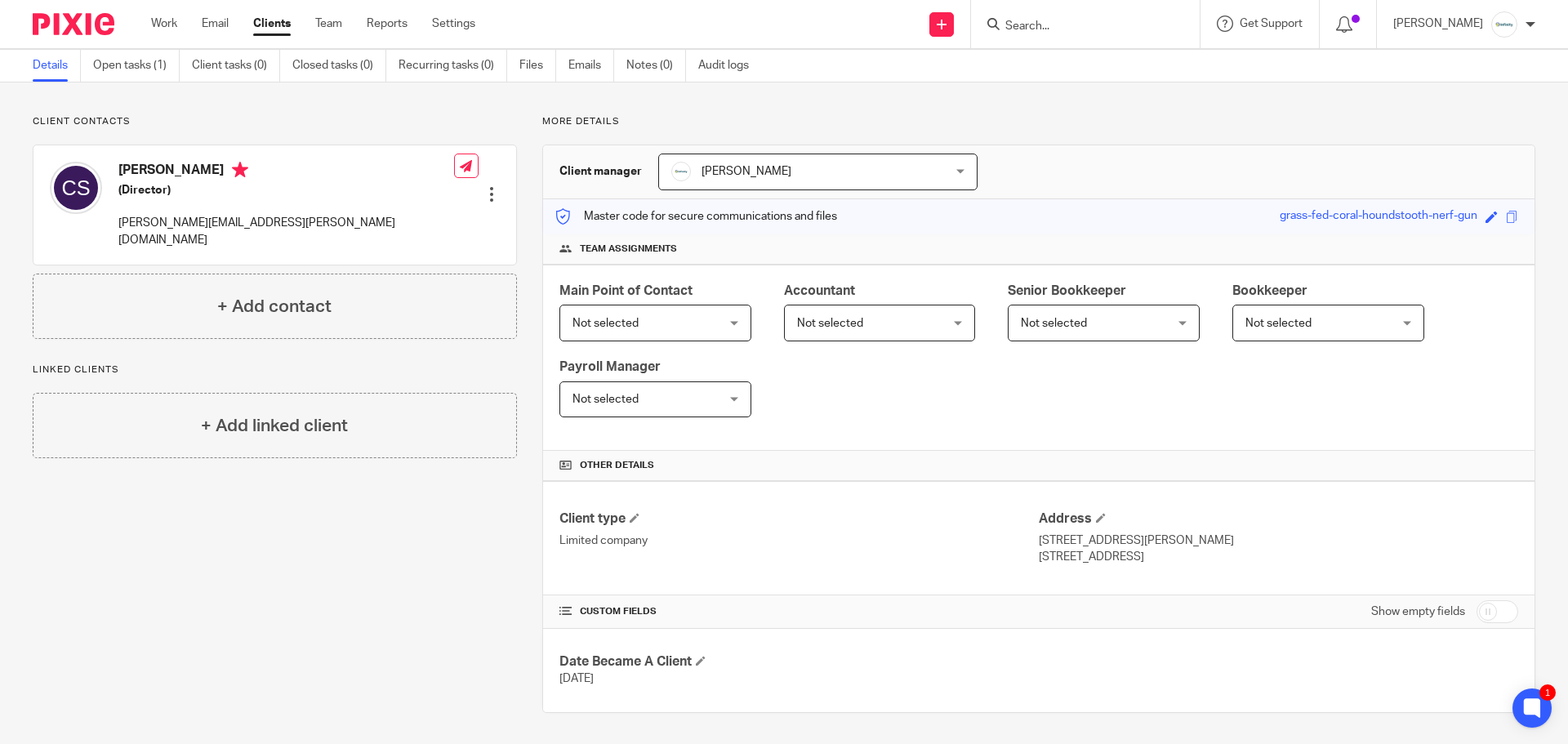
scroll to position [60, 0]
click at [1497, 610] on input "checkbox" at bounding box center [1497, 610] width 42 height 23
checkbox input "true"
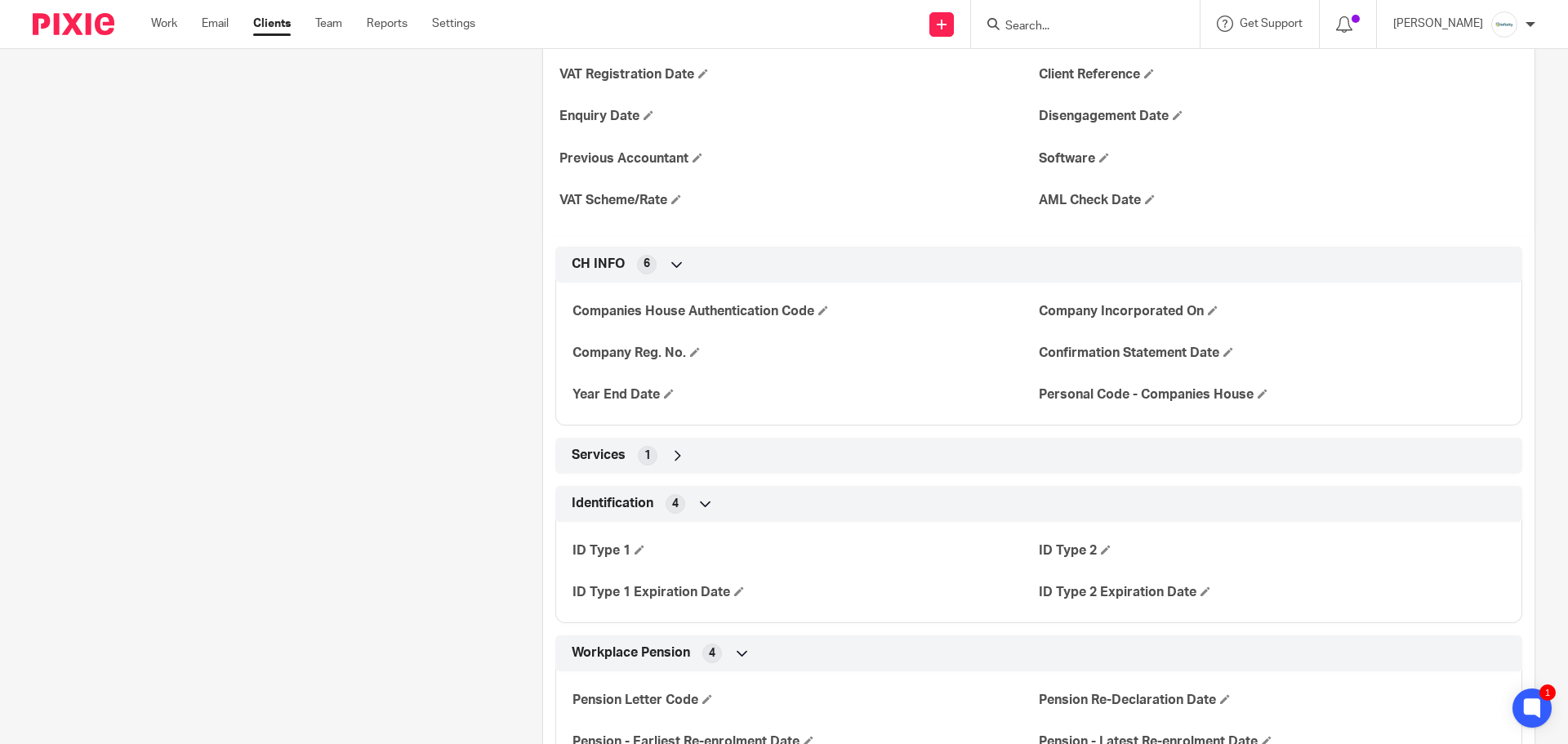
scroll to position [1040, 0]
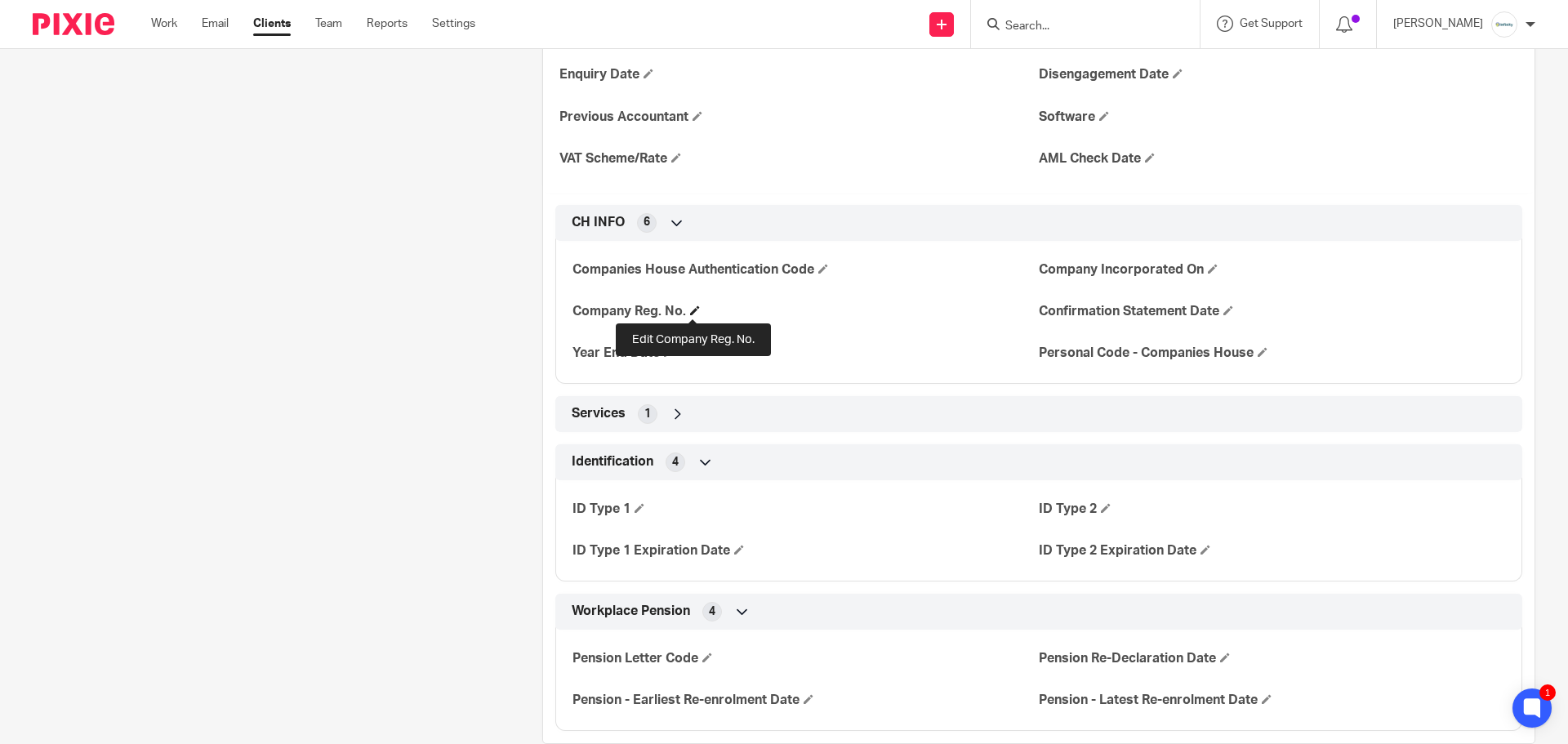
click at [690, 309] on span at bounding box center [695, 311] width 10 height 10
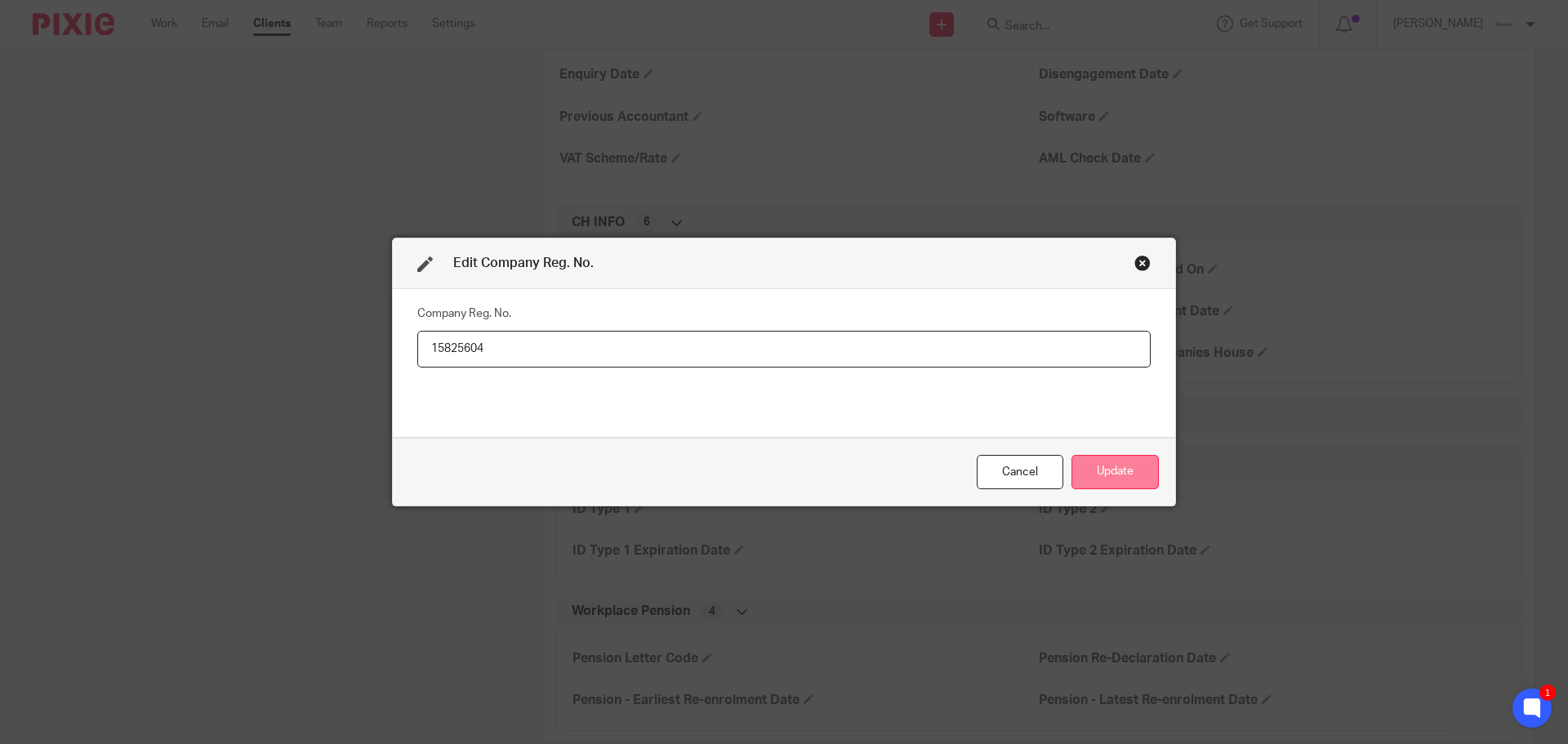
type input "15825604"
click at [1123, 470] on button "Update" at bounding box center [1115, 472] width 87 height 35
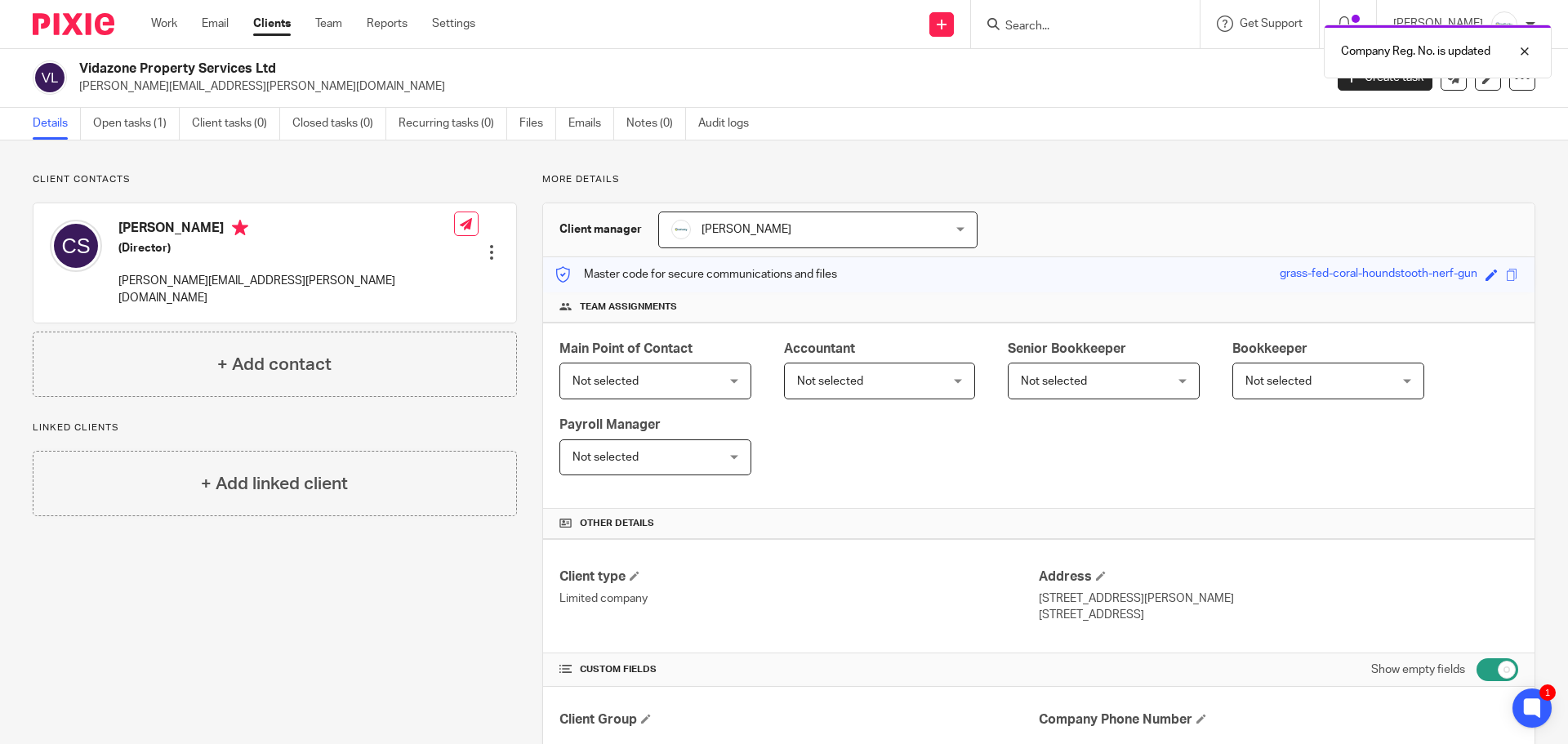
scroll to position [0, 0]
click at [1509, 87] on div at bounding box center [1523, 78] width 26 height 26
click at [1481, 114] on link "Update from Companies House" at bounding box center [1420, 119] width 181 height 24
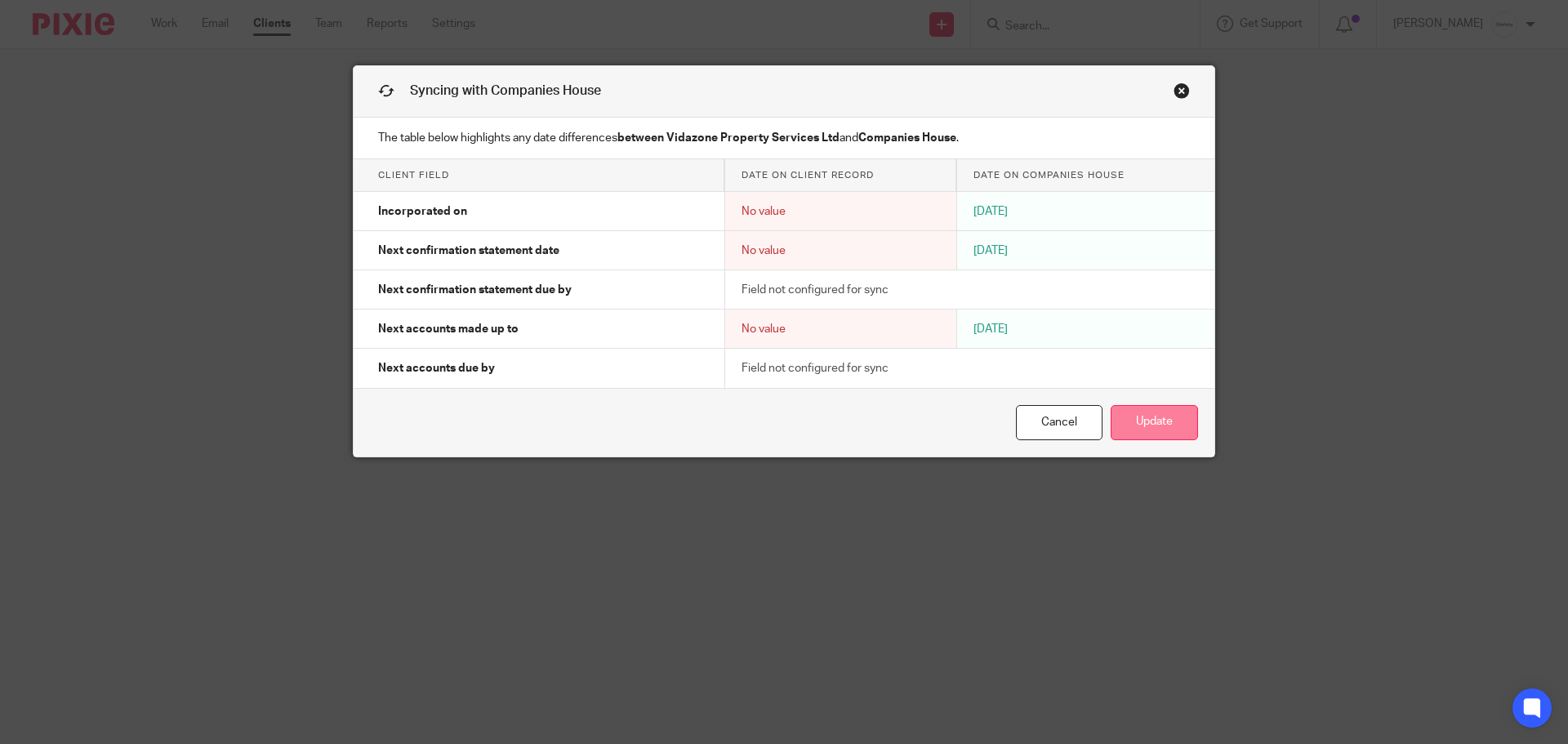
click at [1139, 416] on button "Update" at bounding box center [1154, 422] width 87 height 35
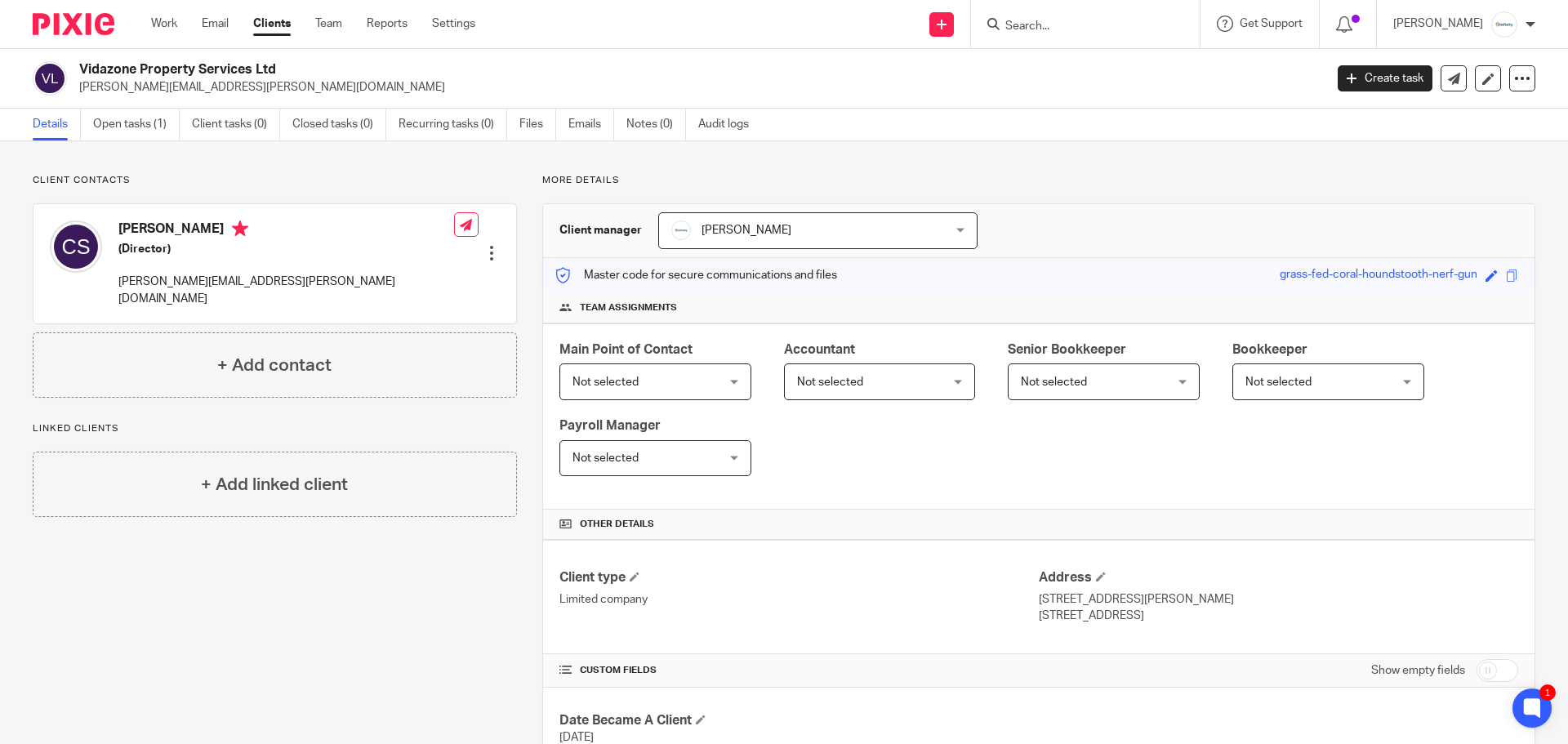
drag, startPoint x: 285, startPoint y: 68, endPoint x: 97, endPoint y: 73, distance: 188.1
click at [82, 68] on h2 "Vidazone Property Services Ltd" at bounding box center [573, 69] width 988 height 17
copy h2 "Vidazone Property Services Ltd"
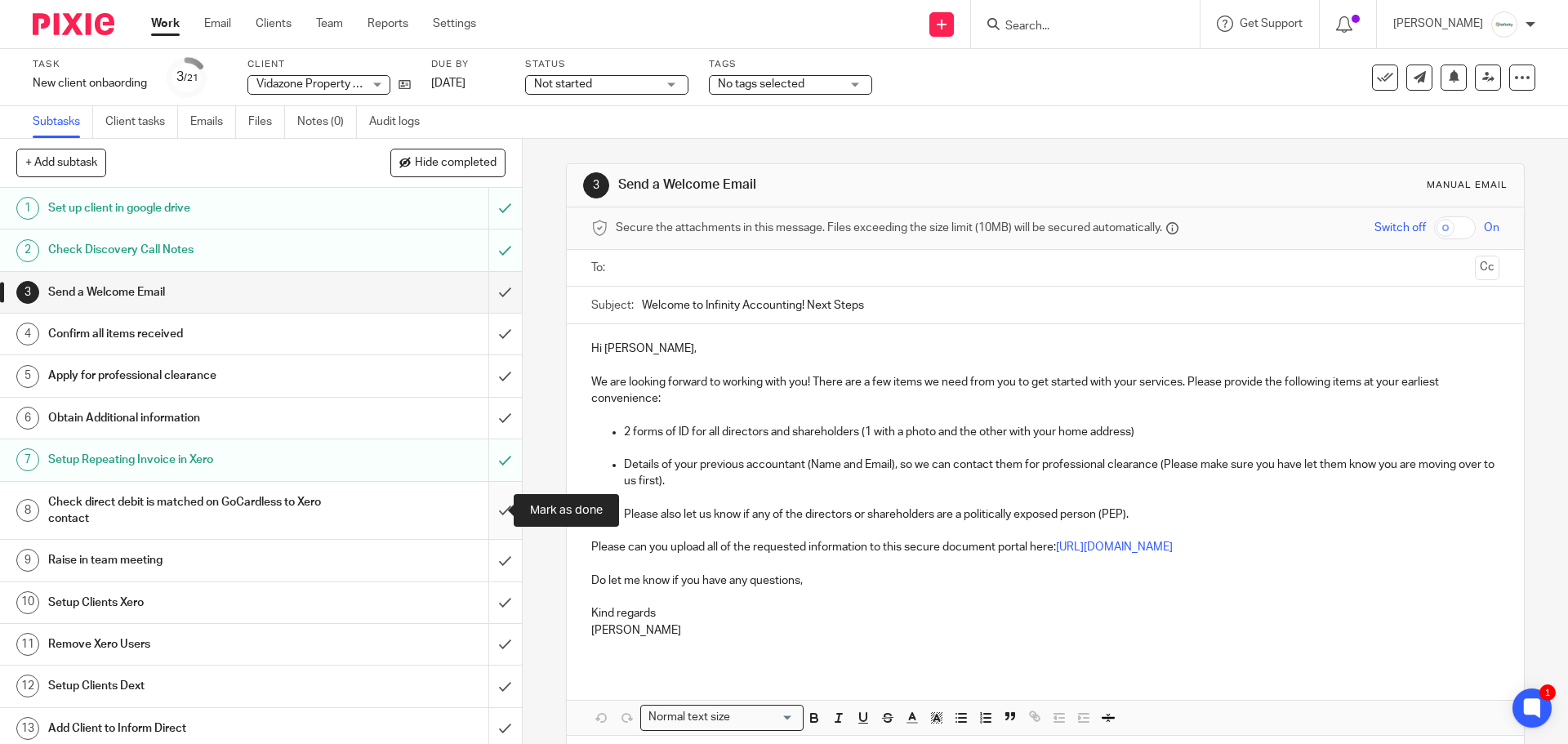
click at [487, 503] on input "submit" at bounding box center [261, 511] width 522 height 58
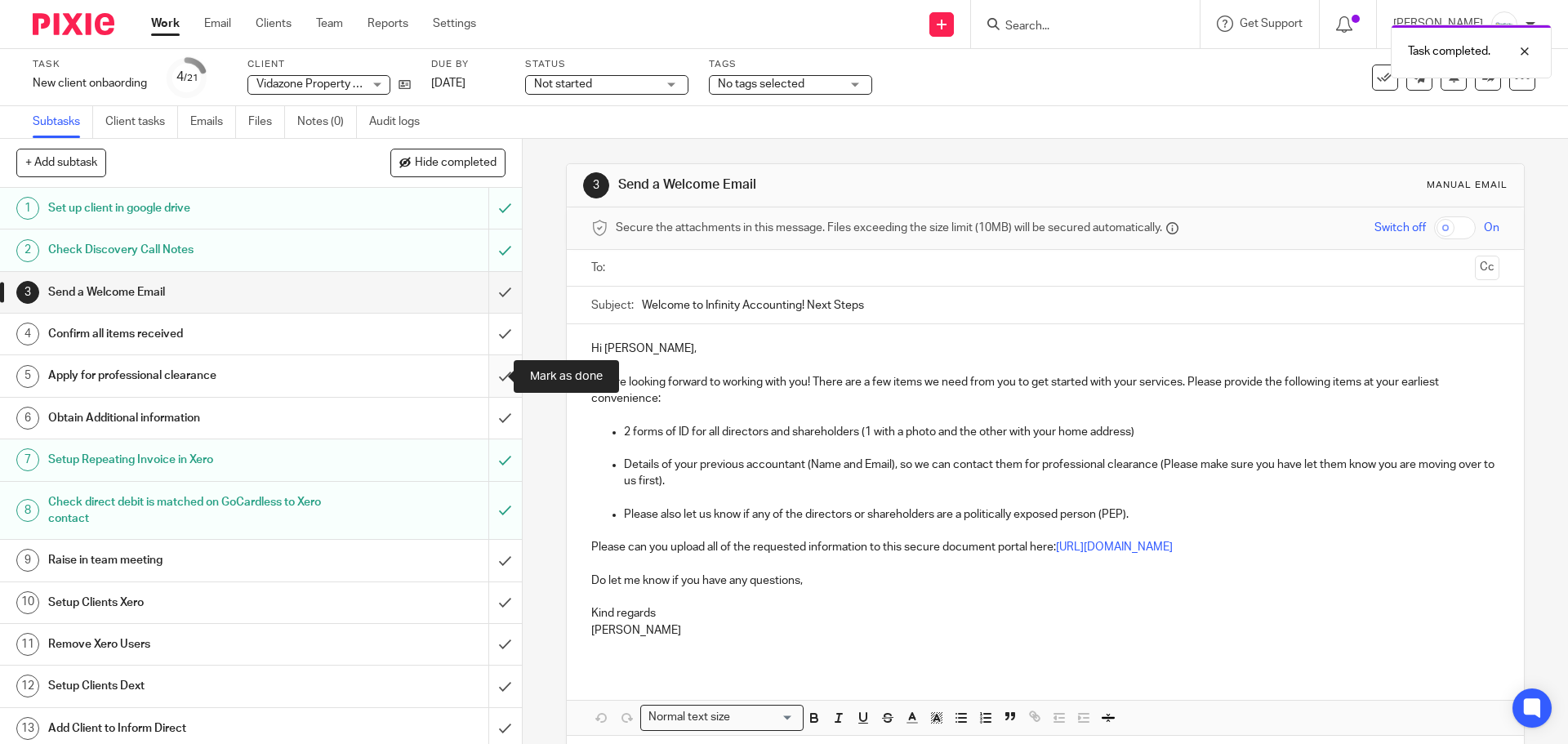
click at [488, 374] on input "submit" at bounding box center [261, 376] width 522 height 41
click at [489, 292] on input "submit" at bounding box center [261, 292] width 522 height 41
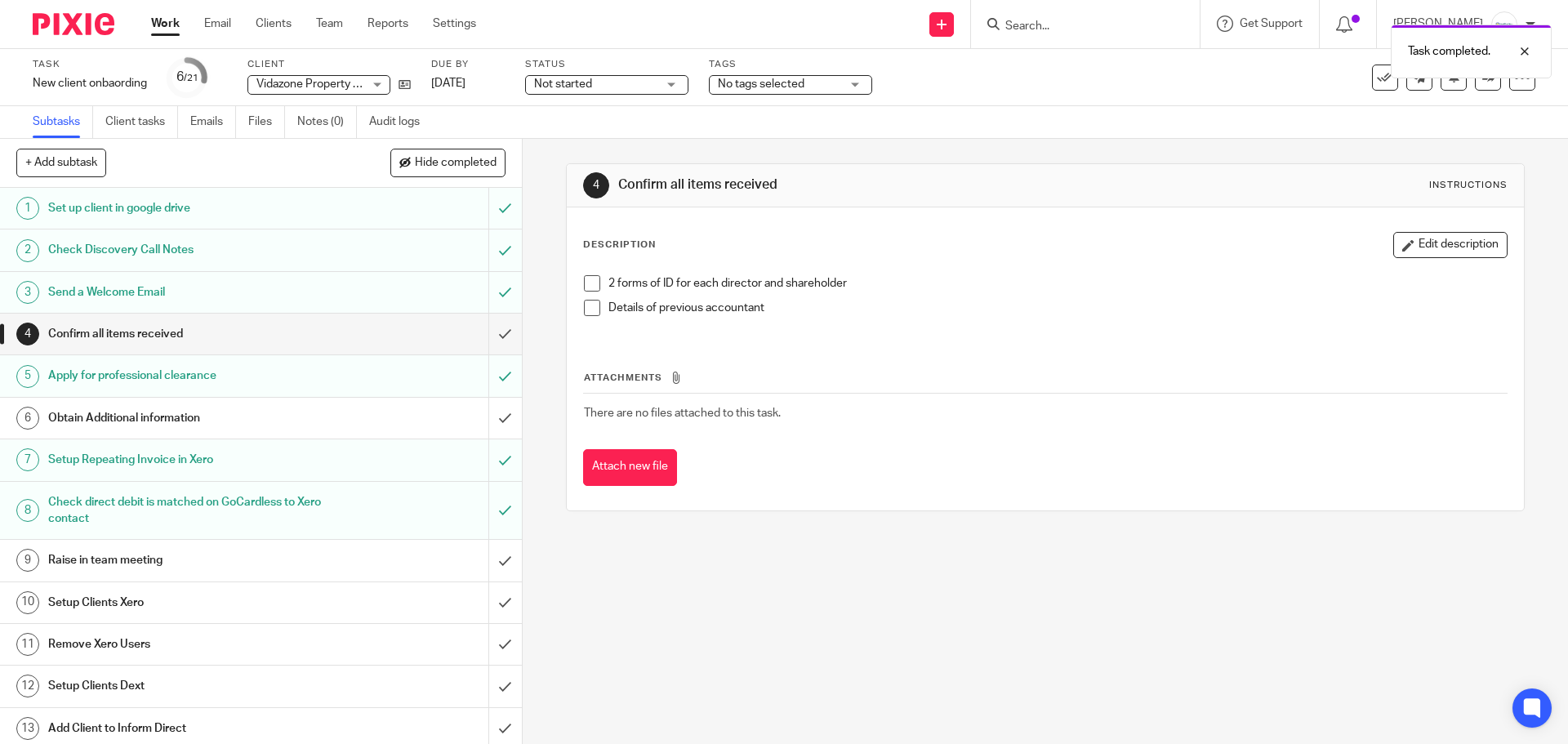
click at [591, 309] on span at bounding box center [592, 308] width 16 height 16
click at [287, 423] on h1 "Obtain Additional information" at bounding box center [189, 418] width 283 height 25
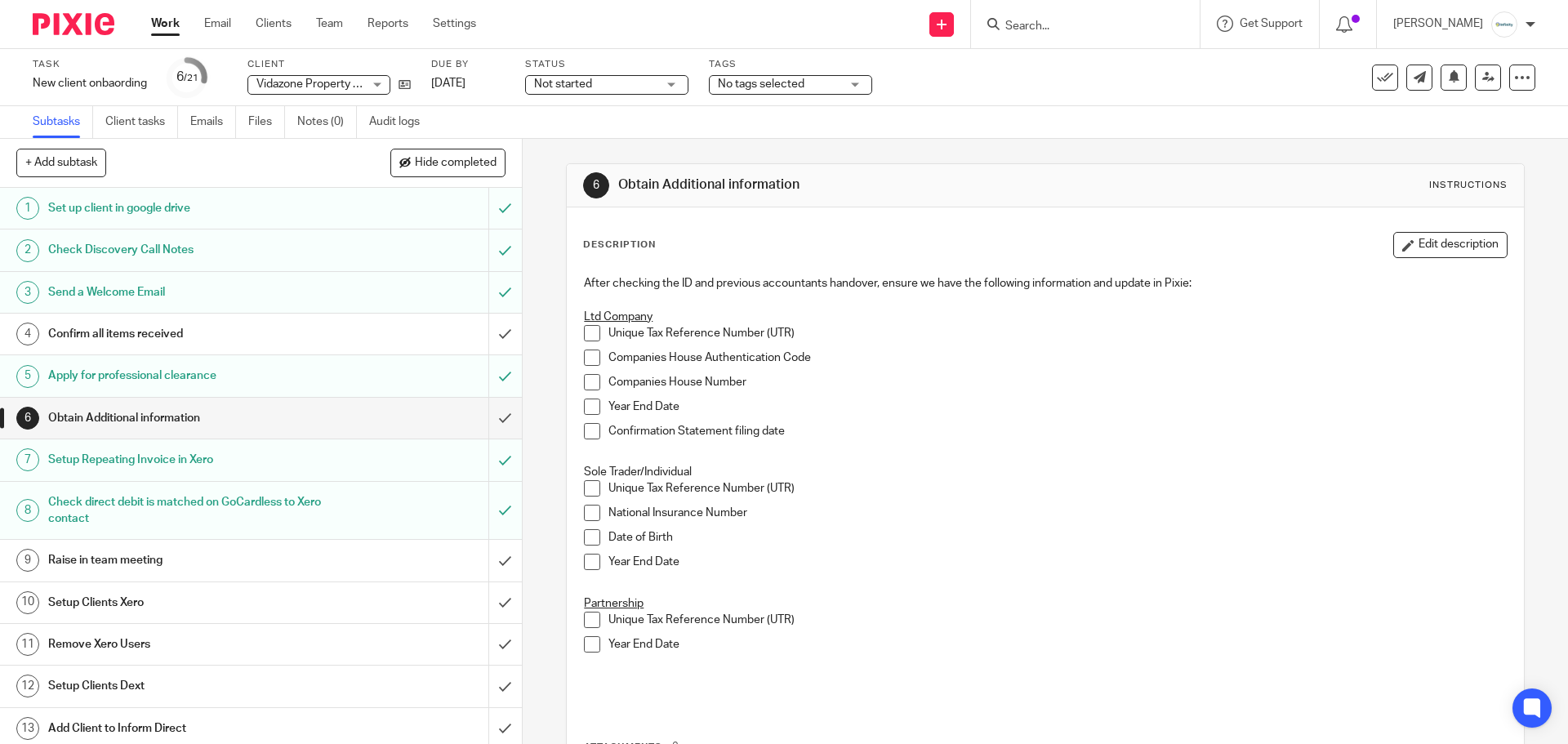
click at [588, 490] on span at bounding box center [592, 489] width 16 height 16
click at [586, 515] on span at bounding box center [592, 512] width 16 height 16
click at [586, 531] on span at bounding box center [592, 537] width 16 height 16
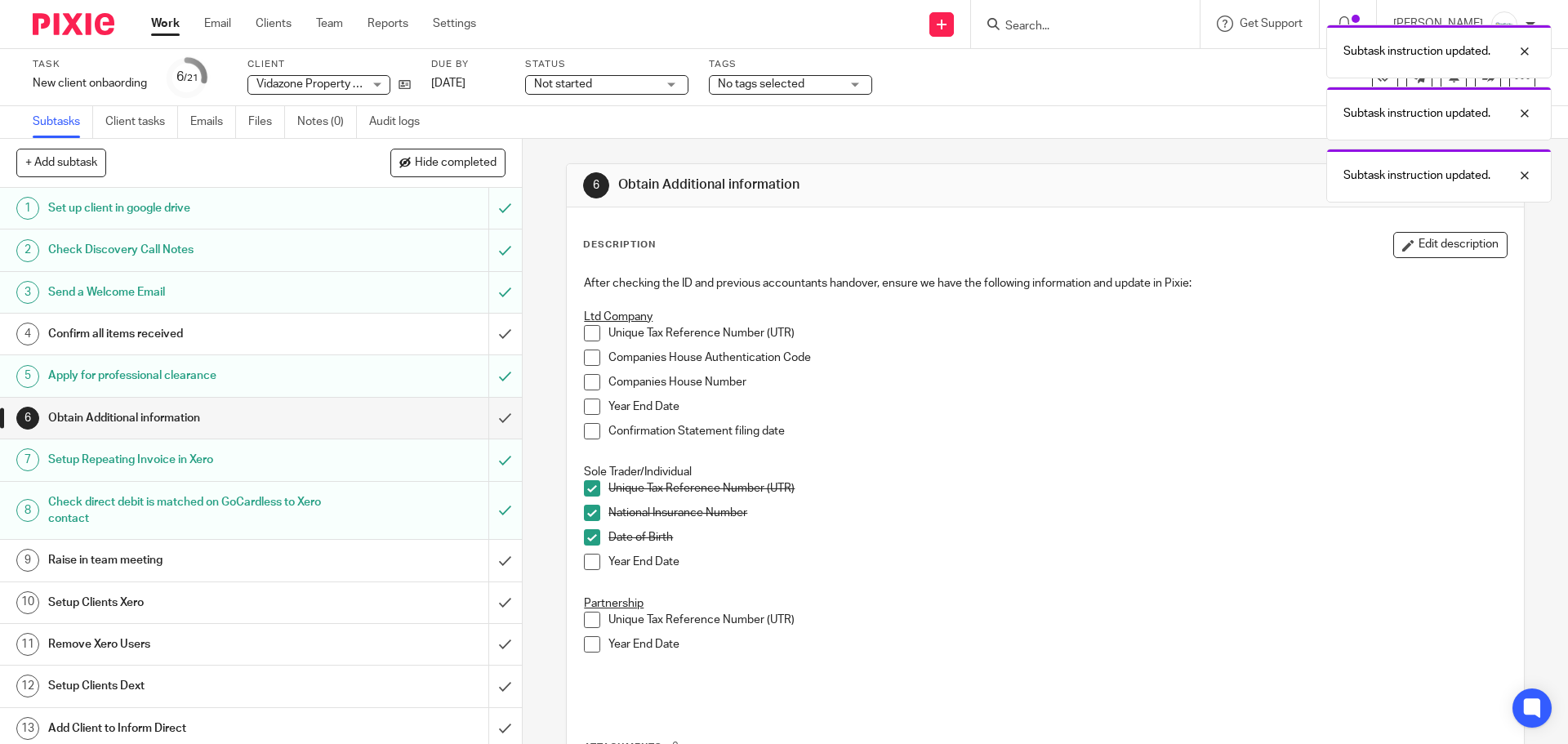
click at [589, 561] on span at bounding box center [592, 562] width 16 height 16
click at [589, 621] on span at bounding box center [592, 620] width 16 height 16
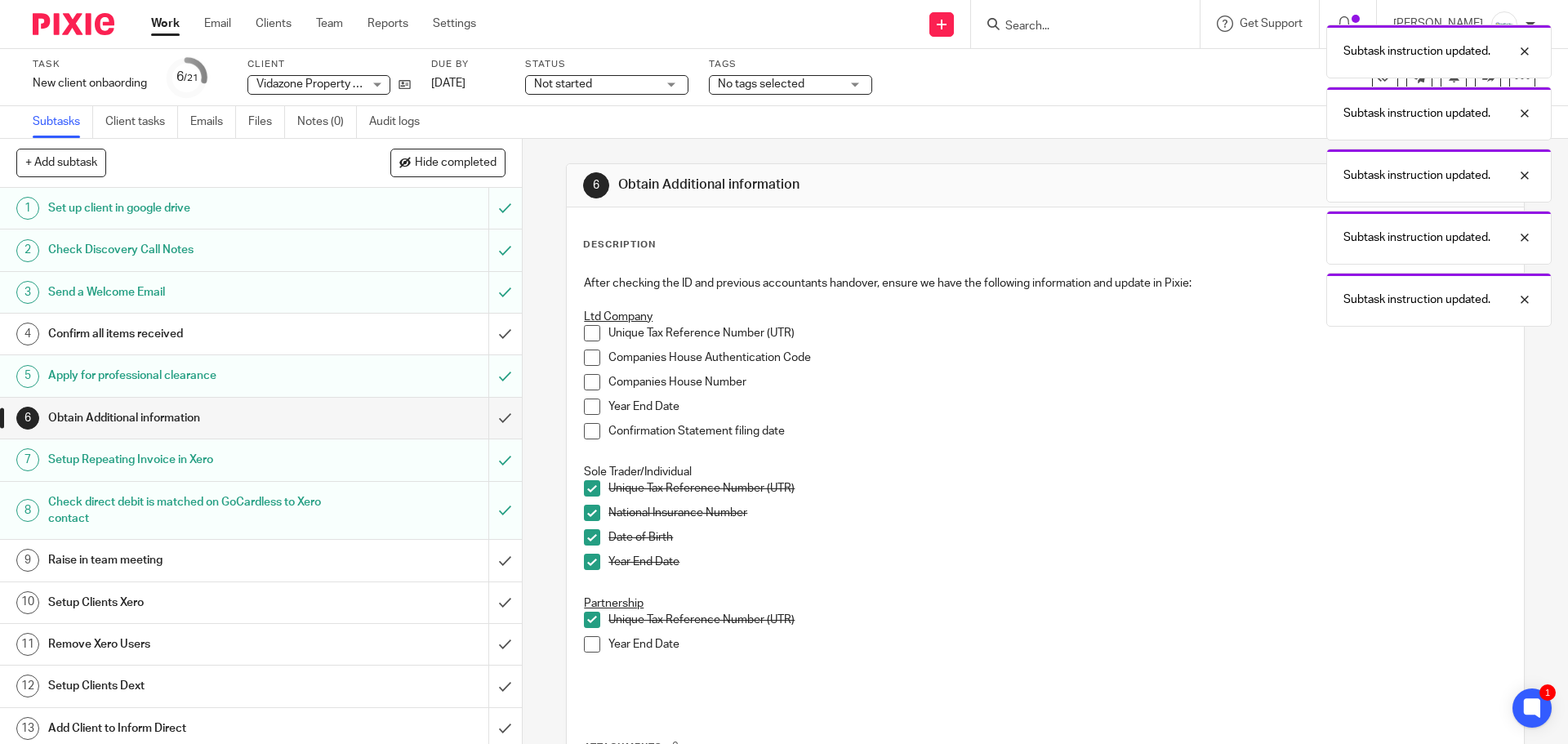
click at [588, 651] on span at bounding box center [592, 644] width 16 height 16
click at [589, 434] on span at bounding box center [592, 431] width 16 height 16
click at [589, 405] on span at bounding box center [592, 406] width 16 height 16
click at [589, 377] on span at bounding box center [592, 382] width 16 height 16
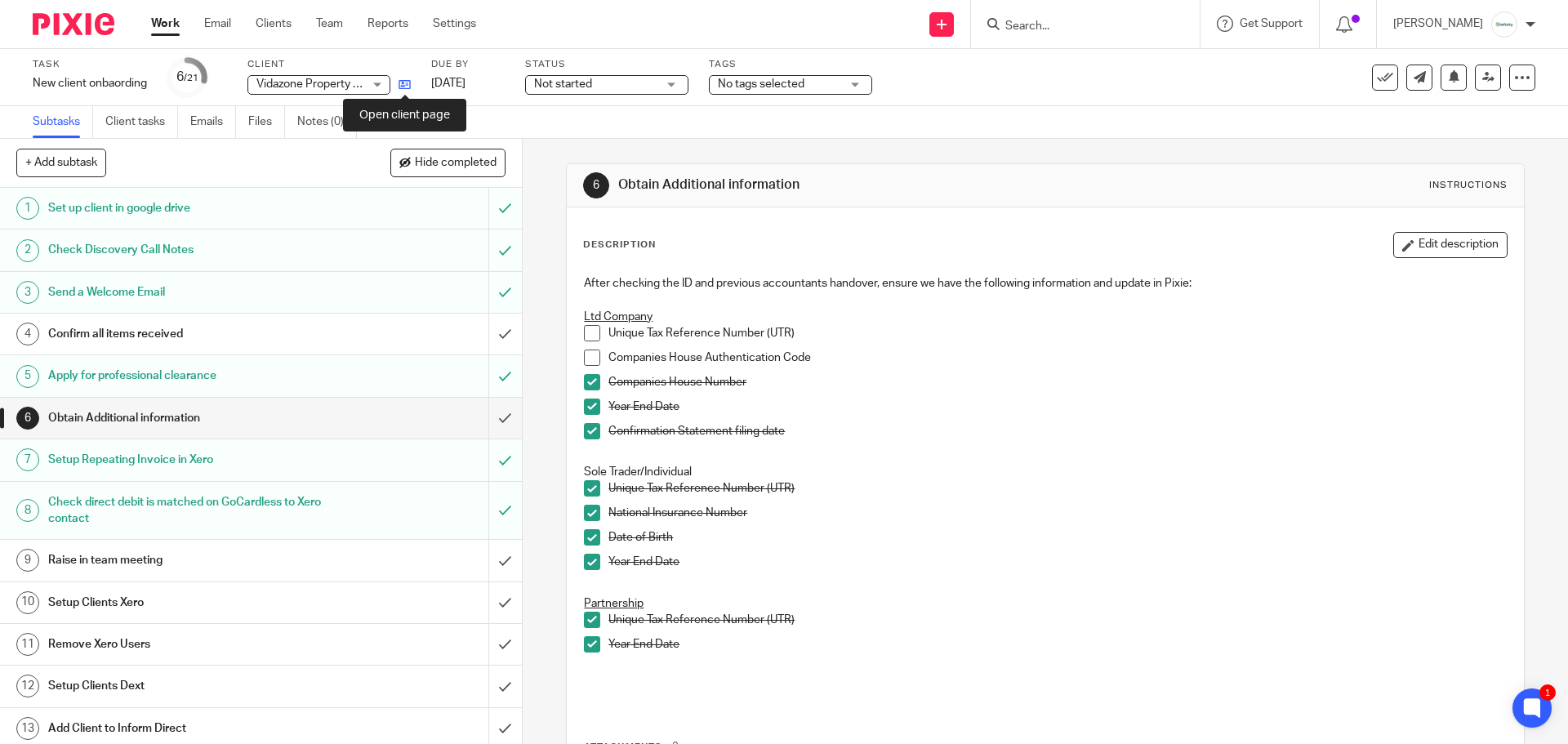
click at [410, 84] on icon at bounding box center [404, 84] width 12 height 12
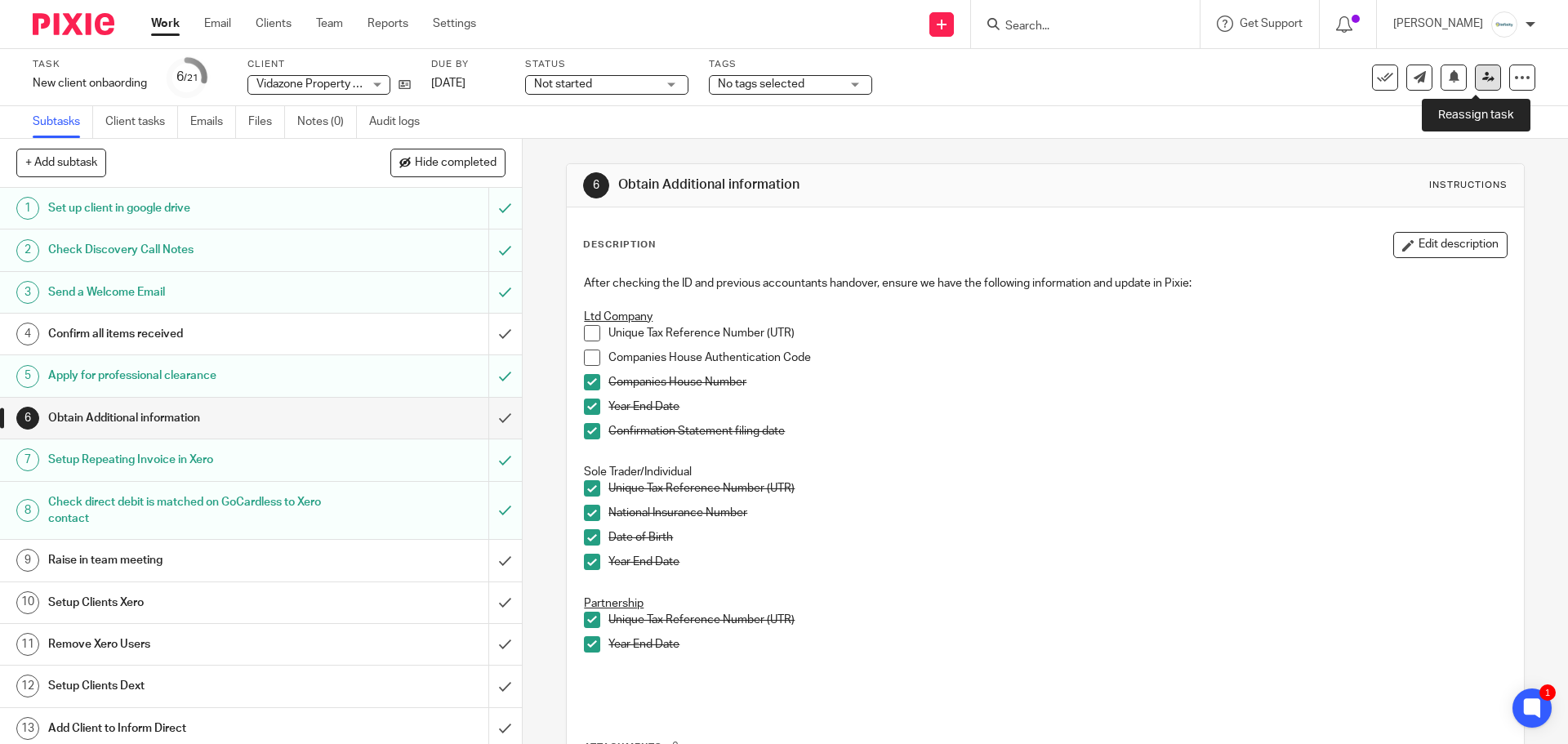
click at [1482, 75] on icon at bounding box center [1488, 77] width 12 height 12
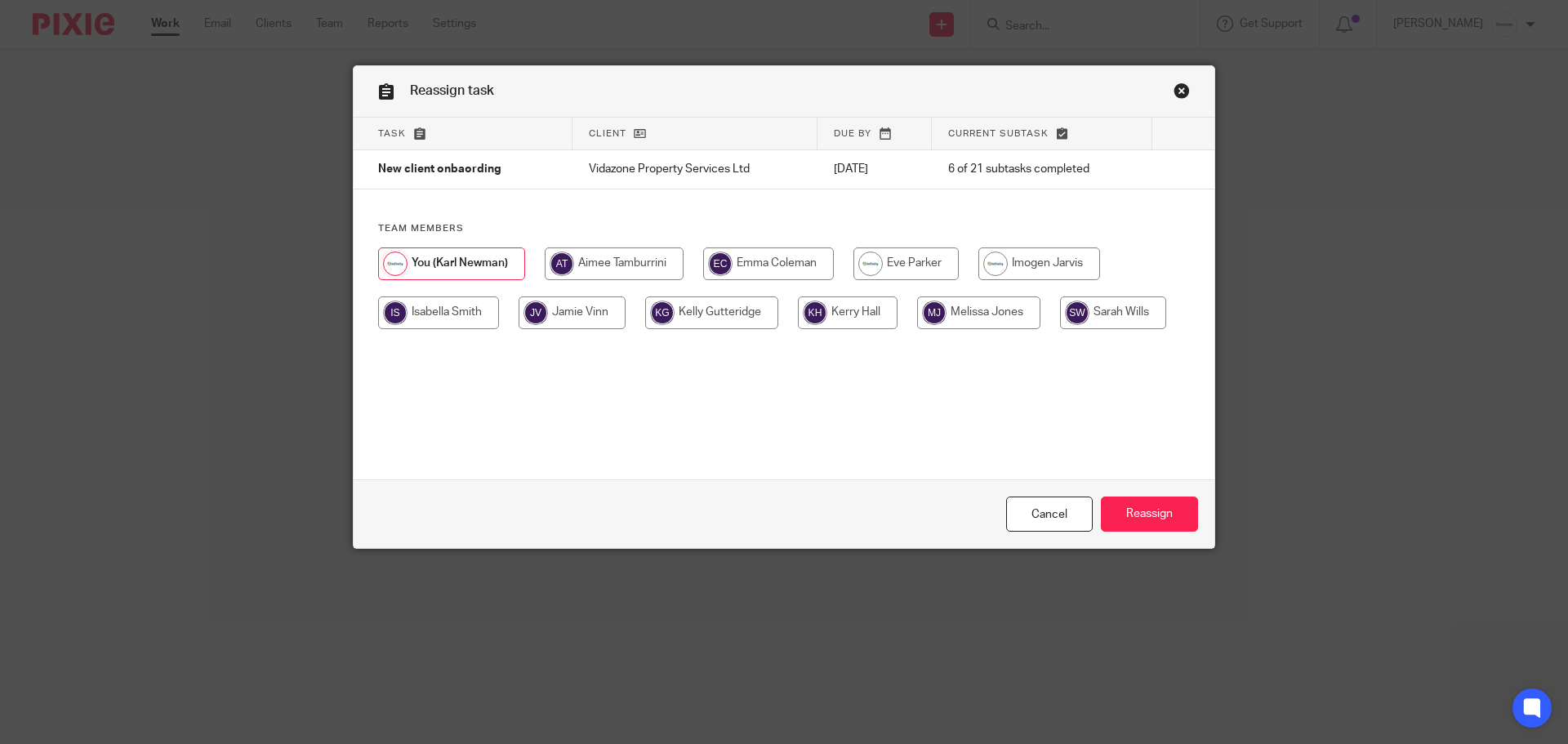
click at [1001, 315] on input "radio" at bounding box center [979, 313] width 124 height 33
radio input "true"
click at [1140, 508] on input "Reassign" at bounding box center [1149, 513] width 97 height 35
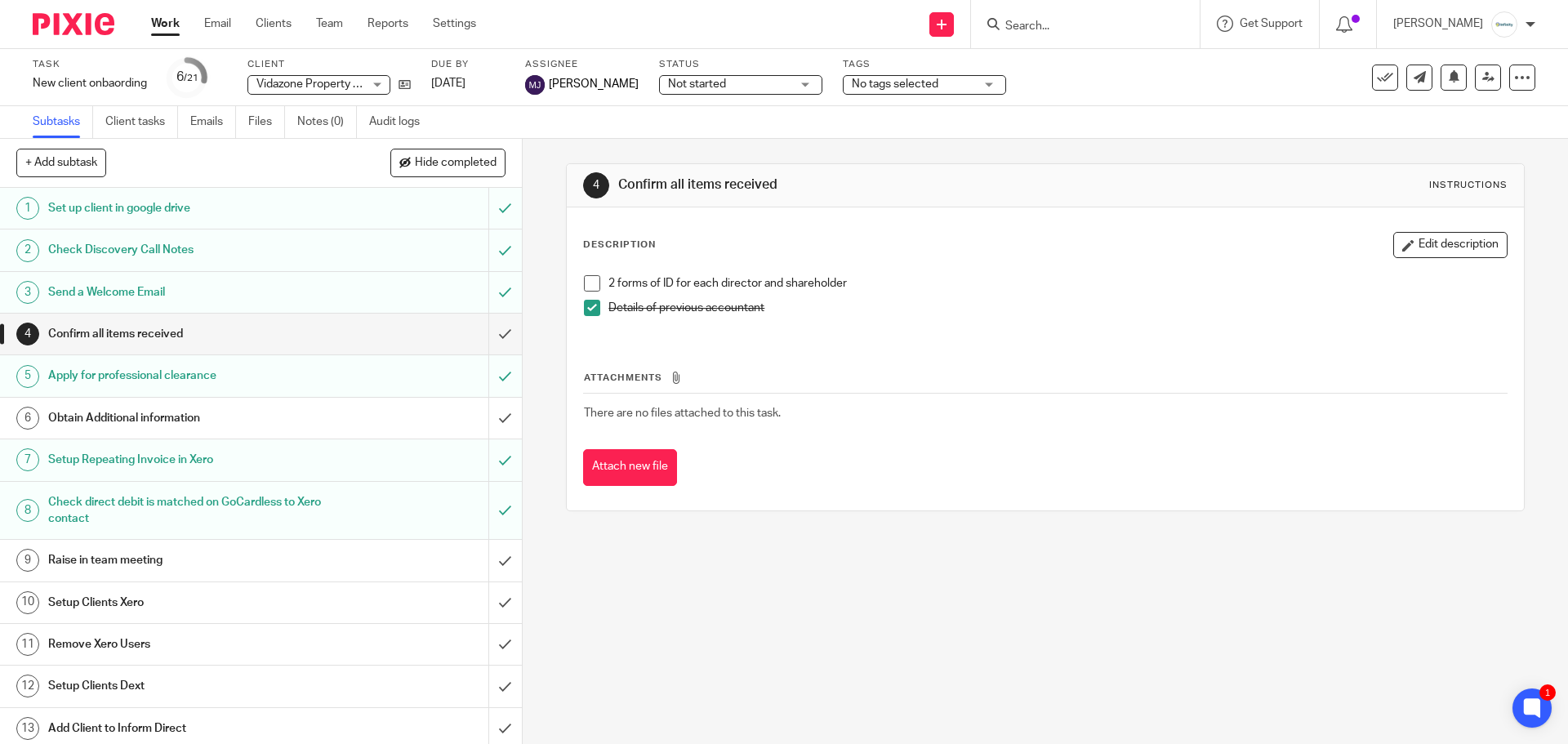
click at [163, 22] on link "Work" at bounding box center [165, 24] width 29 height 16
